Goal: Task Accomplishment & Management: Complete application form

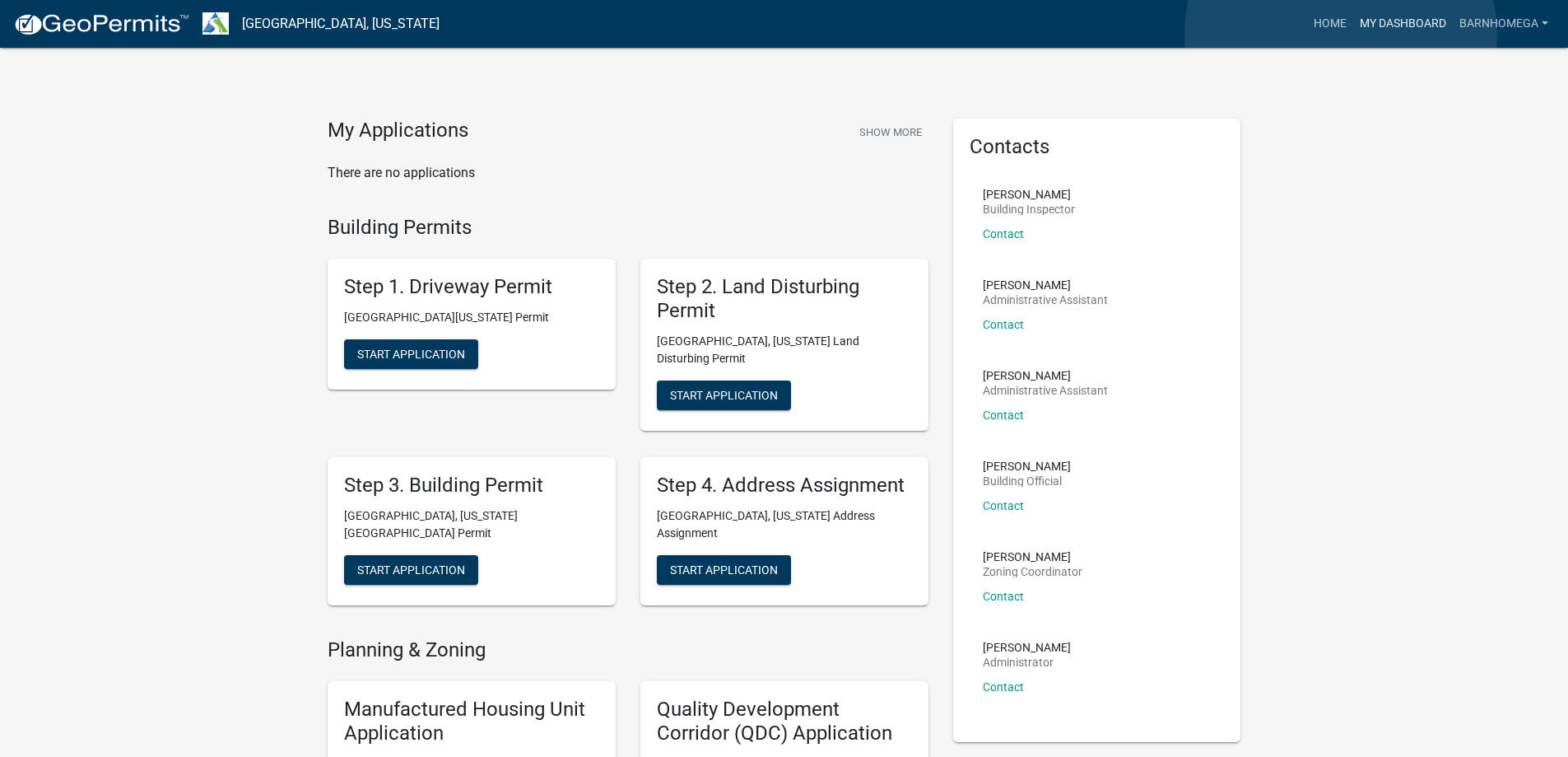
click at [1354, 35] on link "My Dashboard" at bounding box center [1403, 24] width 100 height 31
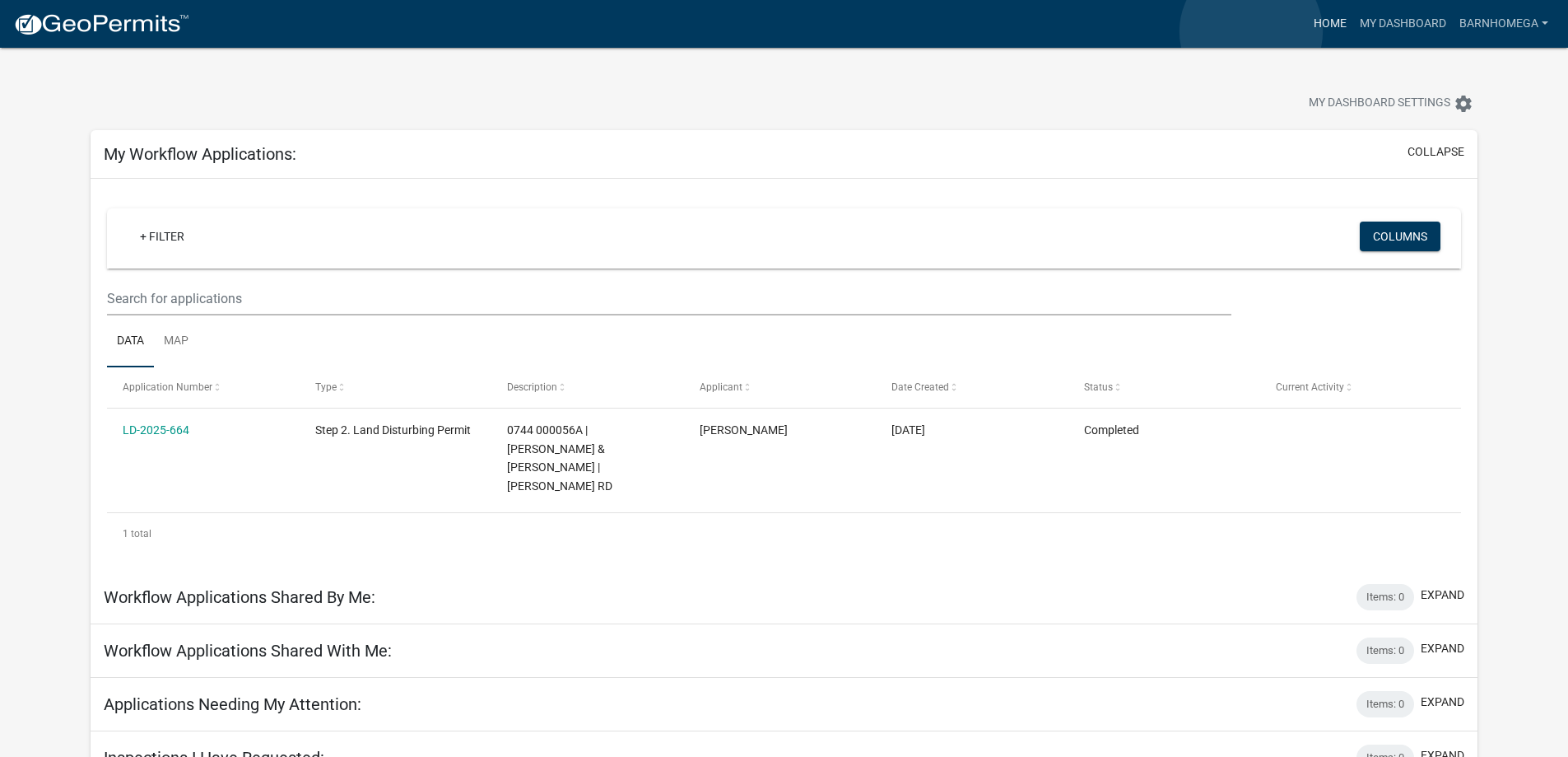
click at [1308, 31] on link "Home" at bounding box center [1330, 24] width 46 height 31
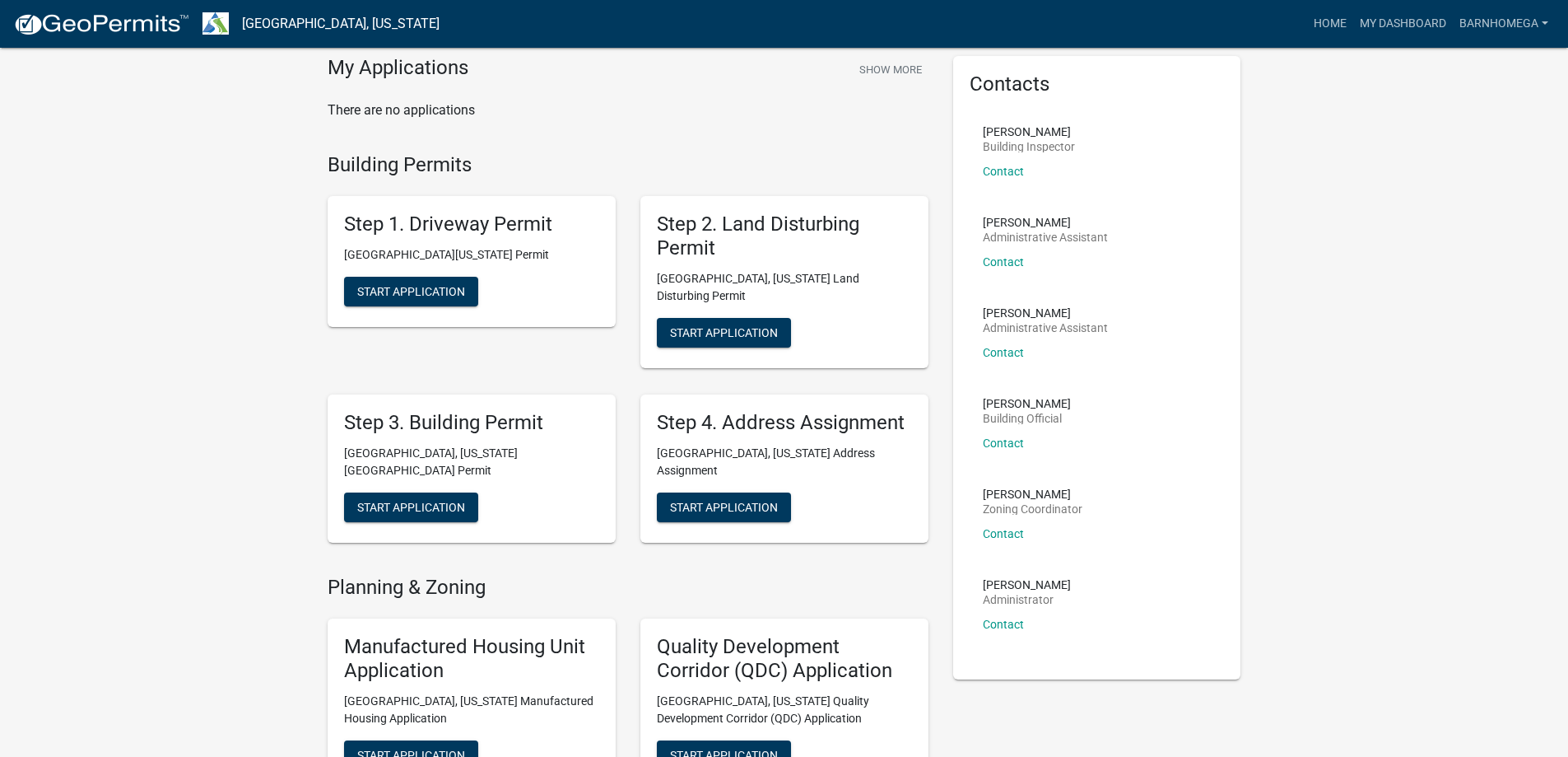
scroll to position [247, 0]
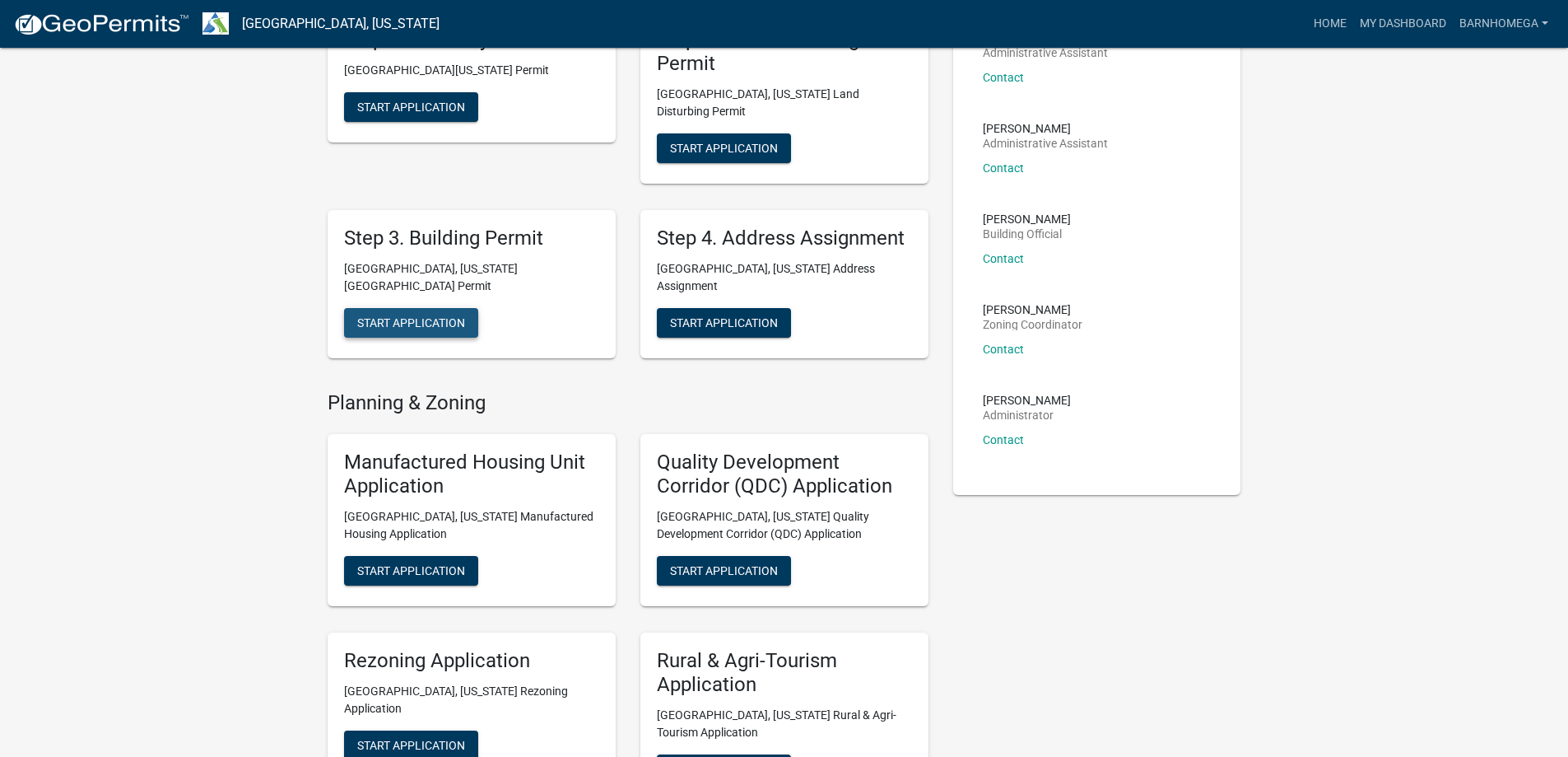
click at [443, 328] on span "Start Application" at bounding box center [411, 322] width 108 height 13
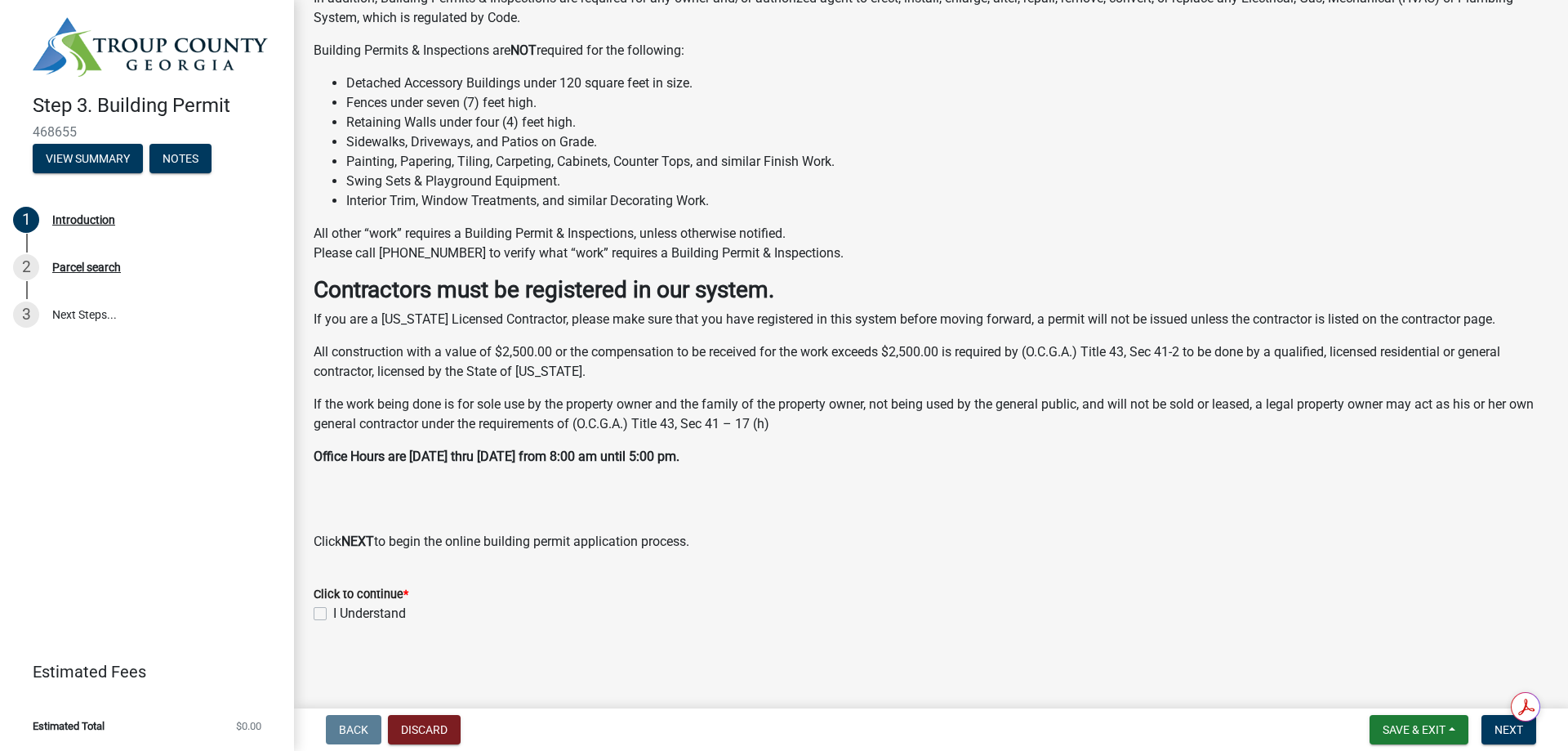
scroll to position [559, 0]
click at [333, 608] on label "I Understand" at bounding box center [369, 613] width 73 height 20
click at [333, 608] on input "I Understand" at bounding box center [338, 608] width 10 height 10
checkbox input "true"
click at [1495, 723] on span "Next" at bounding box center [1509, 730] width 29 height 13
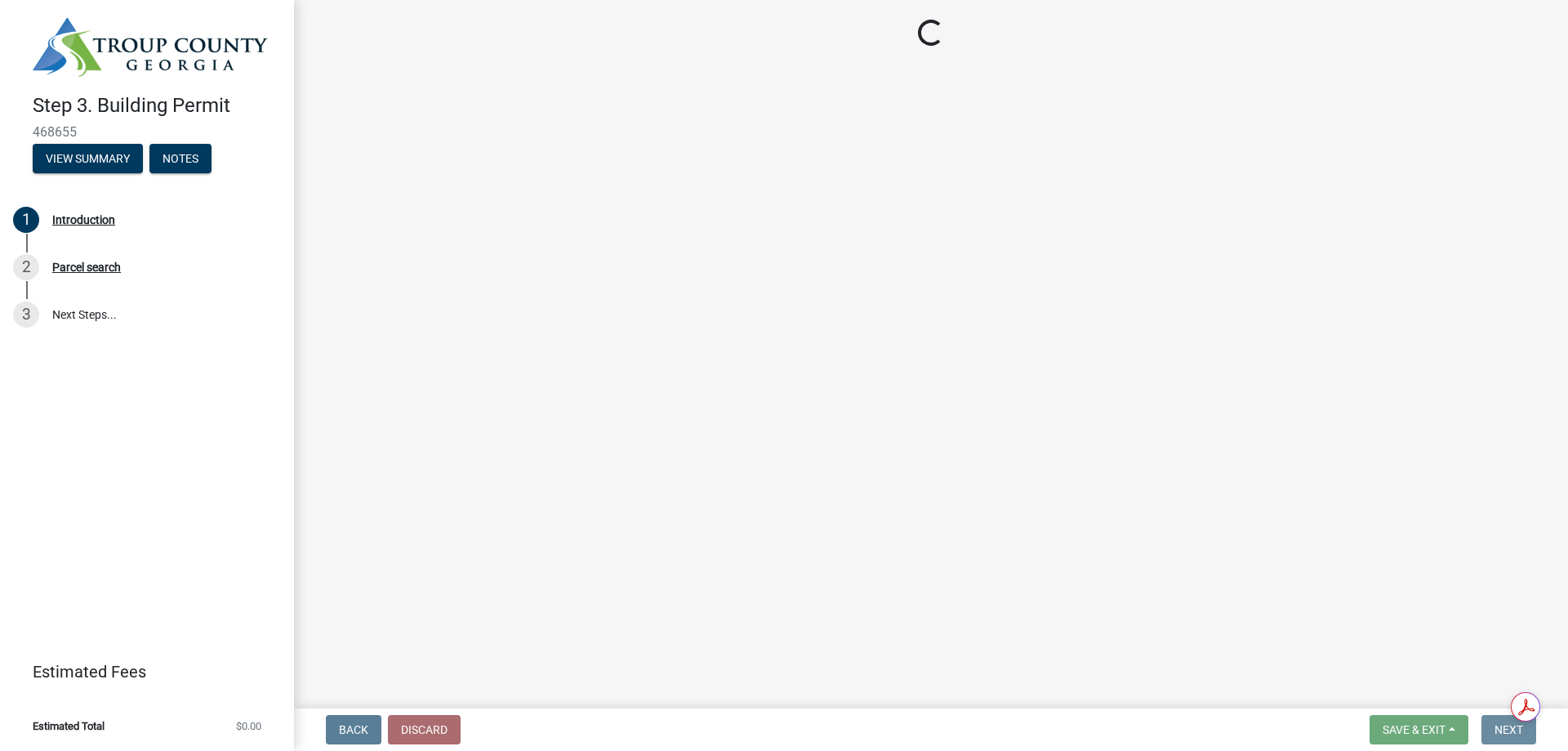
scroll to position [0, 0]
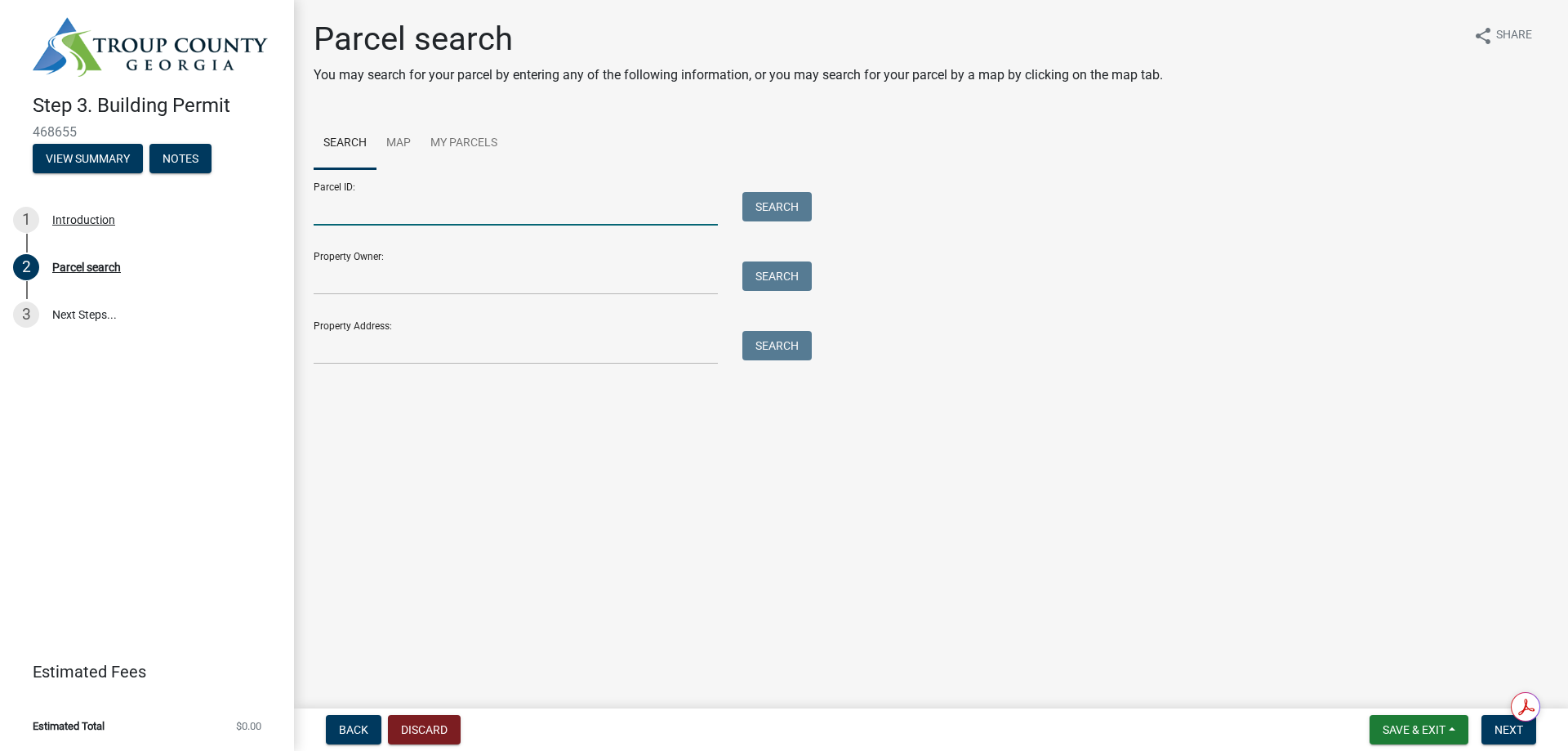
click at [361, 226] on input "Parcel ID:" at bounding box center [515, 209] width 404 height 34
type input "0744000056"
click at [472, 365] on form "Parcel ID: 0744000056 Search Property Owner: Search Property Address: Search" at bounding box center [558, 266] width 490 height 195
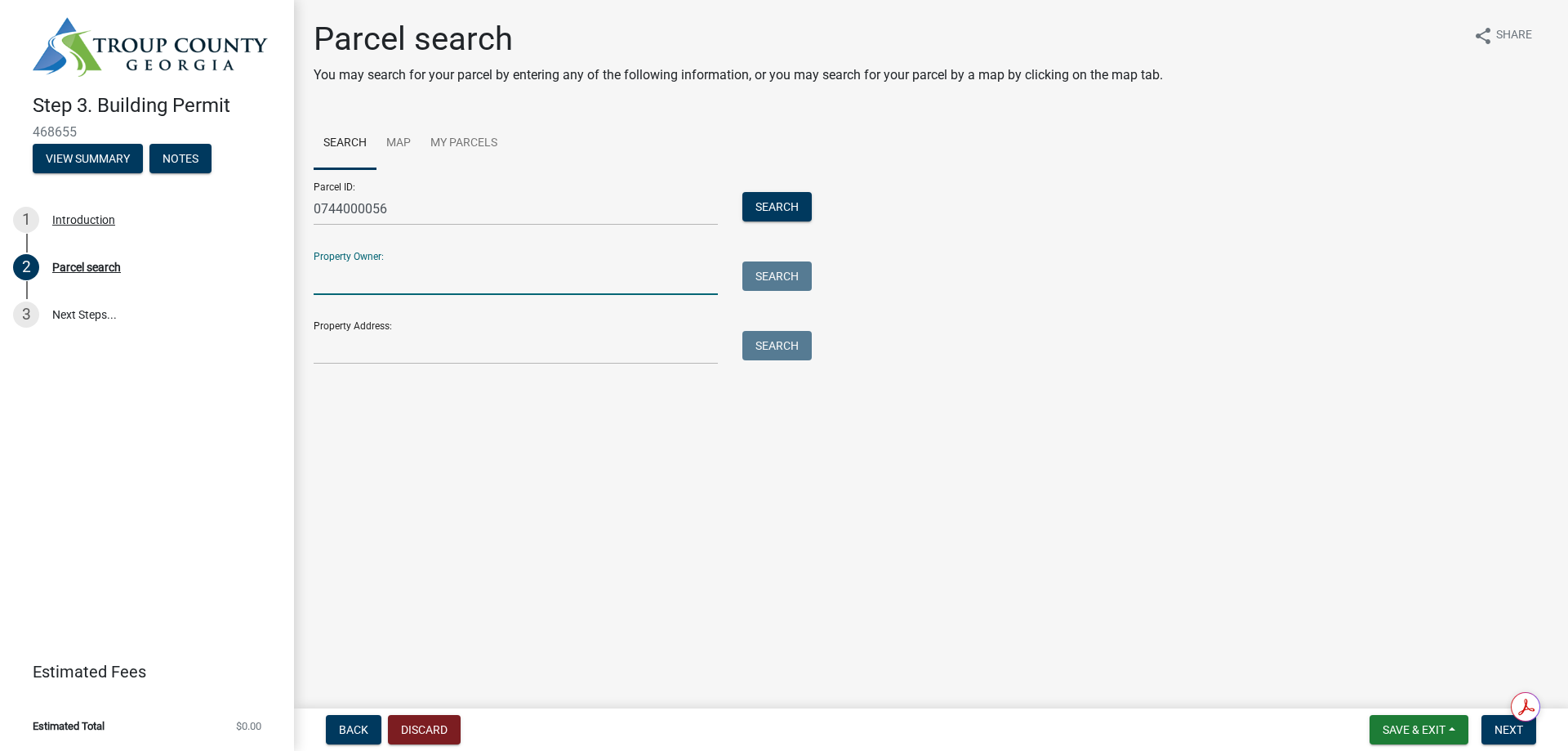
click at [468, 295] on input "Property Owner:" at bounding box center [515, 278] width 404 height 34
type input "[PERSON_NAME]"
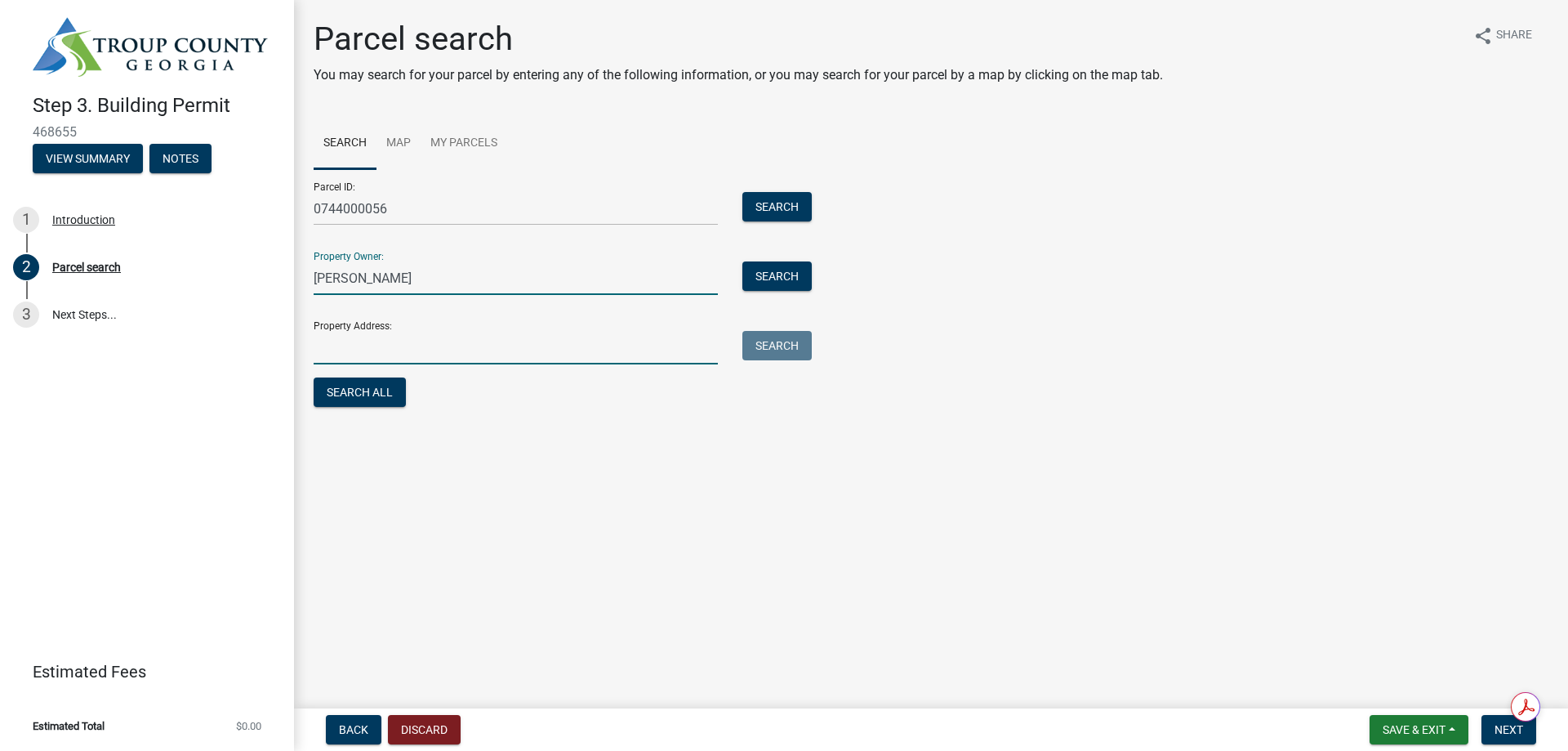
click at [393, 365] on input "Property Address:" at bounding box center [515, 348] width 404 height 34
type input "[STREET_ADDRESS][PERSON_NAME][PERSON_NAME]"
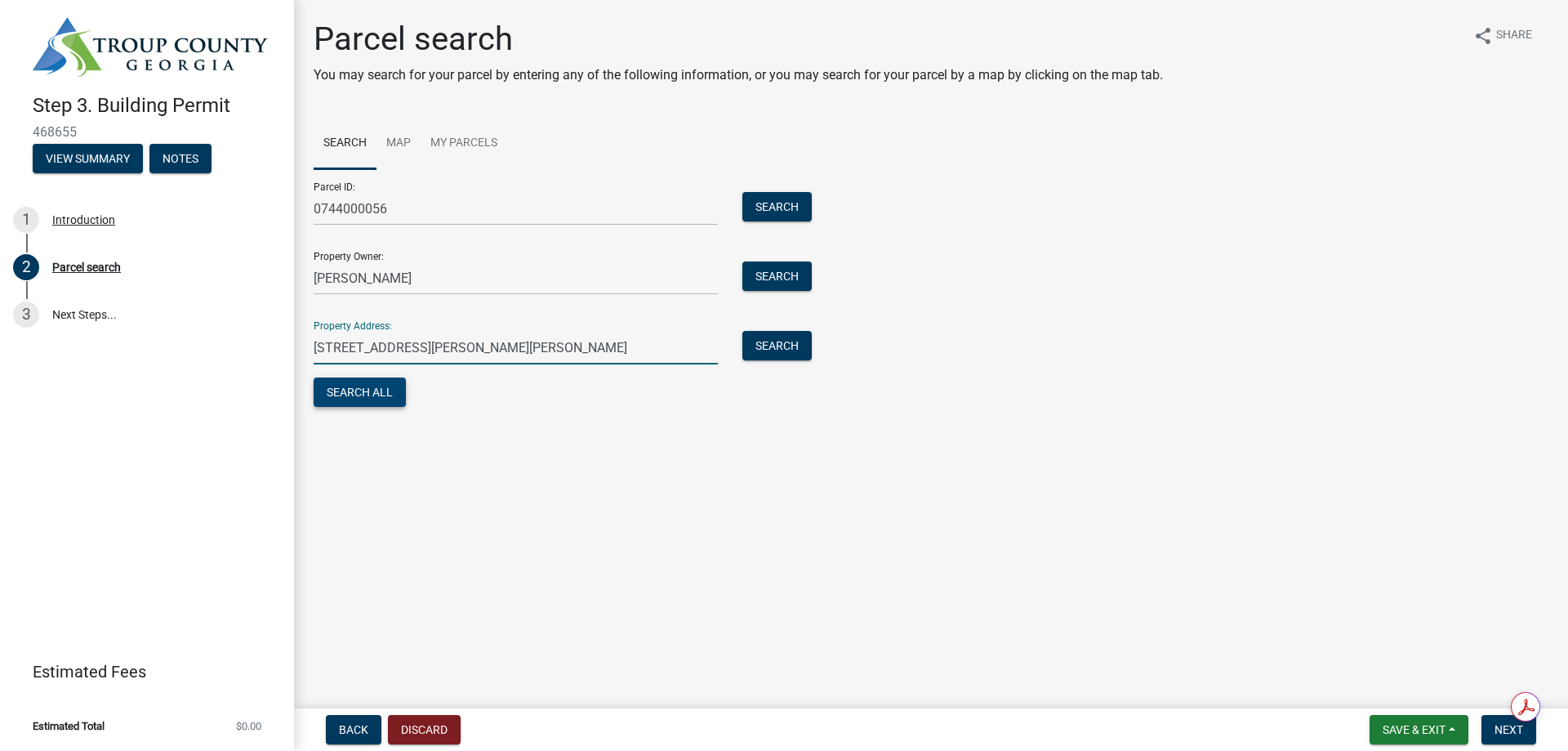
click at [388, 407] on button "Search All" at bounding box center [359, 393] width 92 height 30
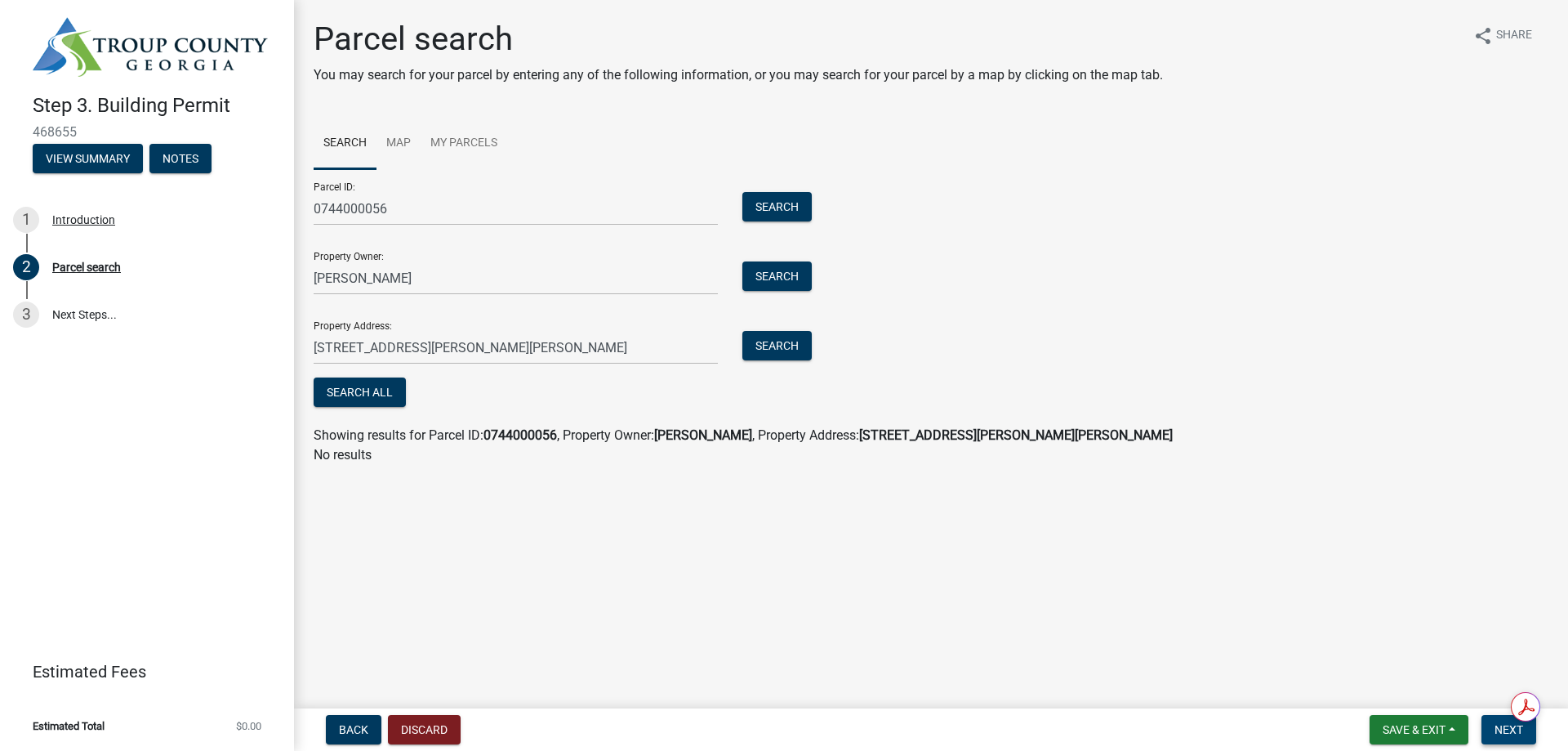
click at [1495, 725] on span "Next" at bounding box center [1509, 730] width 29 height 13
click at [406, 407] on button "Search All" at bounding box center [359, 393] width 92 height 30
click at [1495, 729] on span "Next" at bounding box center [1509, 730] width 29 height 13
click at [538, 401] on span "Getting Parcel Geometry" at bounding box center [477, 393] width 143 height 16
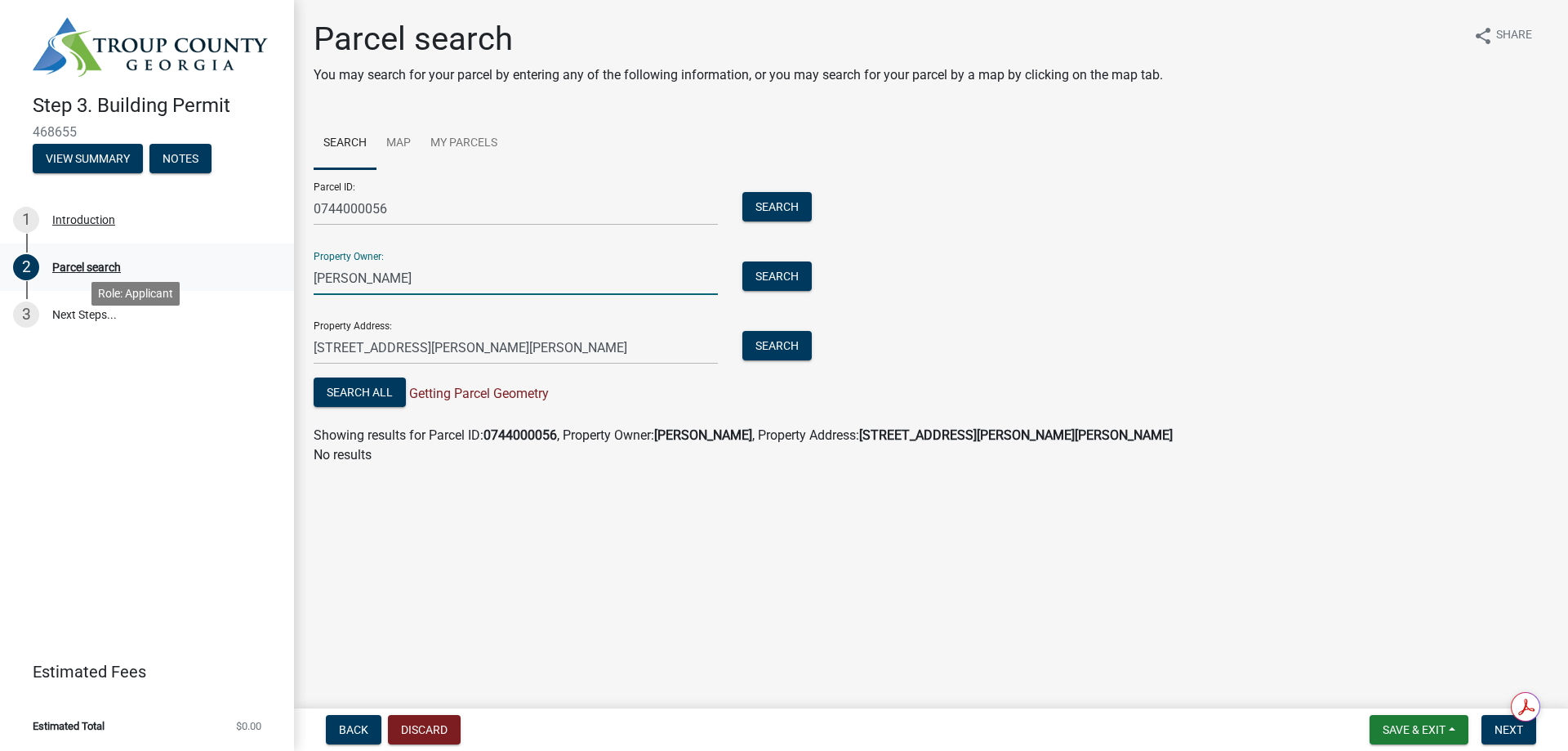
drag, startPoint x: 415, startPoint y: 345, endPoint x: 213, endPoint y: 350, distance: 202.1
click at [213, 350] on div "Step 3. Building Permit 468655 View Summary Notes 1 Introduction 2 Parcel searc…" at bounding box center [784, 375] width 1568 height 751
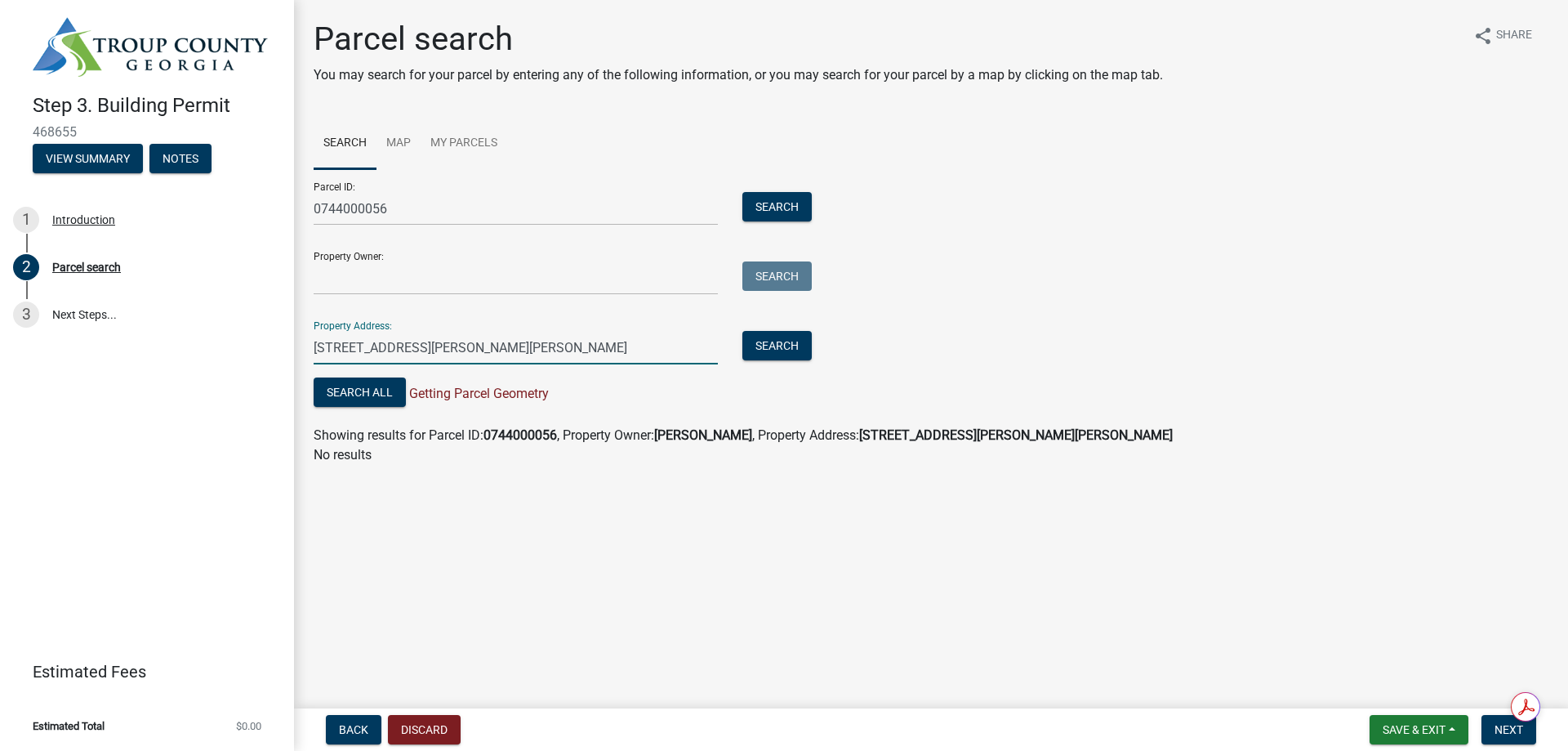
drag, startPoint x: 578, startPoint y: 435, endPoint x: 270, endPoint y: 445, distance: 308.2
click at [270, 445] on div "Step 3. Building Permit 468655 View Summary Notes 1 Introduction 2 Parcel searc…" at bounding box center [784, 375] width 1568 height 751
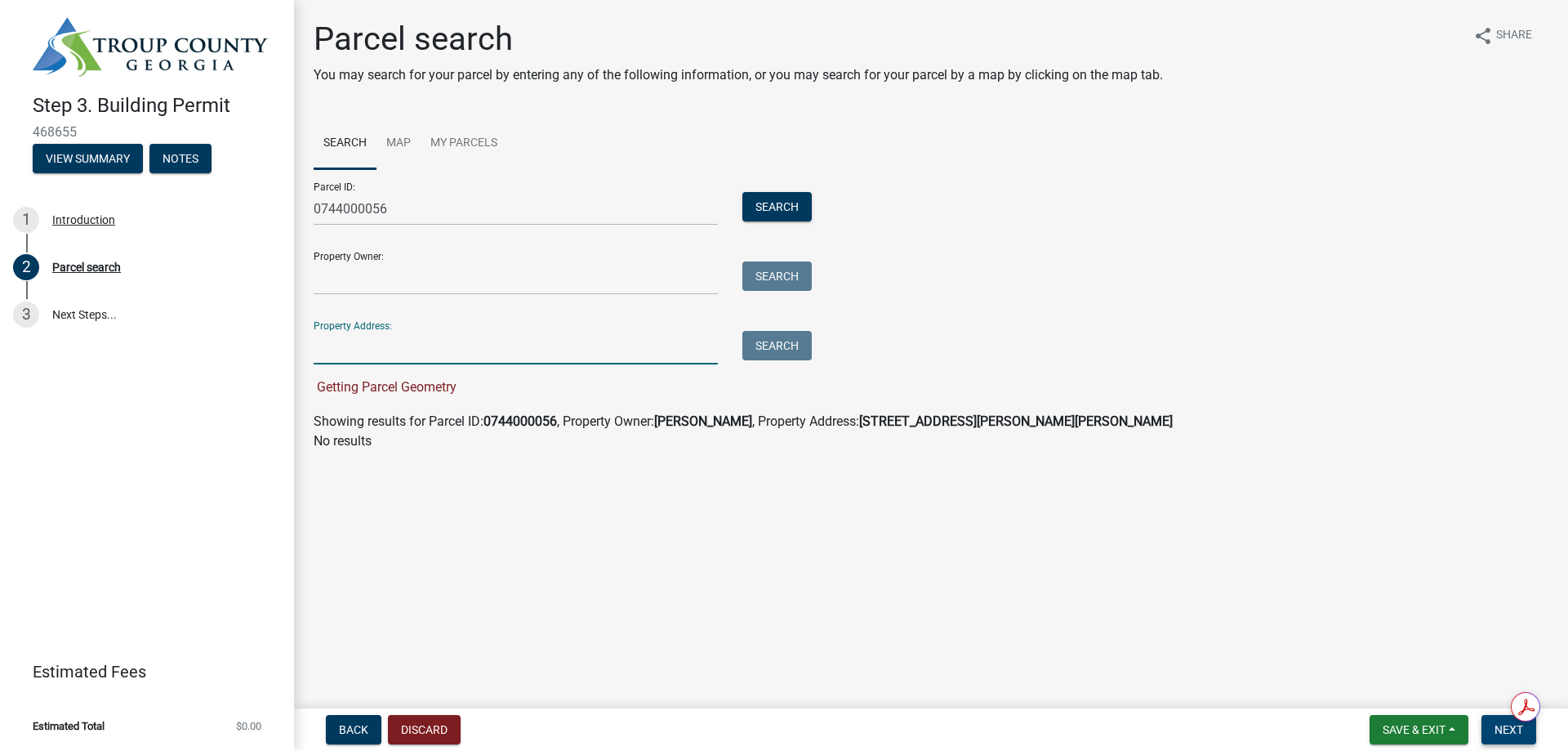
click at [1502, 730] on span "Next" at bounding box center [1509, 730] width 29 height 13
click at [423, 226] on input "0744000056" at bounding box center [515, 209] width 404 height 34
click at [769, 221] on button "Search" at bounding box center [777, 207] width 69 height 30
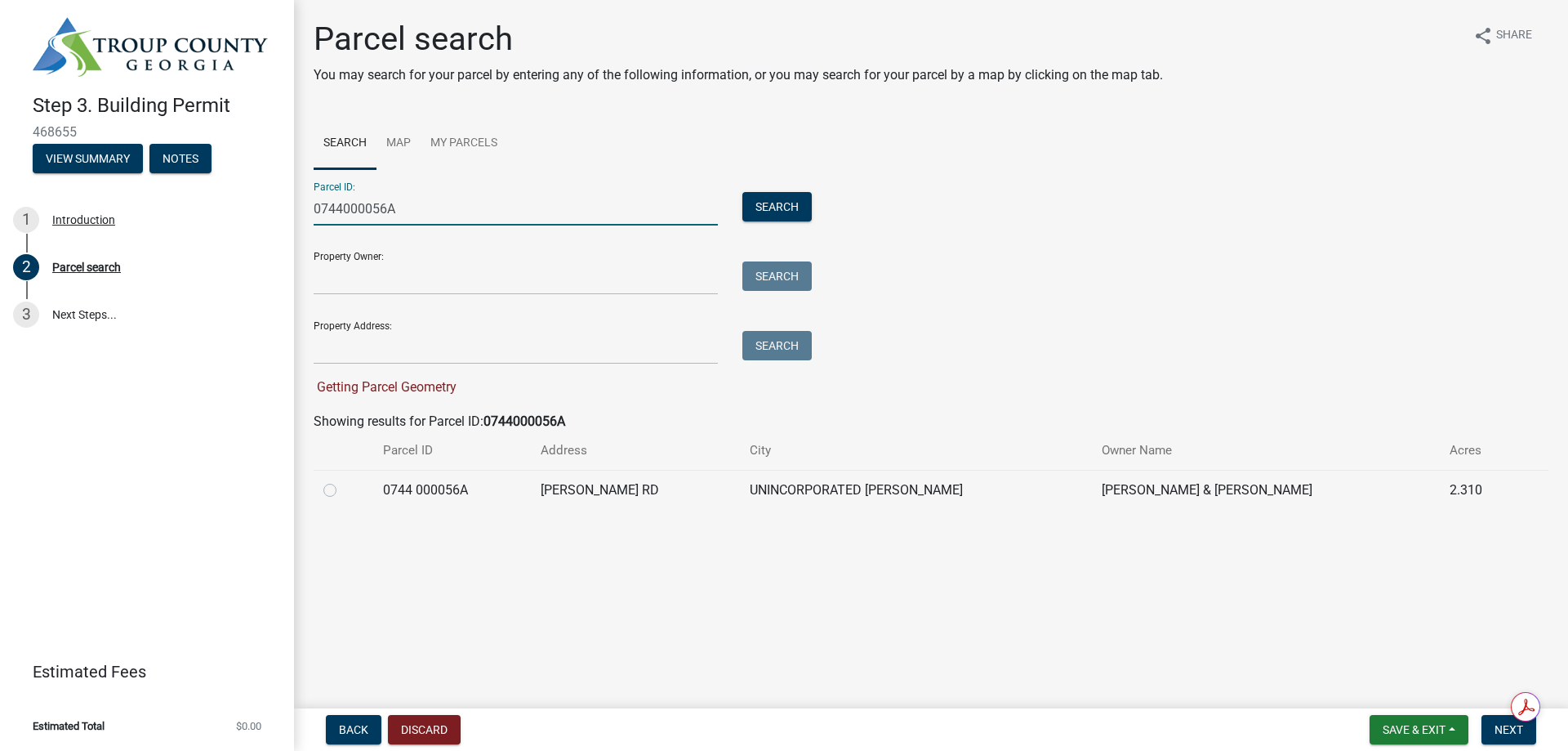
click at [437, 226] on input "0744000056A" at bounding box center [515, 209] width 404 height 34
type input "0744000056"
click at [812, 221] on button "Search" at bounding box center [777, 207] width 69 height 30
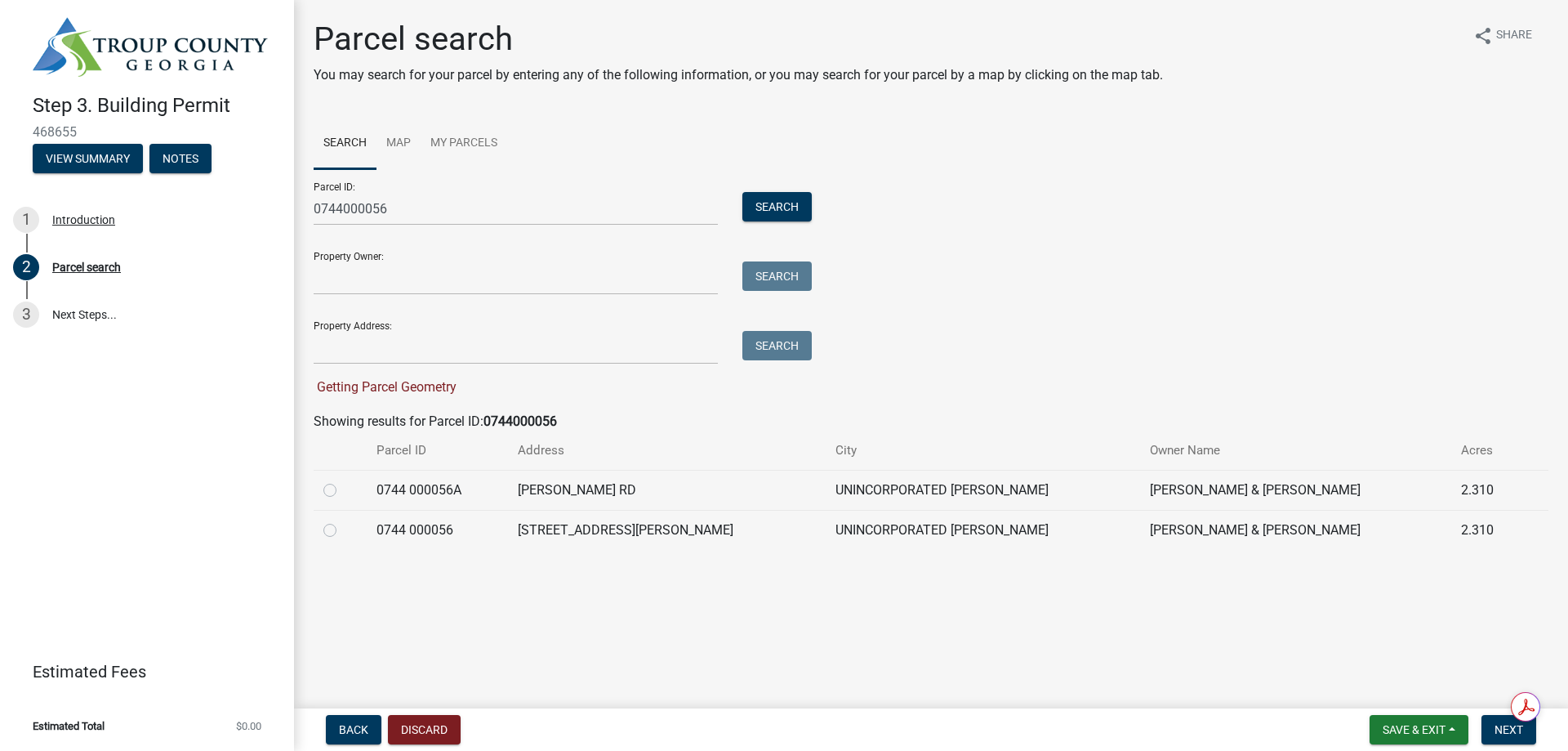
click at [343, 521] on label at bounding box center [343, 521] width 0 height 0
click at [343, 531] on 000056 "radio" at bounding box center [348, 525] width 10 height 10
radio 000056 "true"
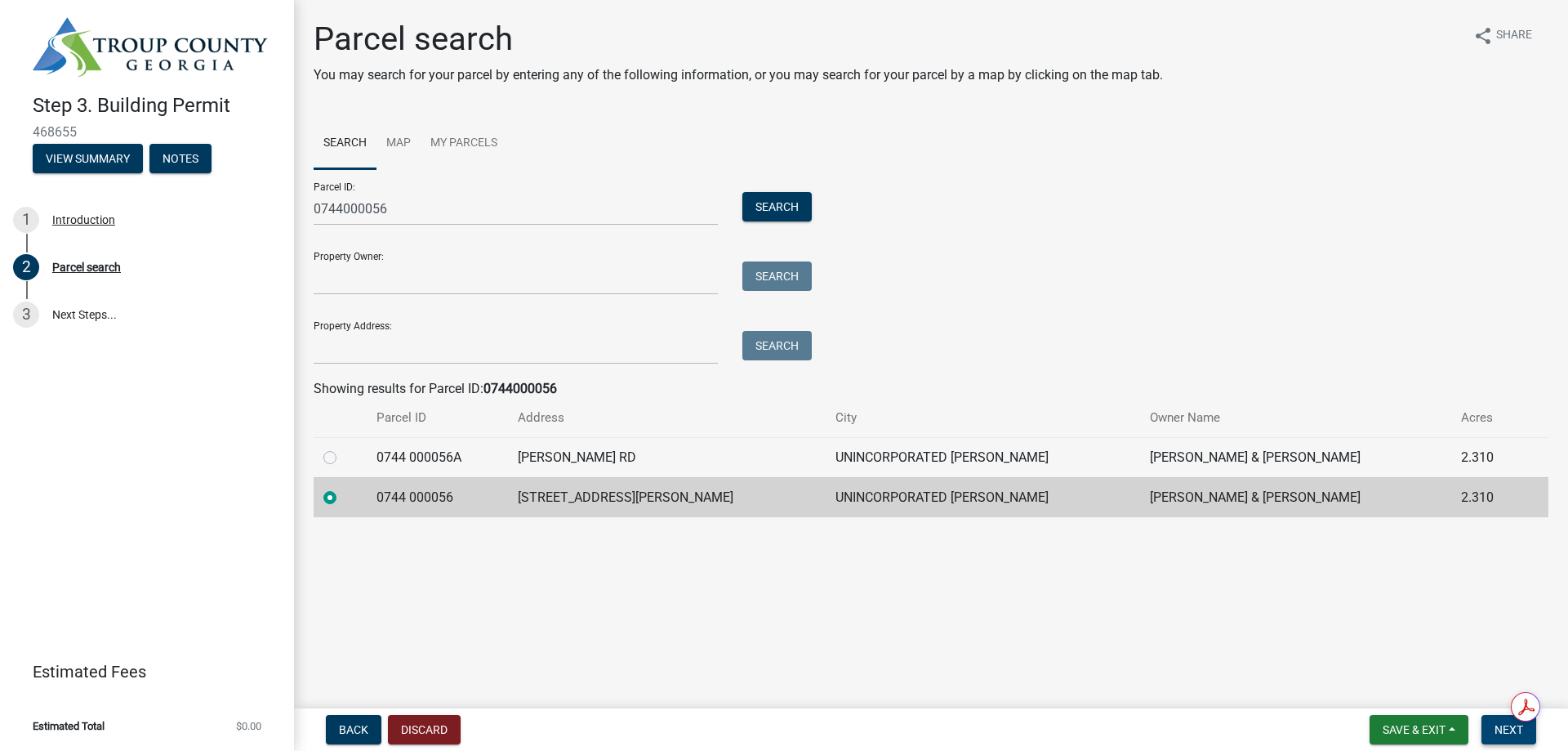
click at [1495, 728] on span "Next" at bounding box center [1509, 730] width 29 height 13
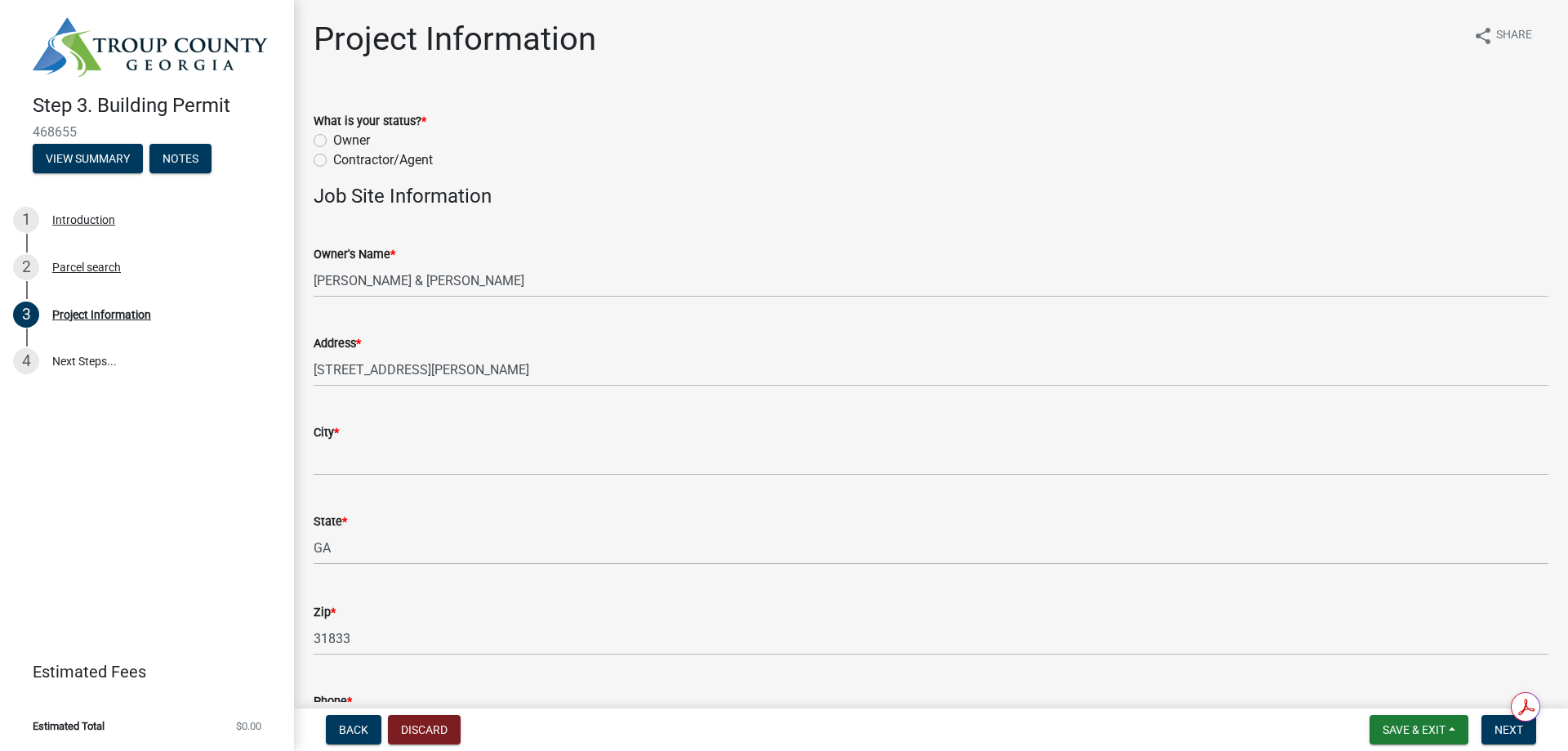
click at [333, 170] on label "Contractor/Agent" at bounding box center [382, 160] width 100 height 20
click at [333, 161] on input "Contractor/Agent" at bounding box center [338, 155] width 10 height 10
radio input "true"
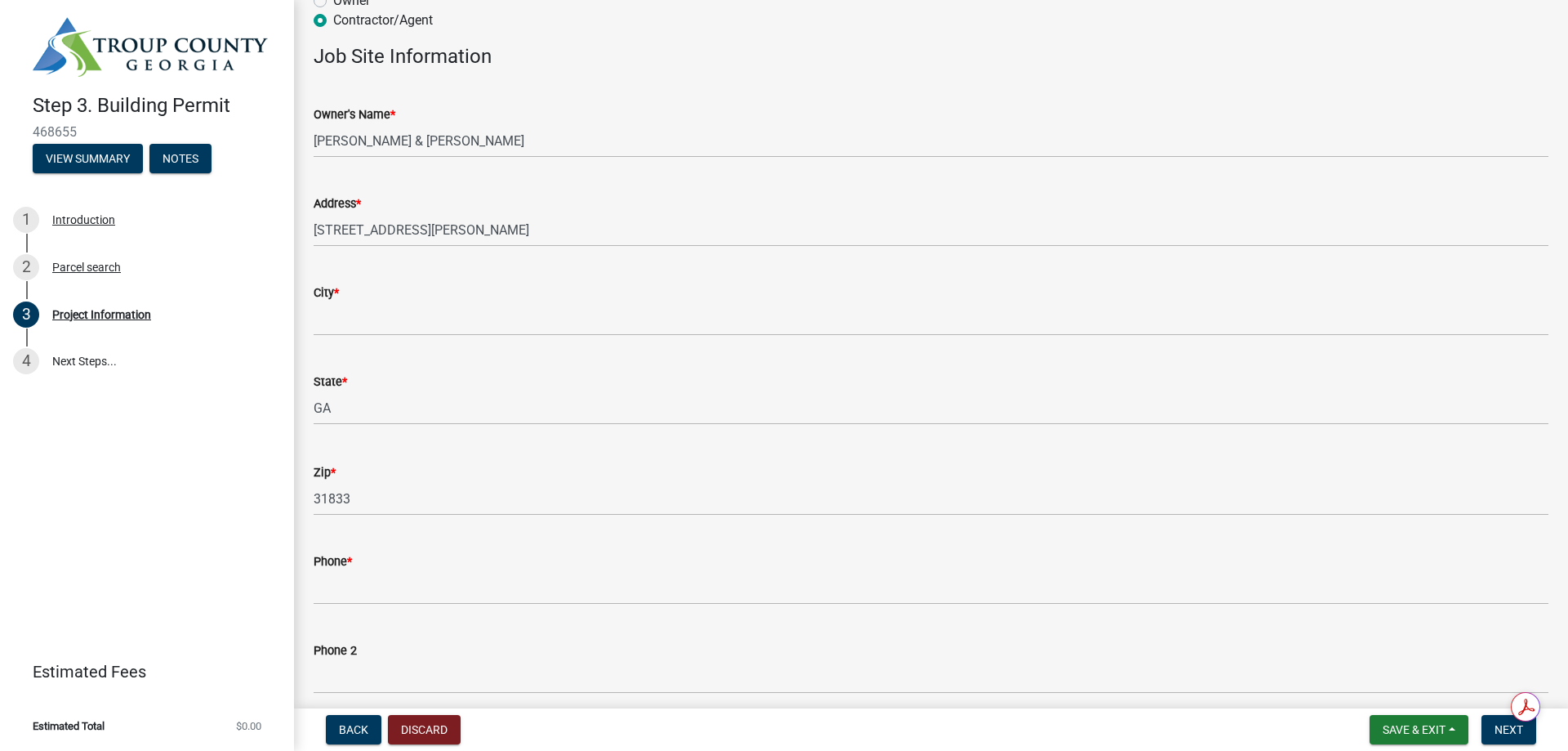
scroll to position [163, 0]
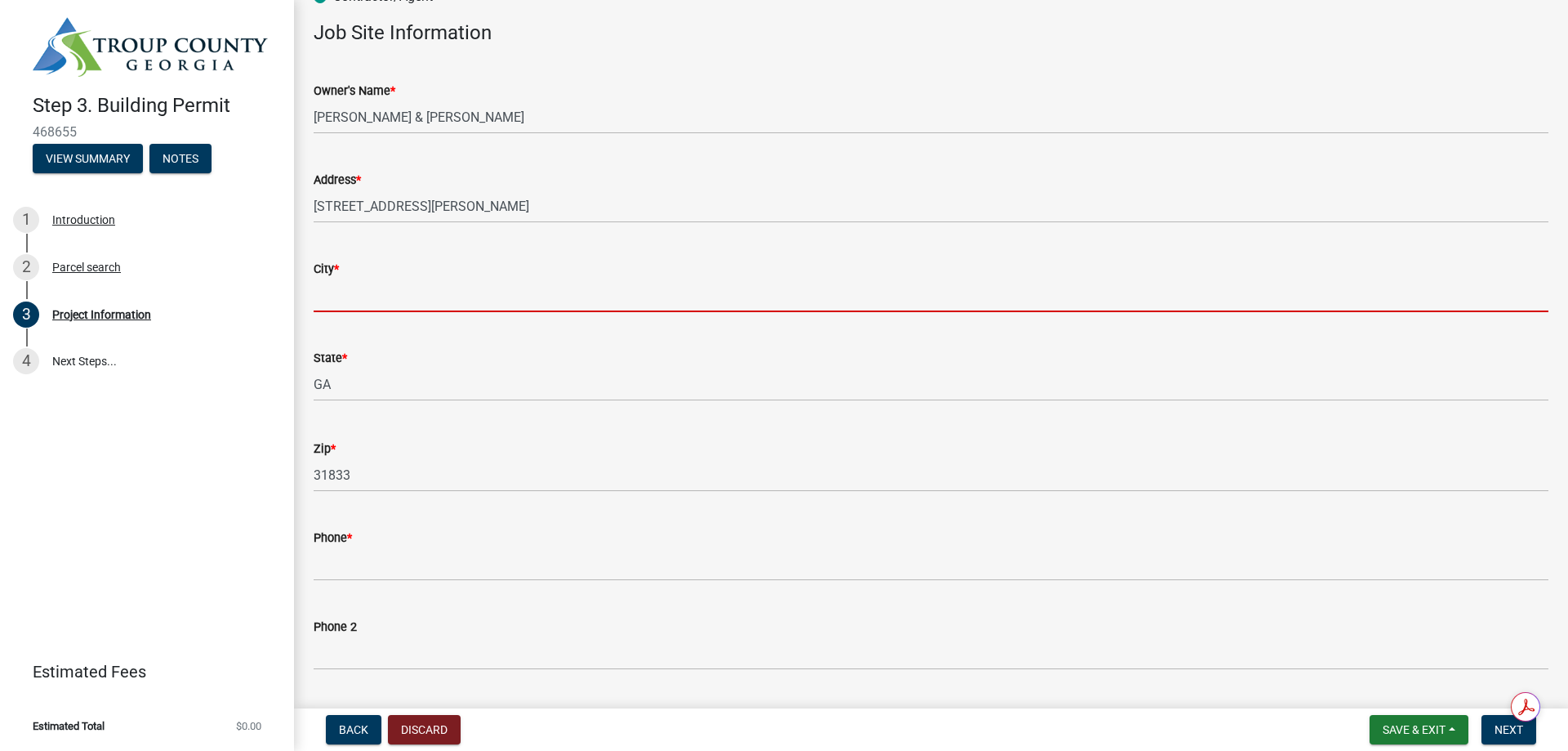
click at [356, 313] on input "City *" at bounding box center [931, 296] width 1235 height 34
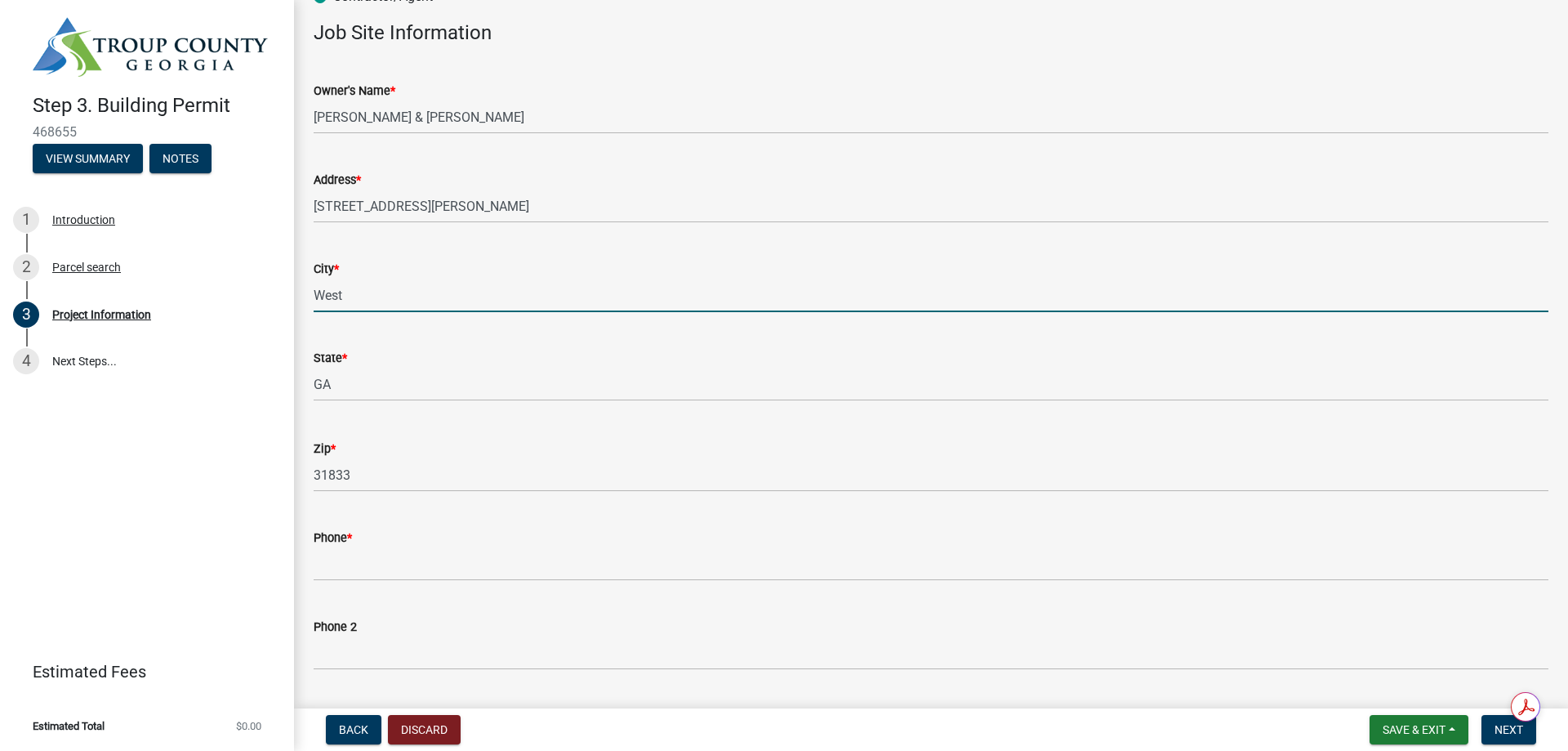
type input "[GEOGRAPHIC_DATA]"
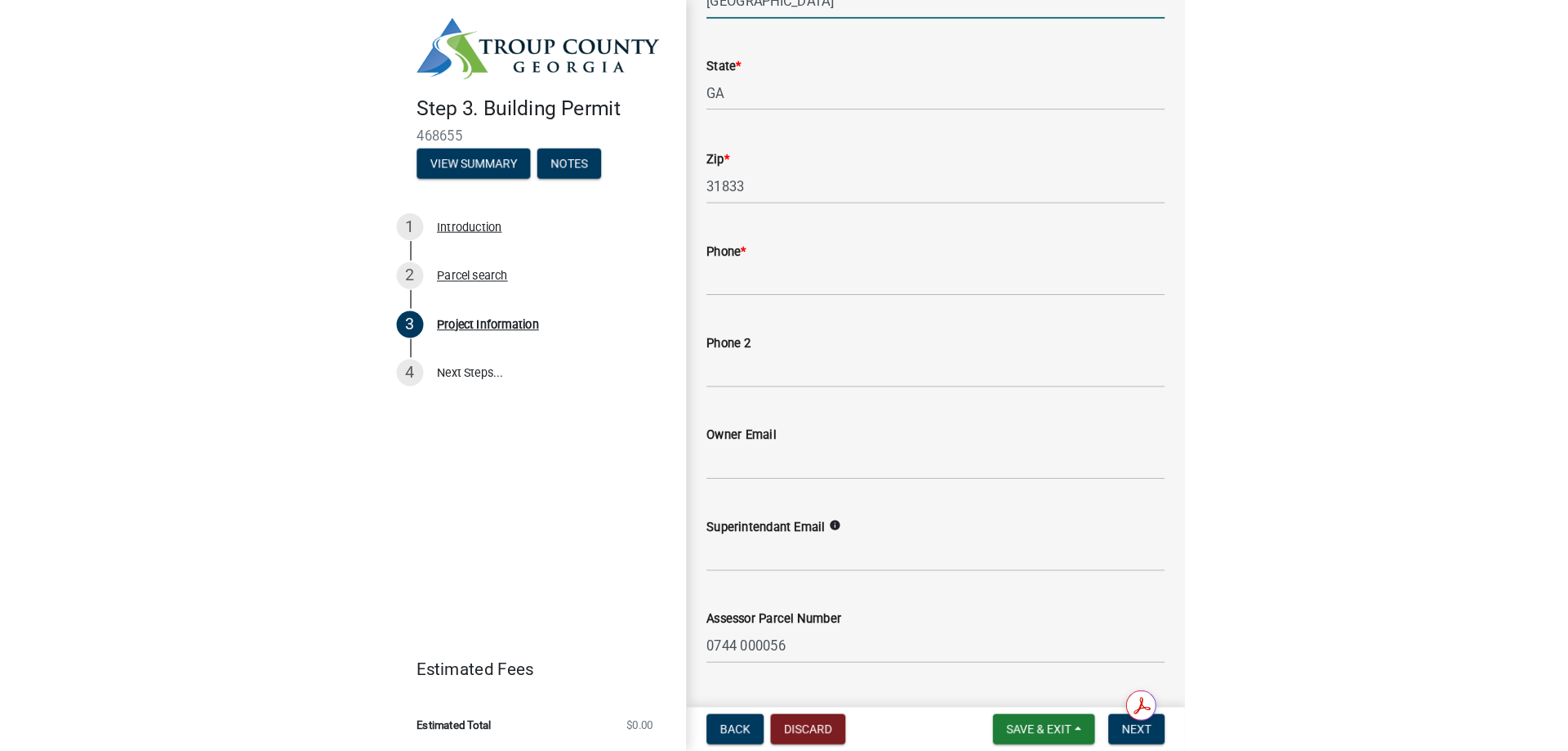
scroll to position [409, 0]
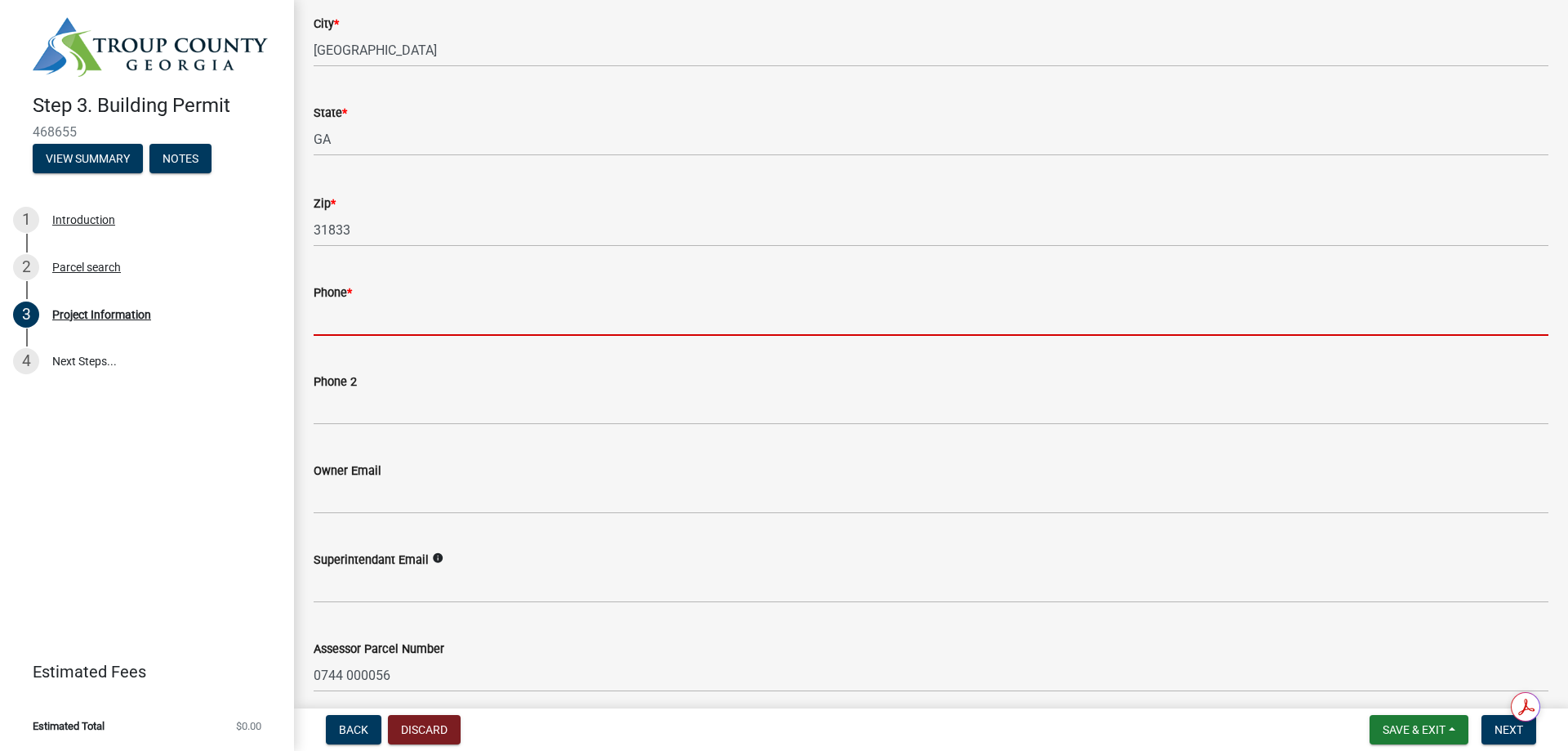
click at [386, 336] on input "Phone *" at bounding box center [931, 319] width 1235 height 34
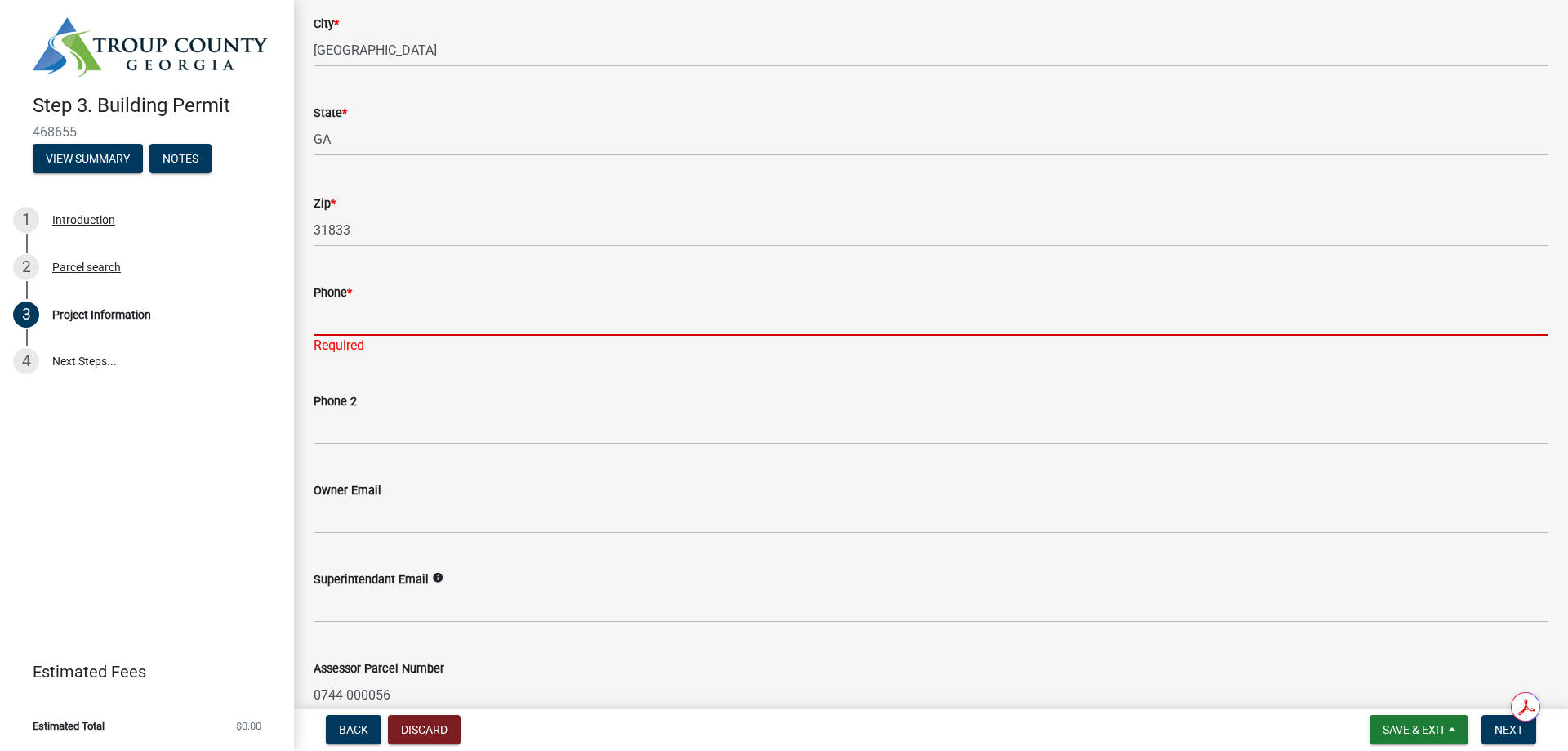
click at [378, 336] on input "Phone *" at bounding box center [931, 319] width 1235 height 34
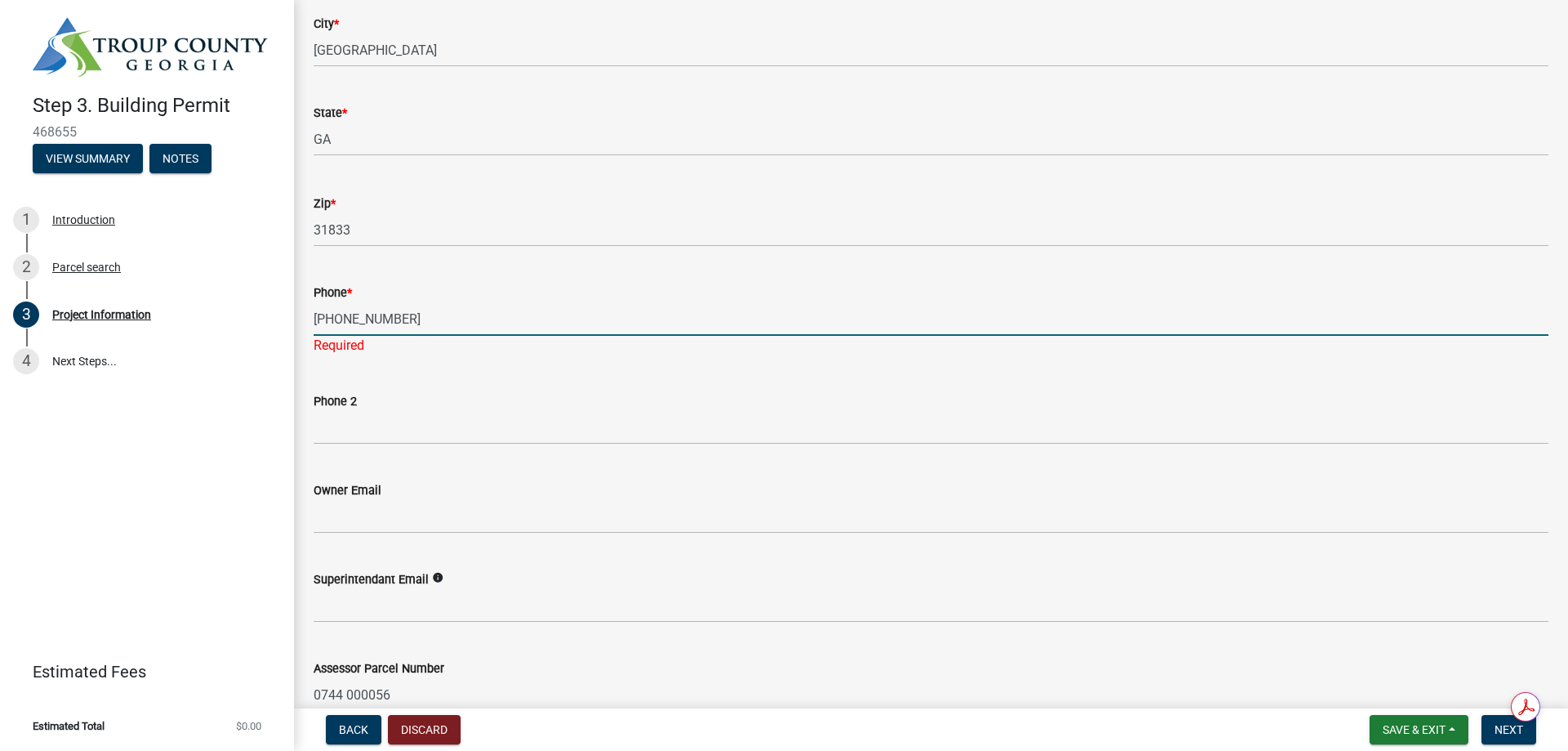
type input "[PHONE_NUMBER]"
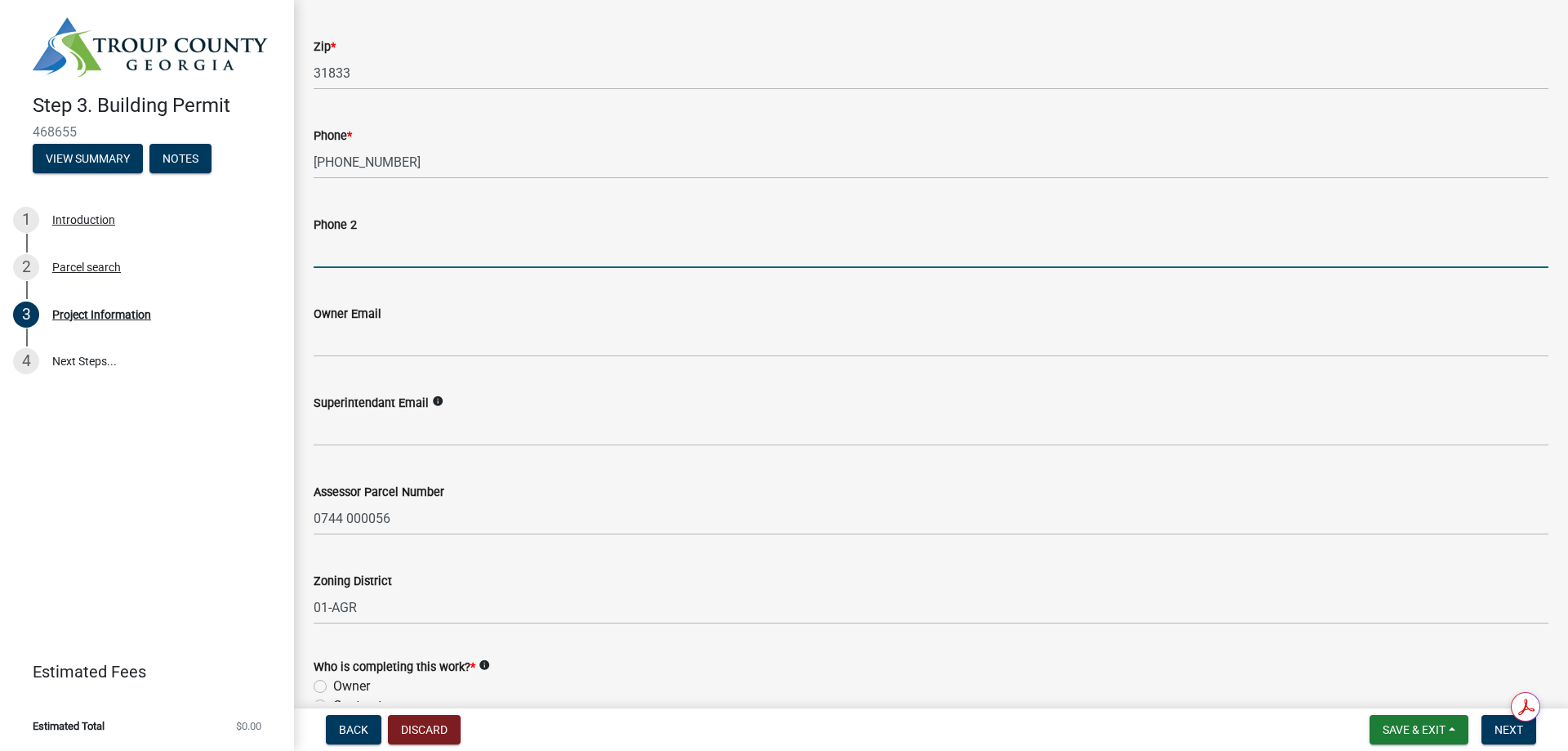
scroll to position [654, 0]
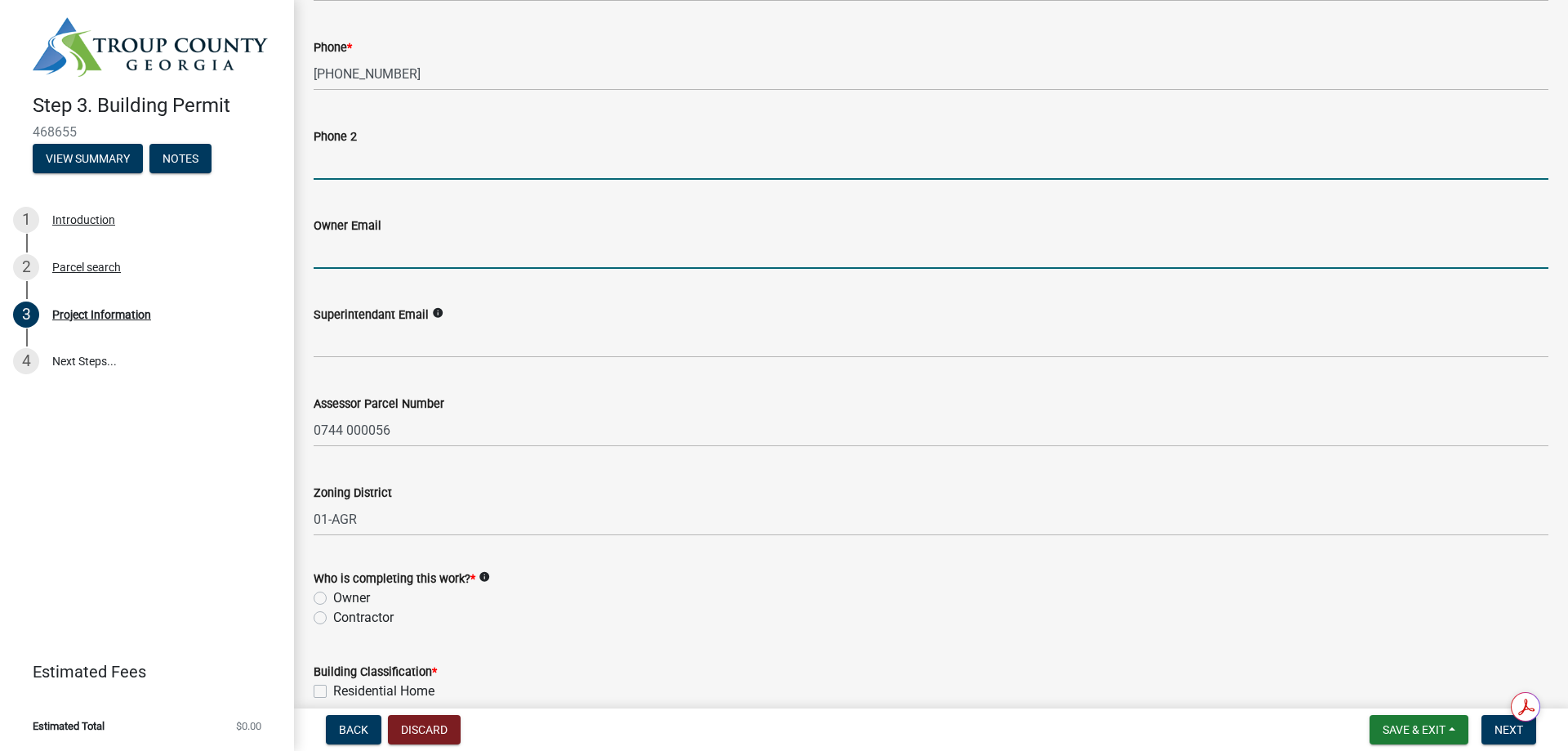
click at [374, 269] on input "Owner Email" at bounding box center [931, 252] width 1235 height 34
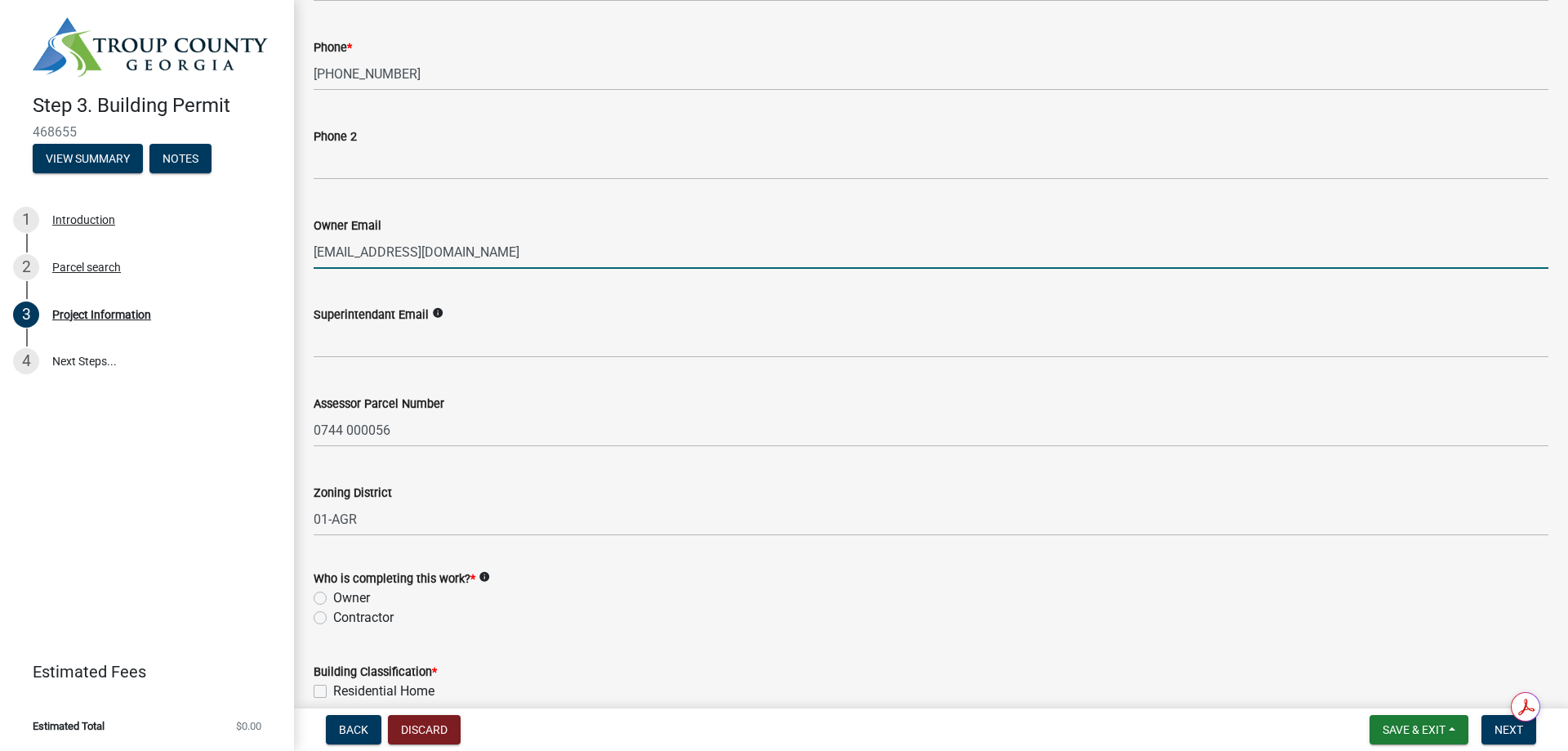
type input "[EMAIL_ADDRESS][DOMAIN_NAME]"
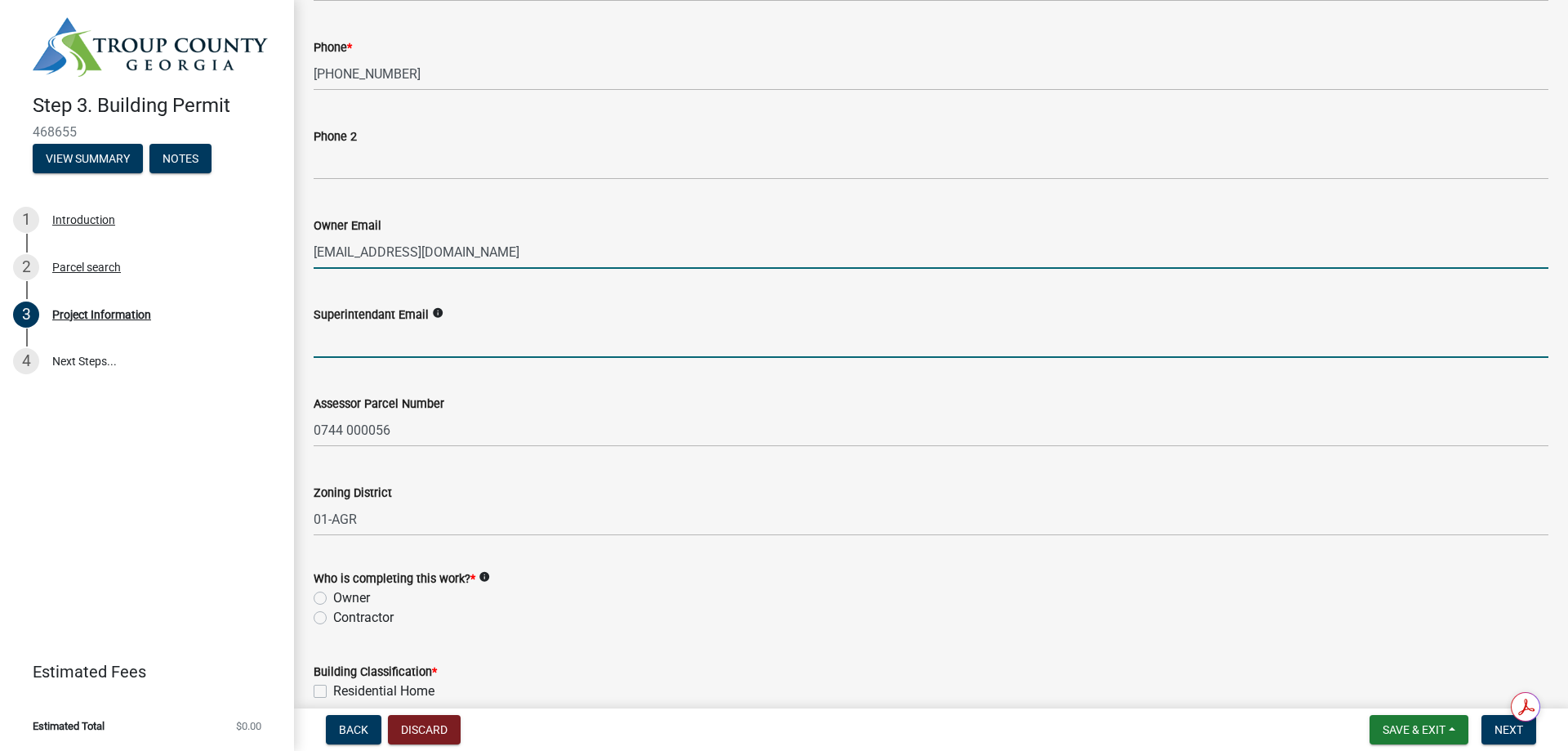
click at [372, 358] on input "Superintendant Email" at bounding box center [931, 341] width 1235 height 34
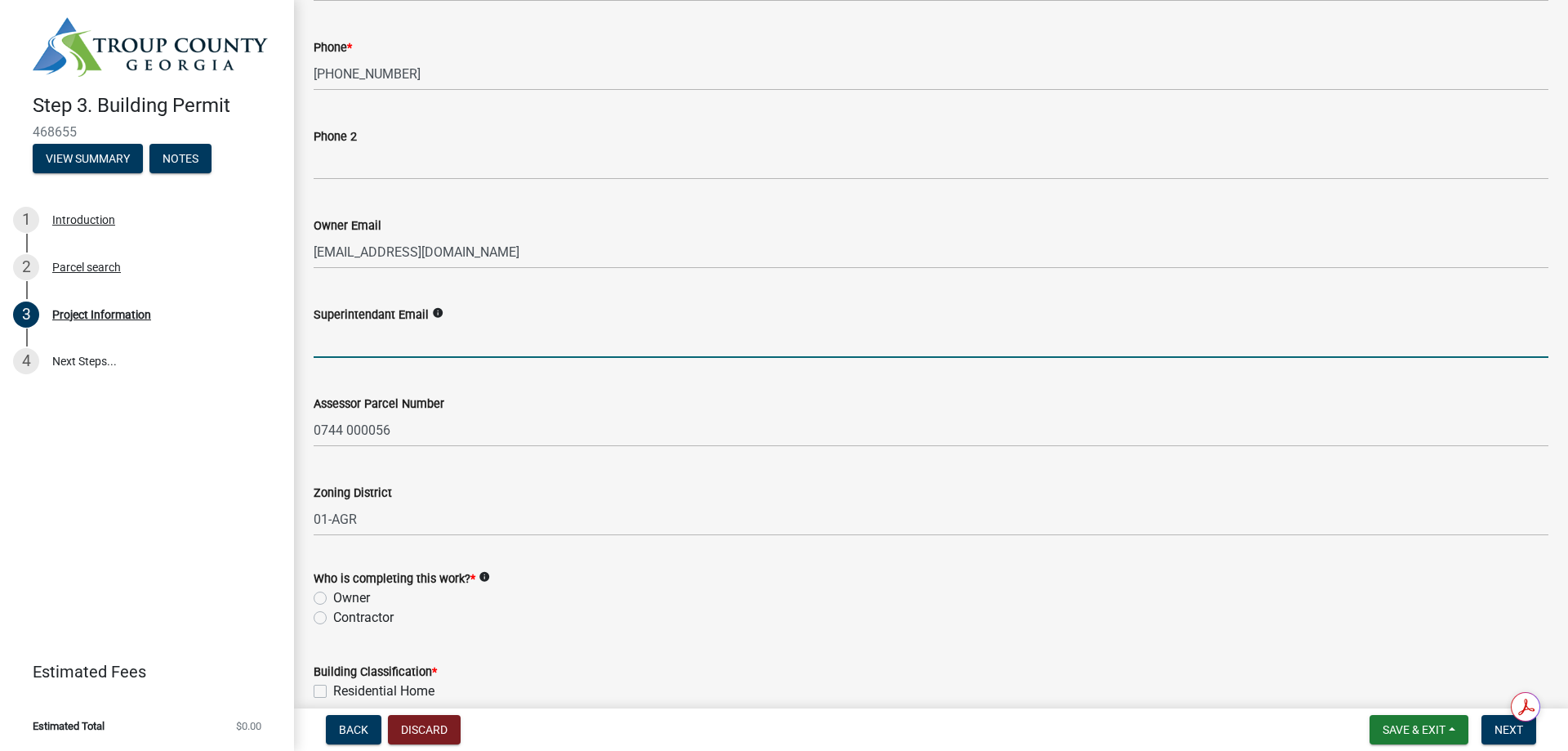
type input "[PERSON_NAME][EMAIL_ADDRESS][DOMAIN_NAME]"
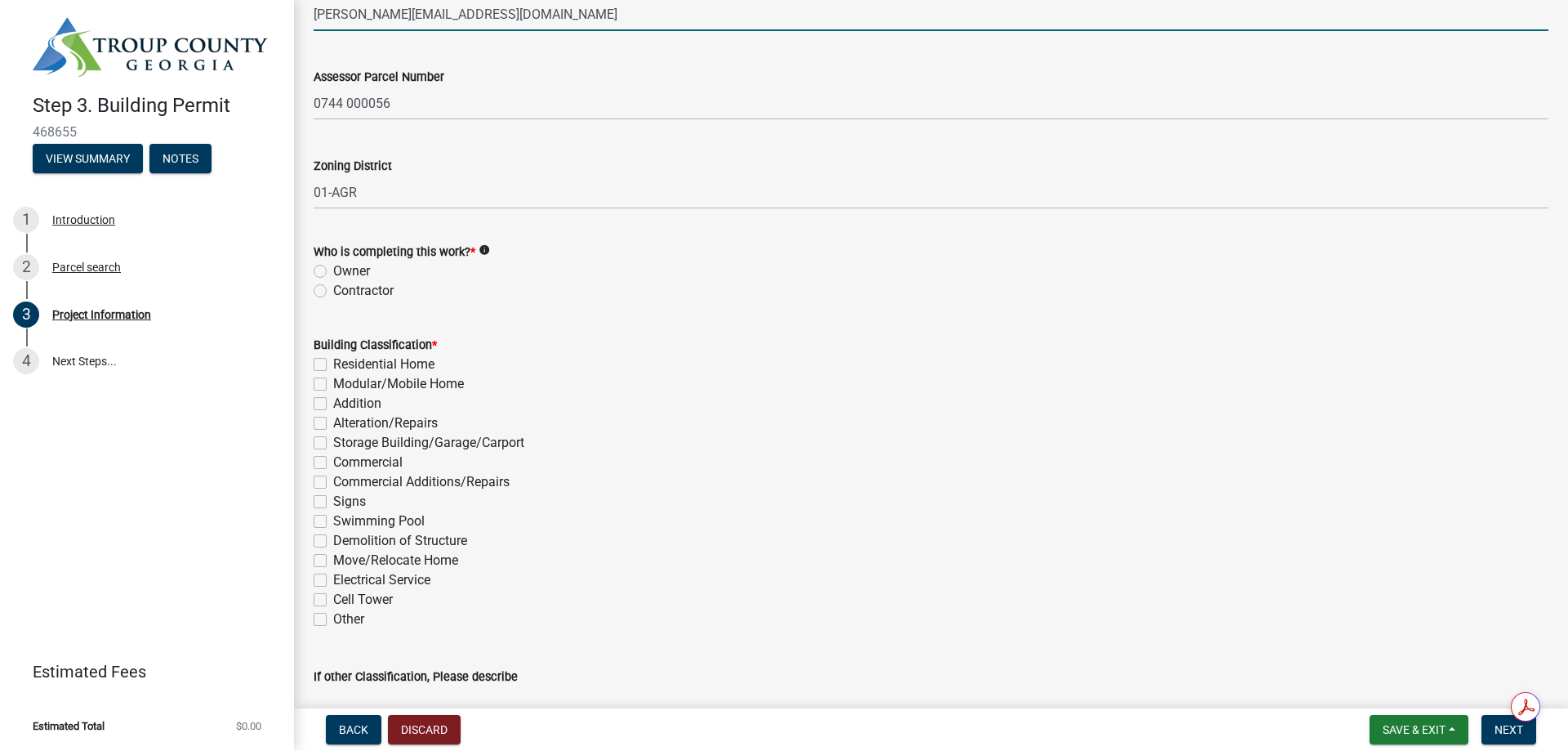
scroll to position [1062, 0]
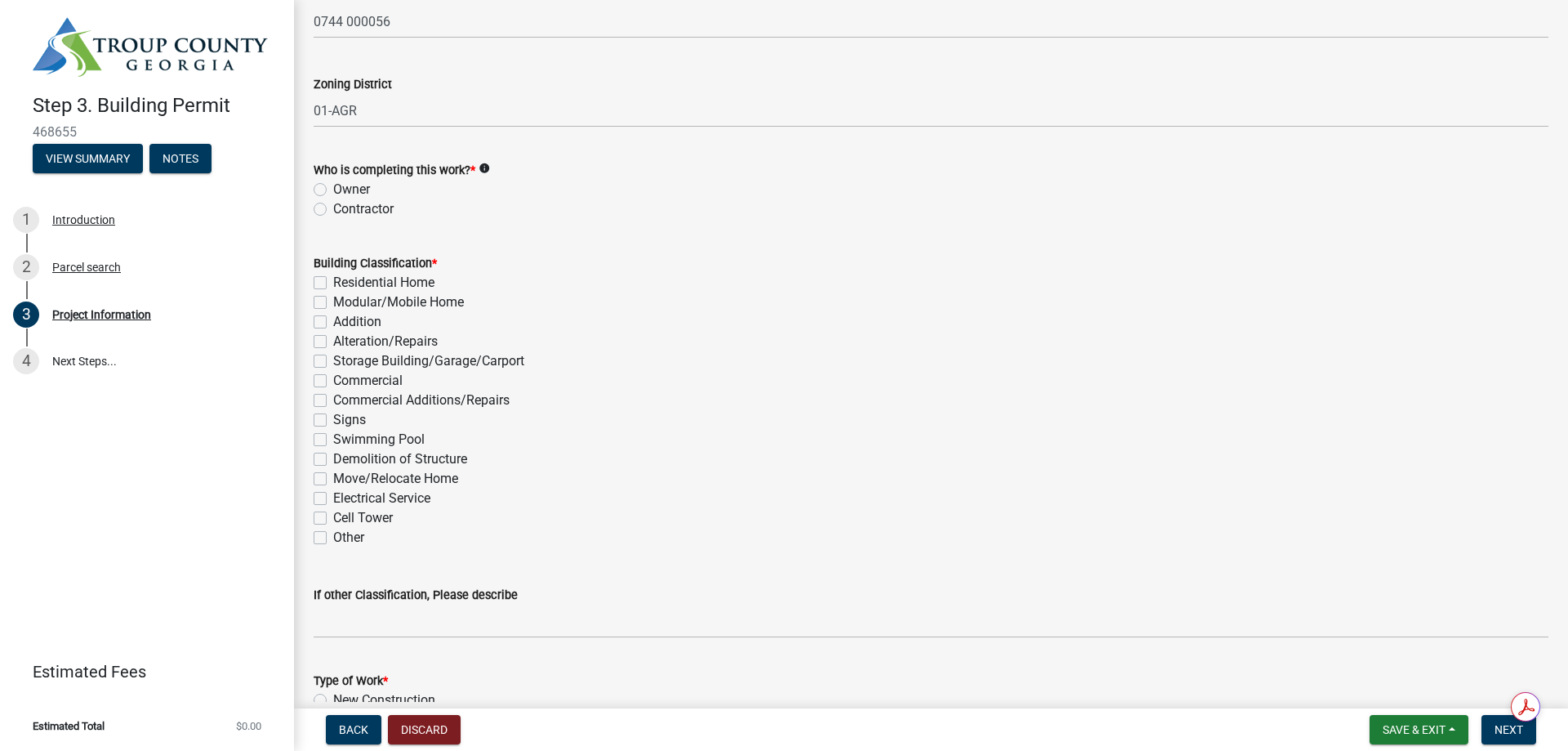
click at [333, 219] on label "Contractor" at bounding box center [363, 209] width 61 height 20
click at [333, 210] on input "Contractor" at bounding box center [338, 204] width 10 height 10
radio input "true"
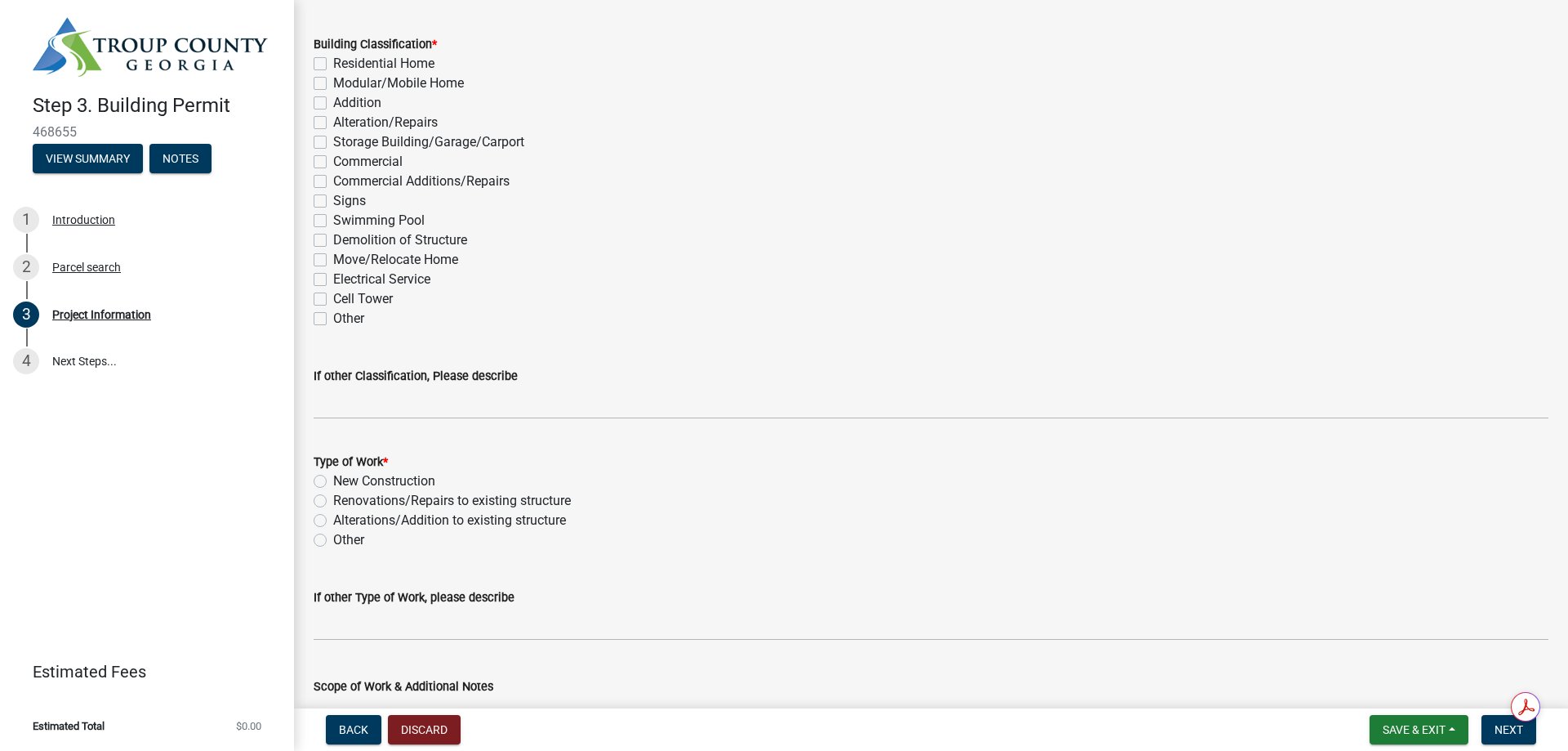
scroll to position [1307, 0]
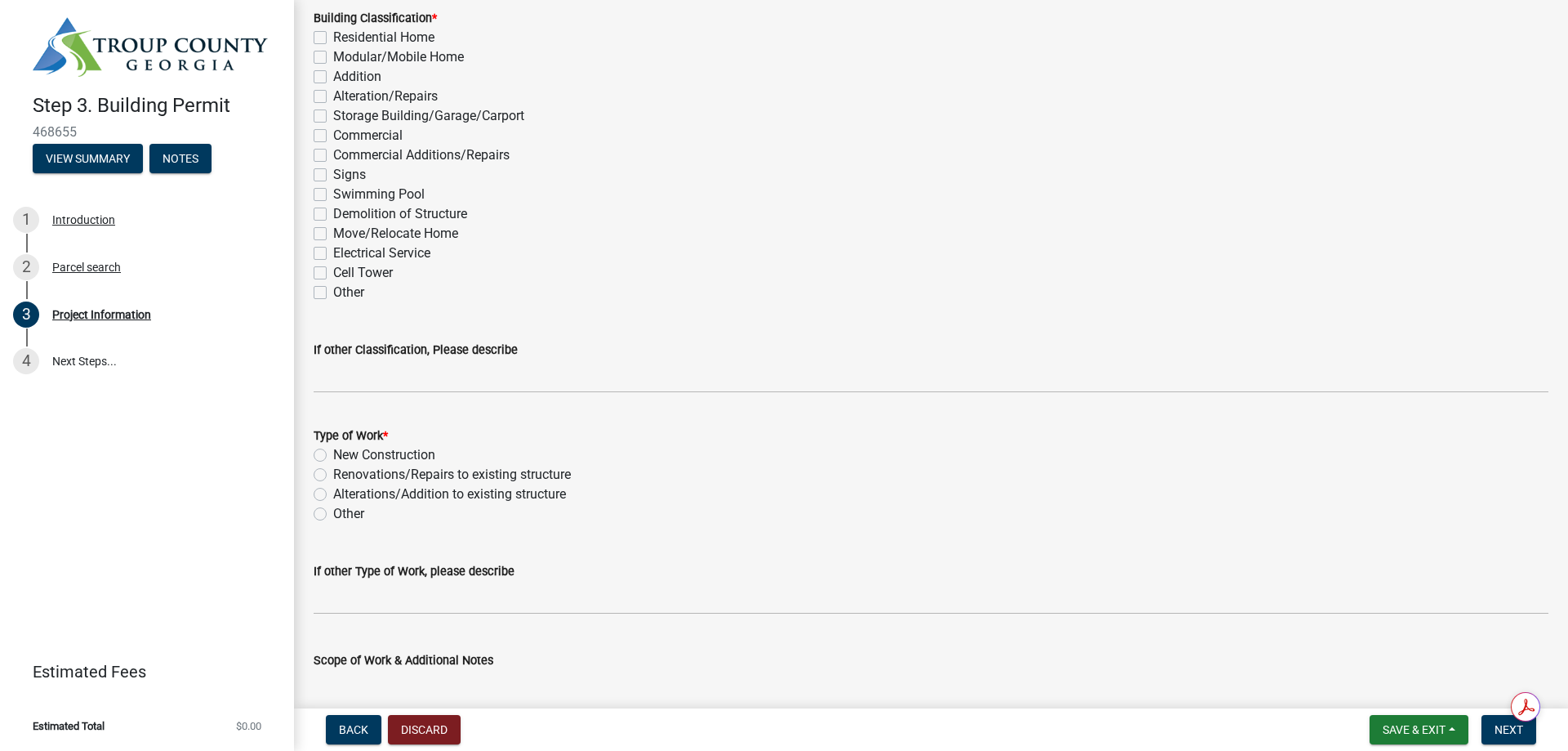
click at [333, 48] on label "Residential Home" at bounding box center [383, 37] width 102 height 20
click at [333, 38] on input "Residential Home" at bounding box center [338, 33] width 10 height 10
checkbox input "true"
checkbox input "false"
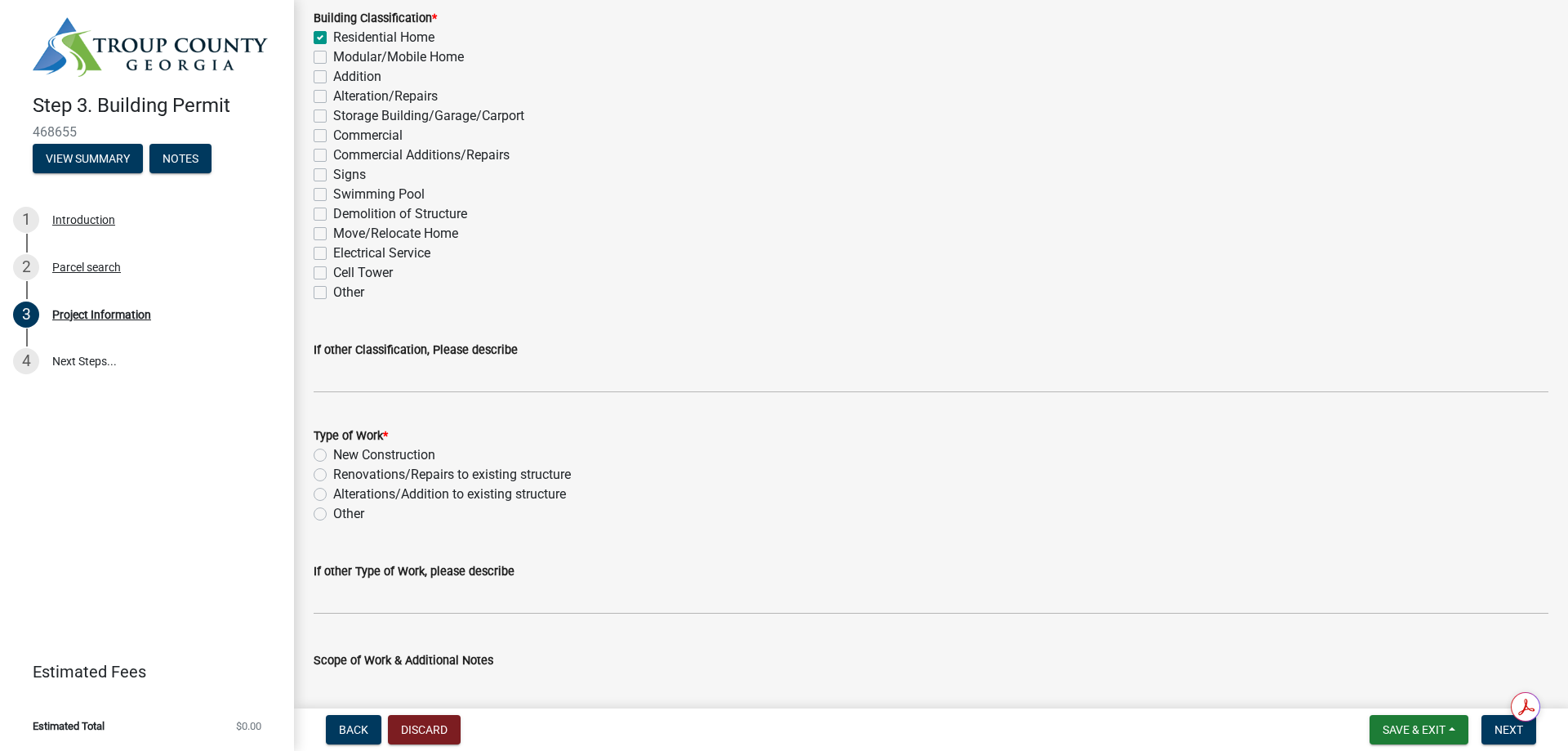
checkbox input "false"
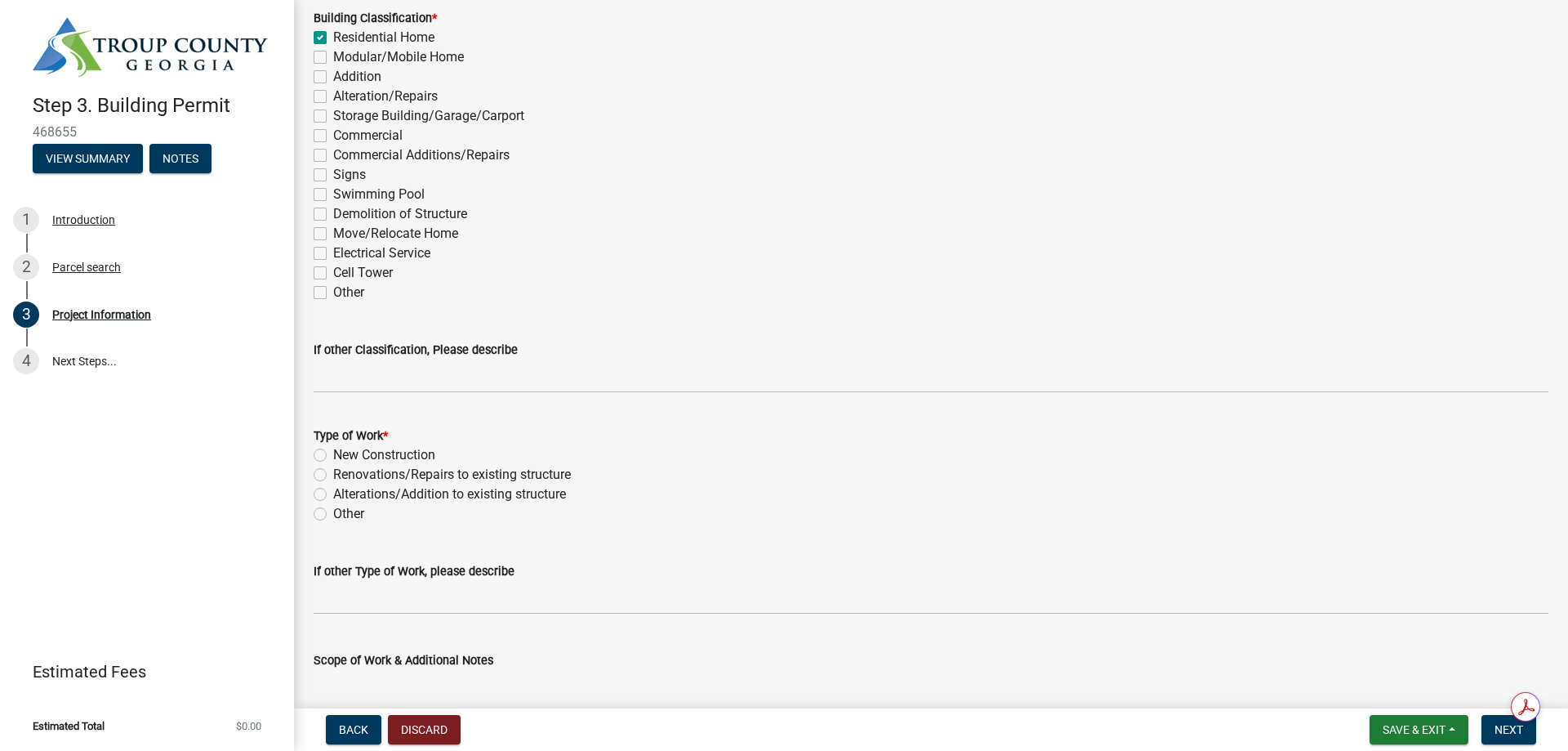
checkbox input "false"
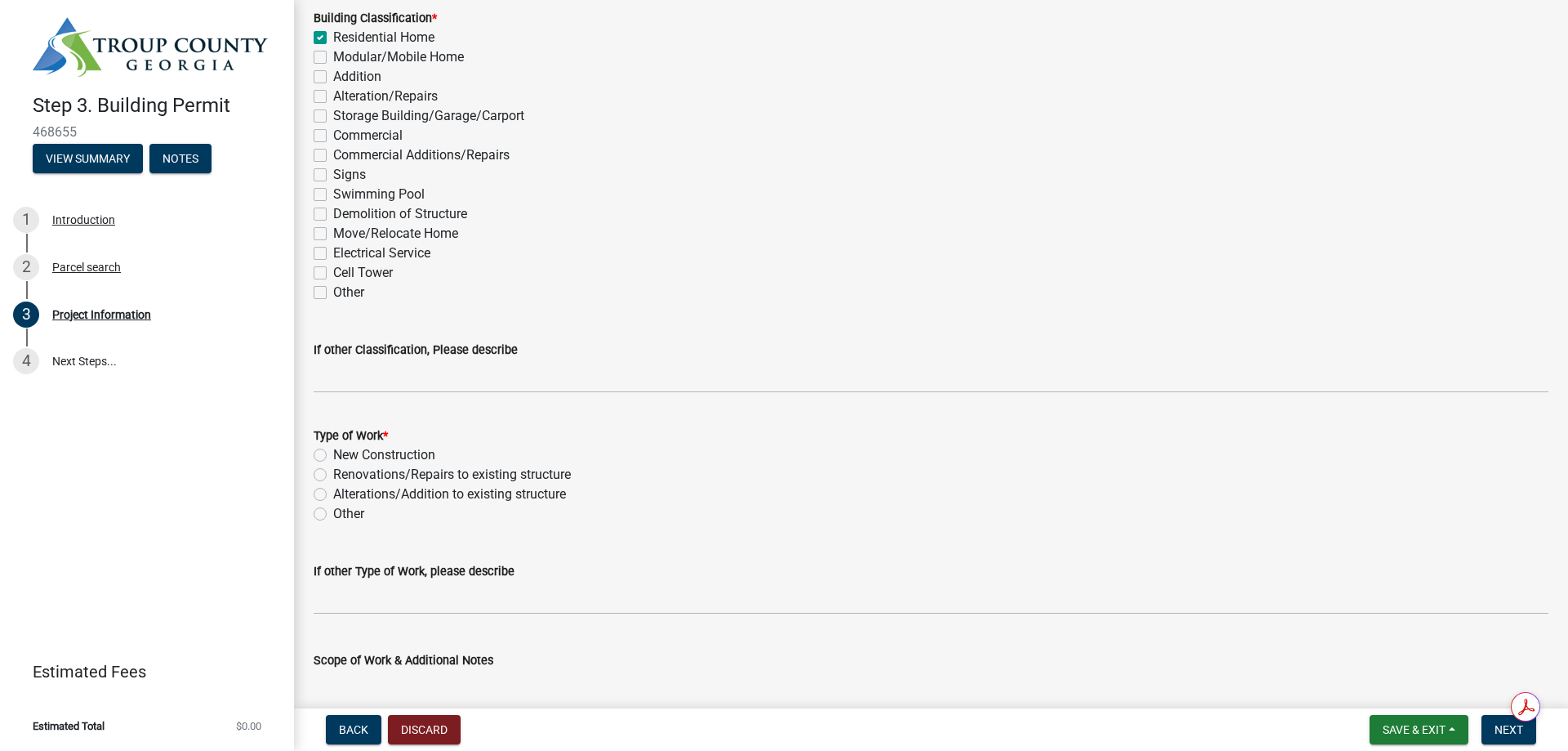
checkbox input "false"
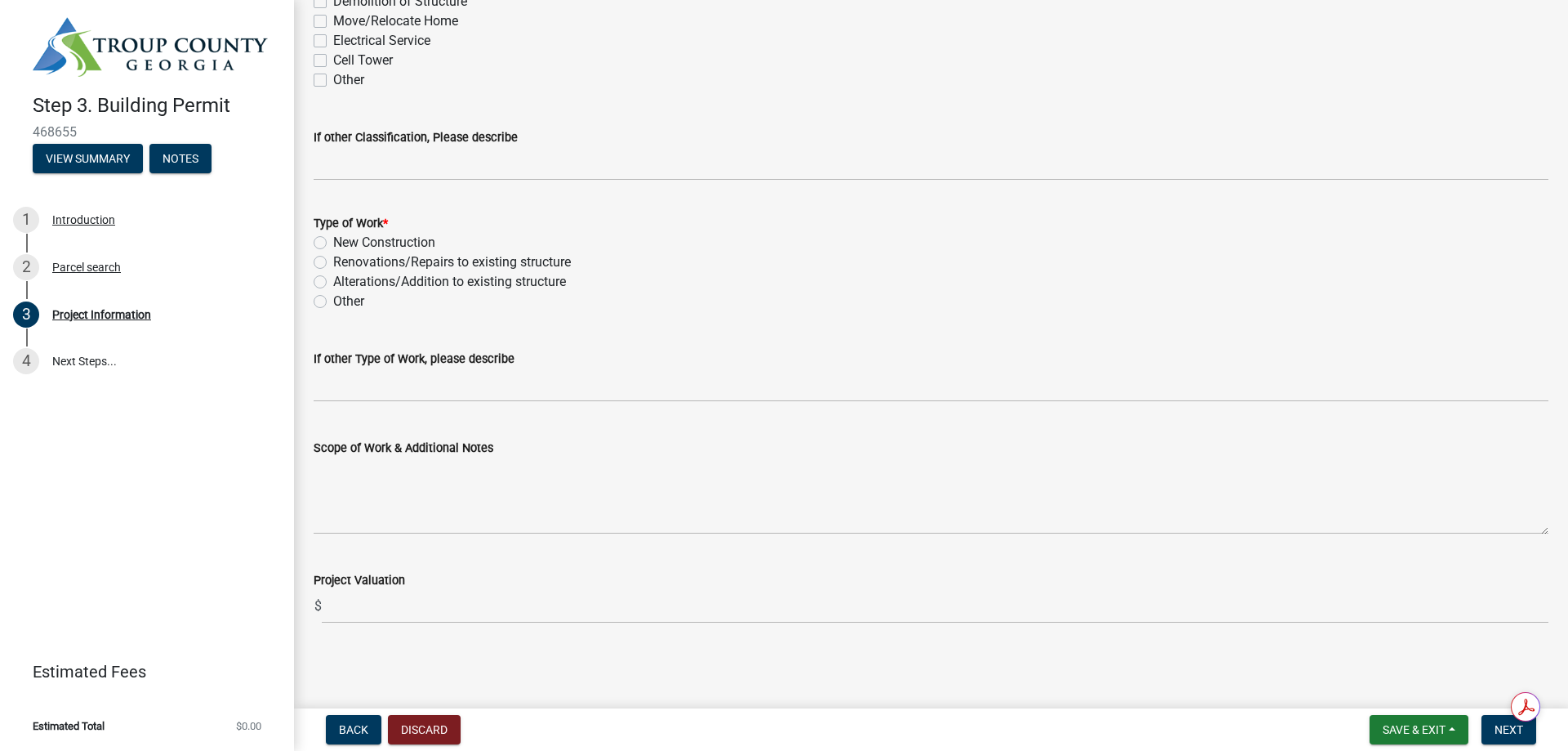
scroll to position [1716, 0]
click at [333, 253] on label "New Construction" at bounding box center [383, 243] width 102 height 20
click at [333, 243] on input "New Construction" at bounding box center [338, 238] width 10 height 10
radio input "true"
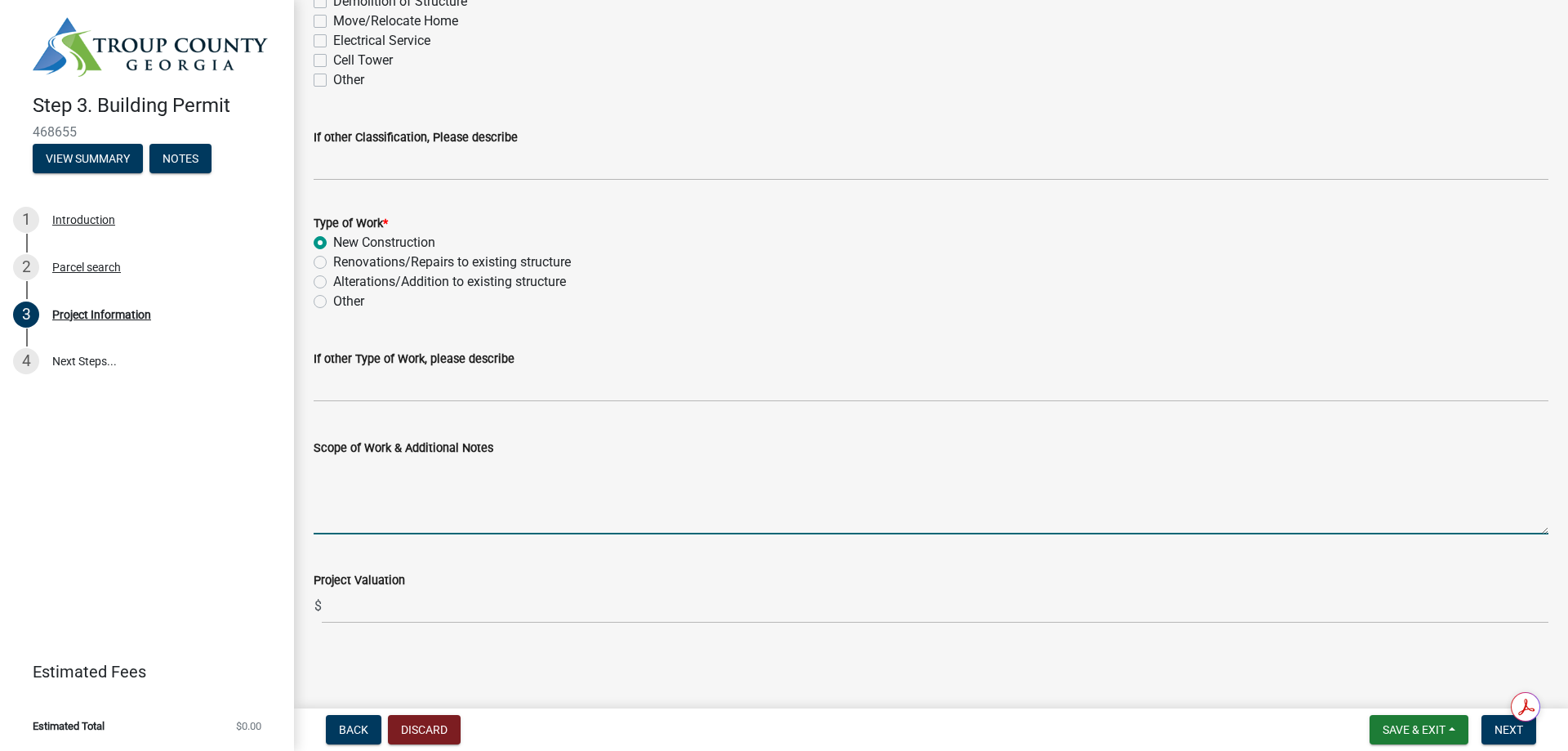
click at [354, 496] on textarea "Scope of Work & Additional Notes" at bounding box center [931, 495] width 1235 height 76
click at [353, 457] on textarea "Scope of Work & Additional Notes" at bounding box center [931, 495] width 1235 height 76
click at [586, 457] on textarea "New construction 1497 sf heated," at bounding box center [931, 495] width 1235 height 76
click at [558, 457] on textarea "New construction 1497 sf heated, 415 sf garage, 335 sf front covered patio" at bounding box center [931, 495] width 1235 height 76
click at [979, 457] on textarea "New construction 1497 sf heated on crawl space, 415 sf garage, 335 sf front cov…" at bounding box center [931, 495] width 1235 height 76
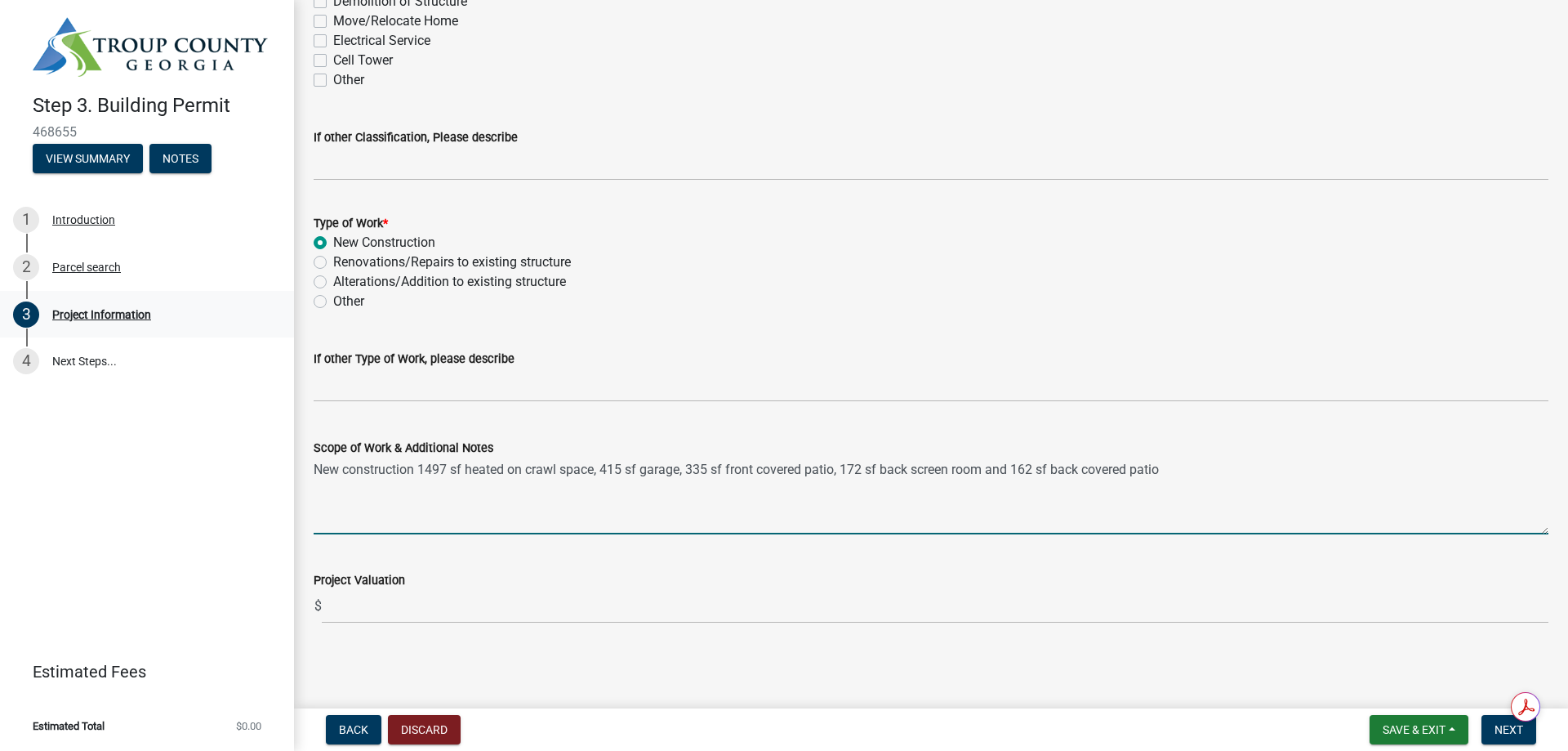
type textarea "New construction 1497 sf heated on crawl space, 415 sf garage, 335 sf front cov…"
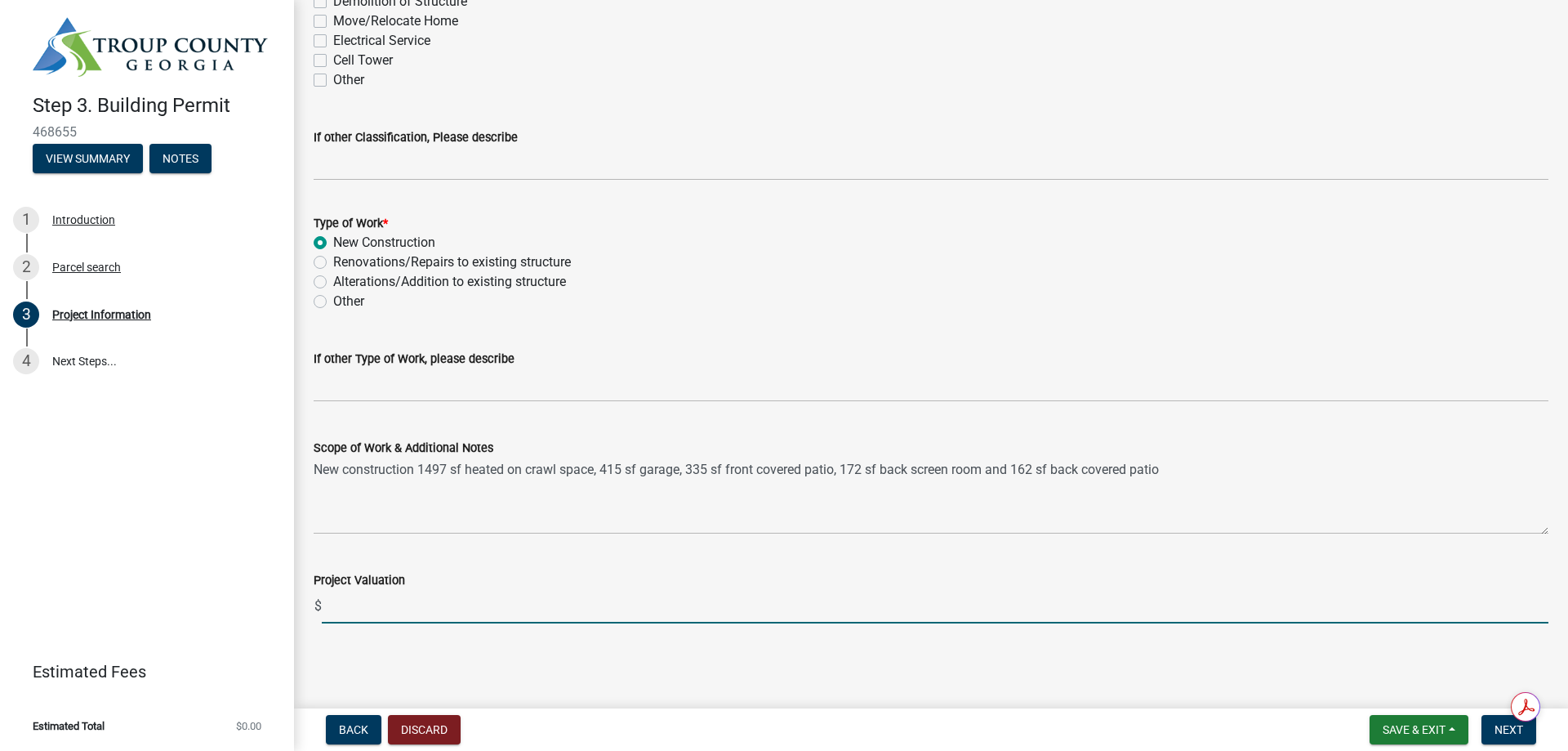
click at [372, 612] on input "text" at bounding box center [935, 606] width 1227 height 34
type input "452634.94"
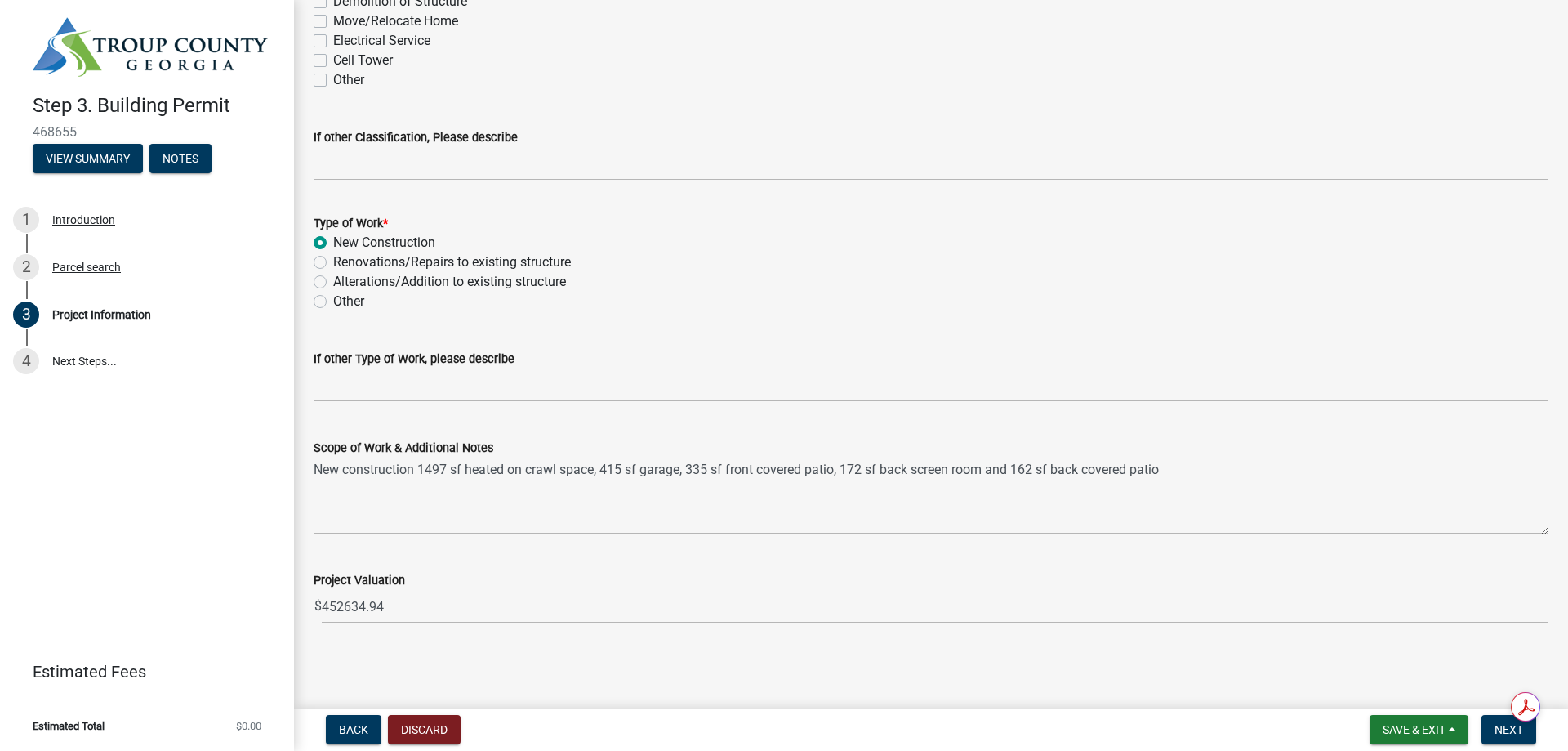
click at [621, 654] on main "Project Information share Share What is your status? * Owner [DEMOGRAPHIC_DATA]…" at bounding box center [931, 351] width 1274 height 702
click at [1495, 723] on span "Next" at bounding box center [1509, 730] width 29 height 13
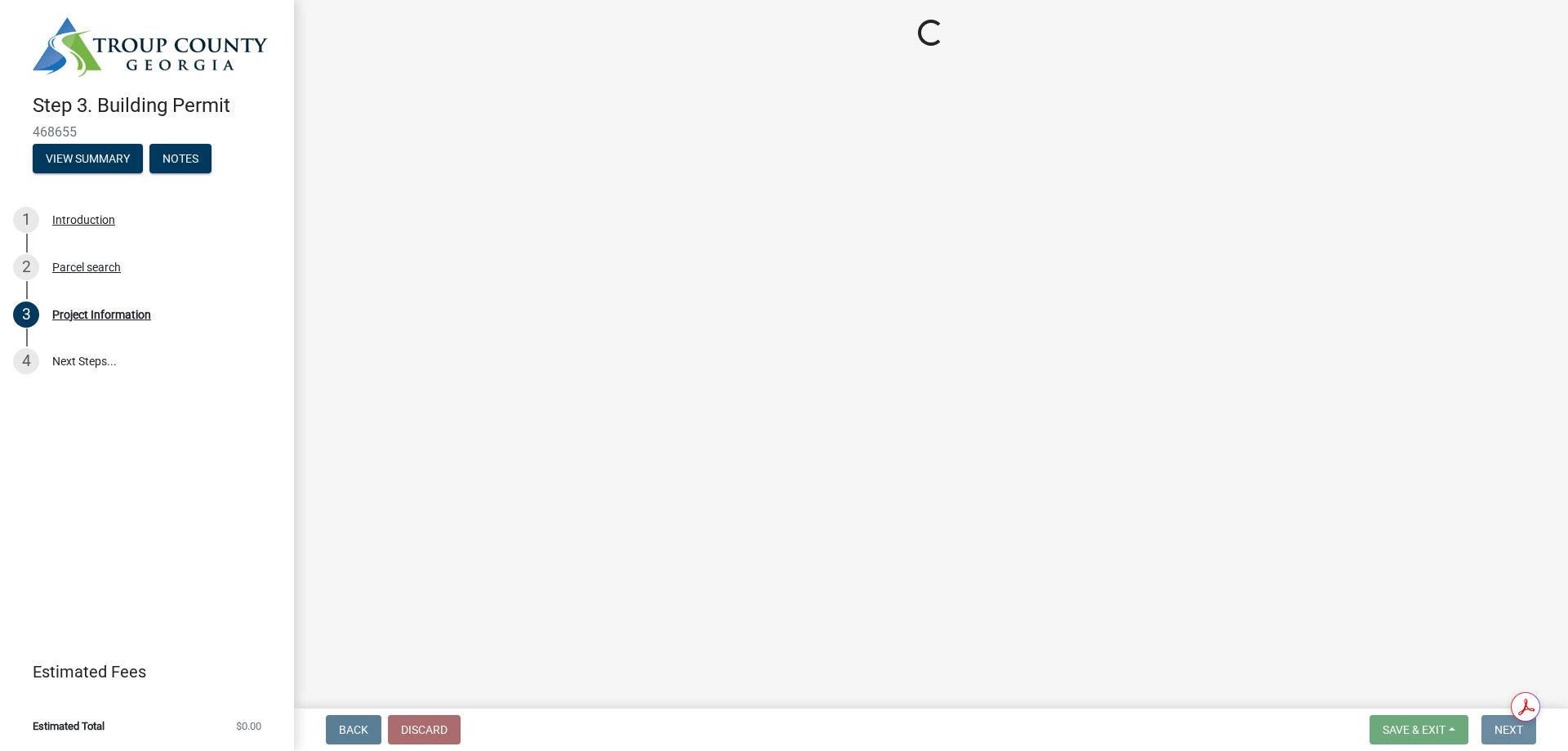
scroll to position [0, 0]
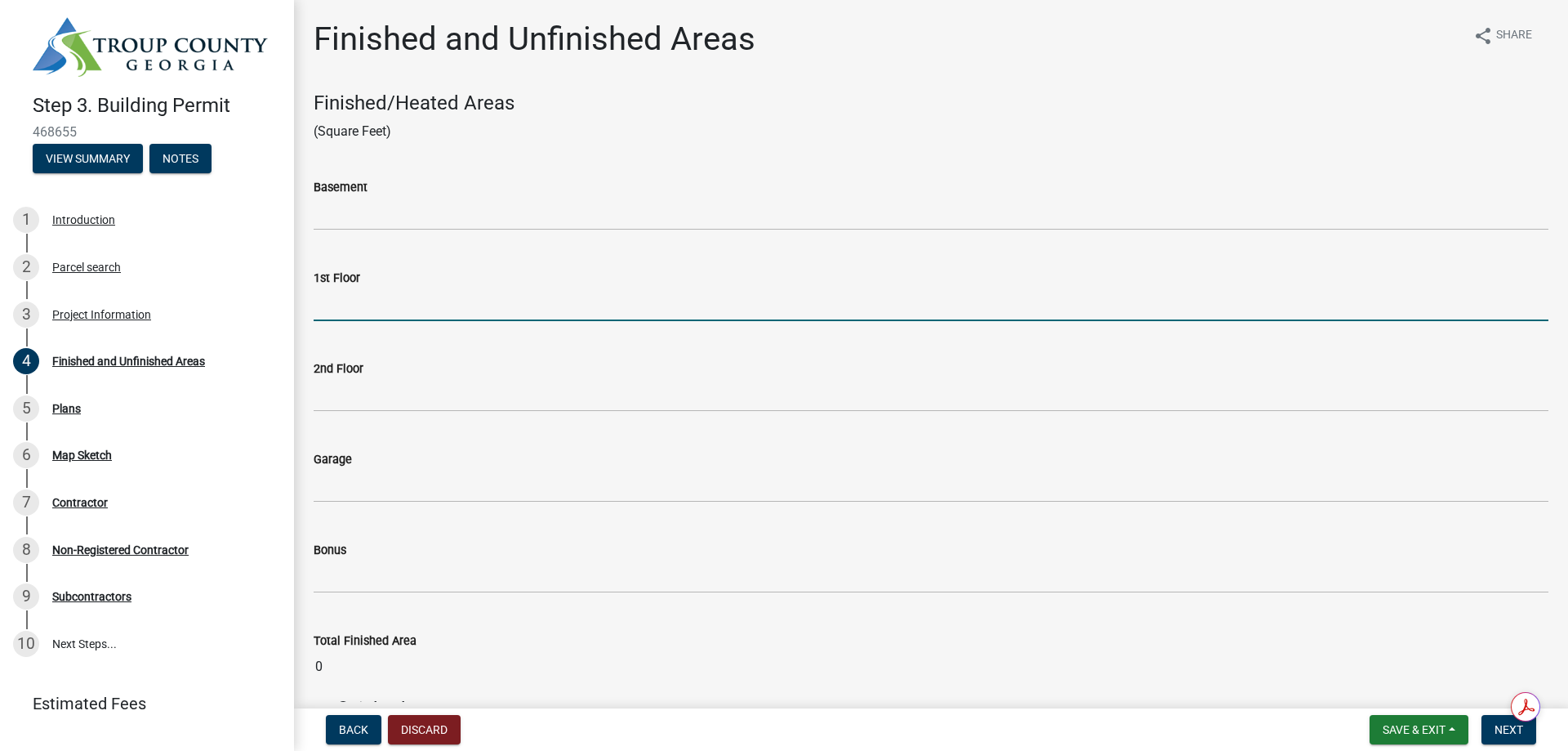
click at [391, 321] on input "text" at bounding box center [931, 304] width 1235 height 34
type input "1497"
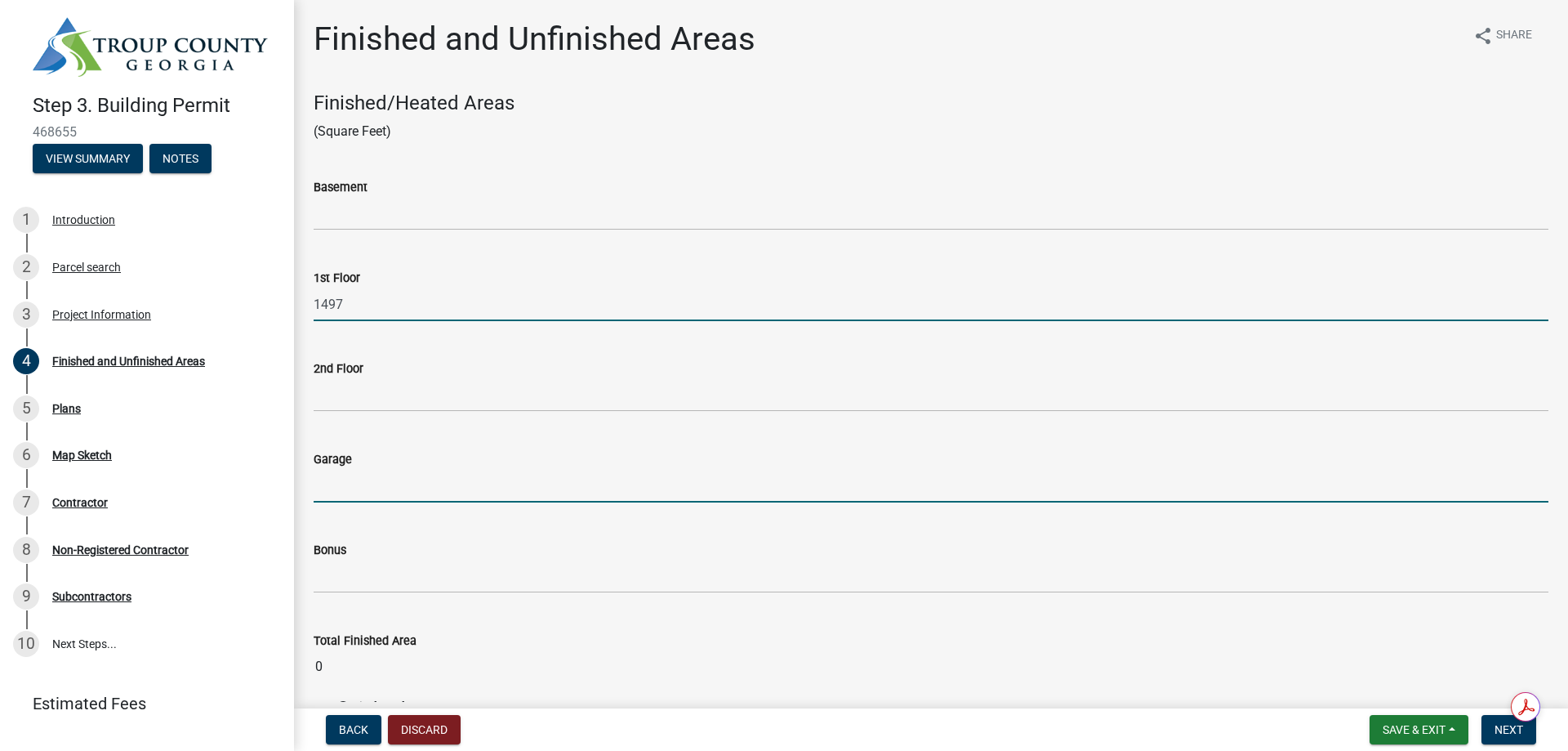
click at [356, 503] on input "text" at bounding box center [931, 486] width 1235 height 34
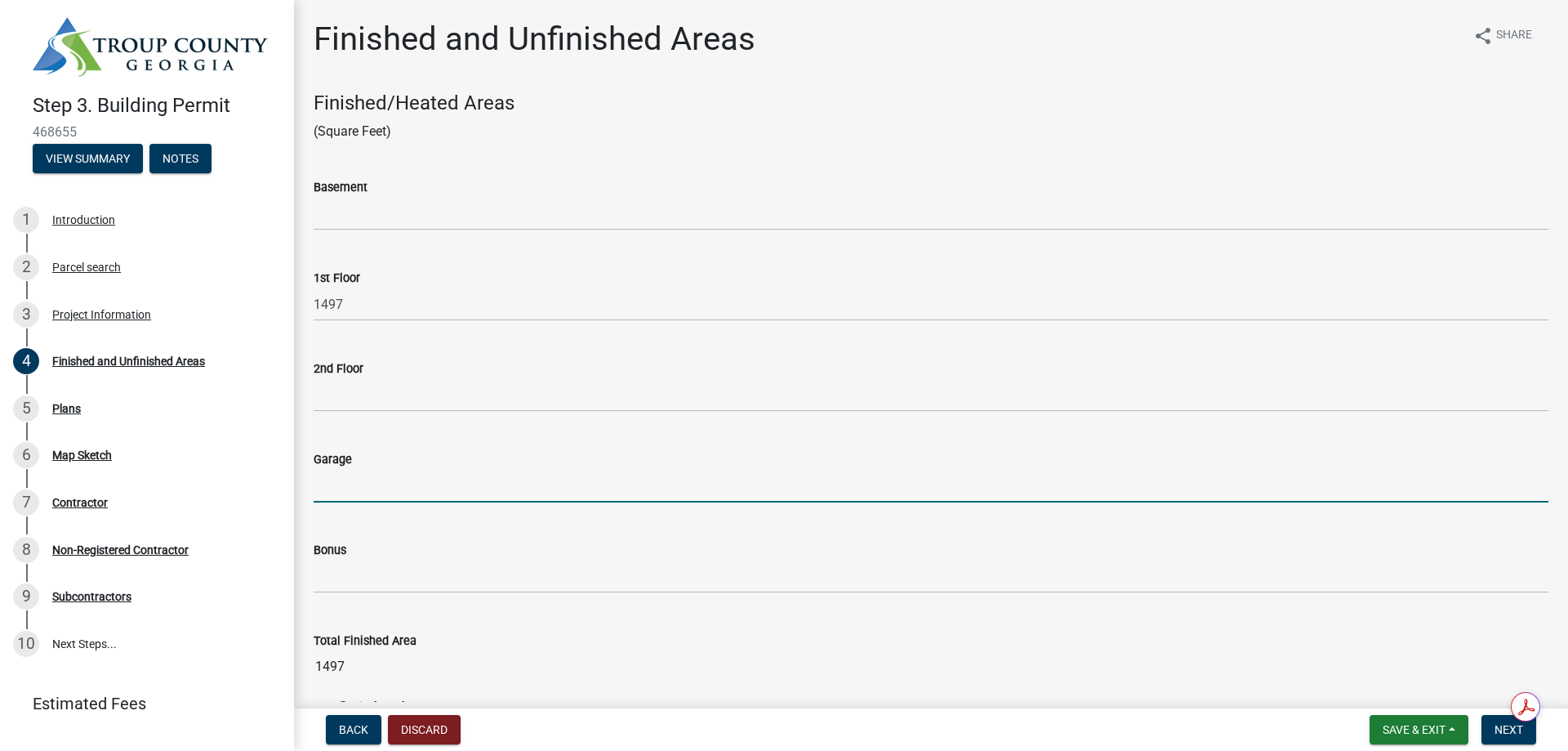
click at [361, 503] on input "text" at bounding box center [931, 486] width 1235 height 34
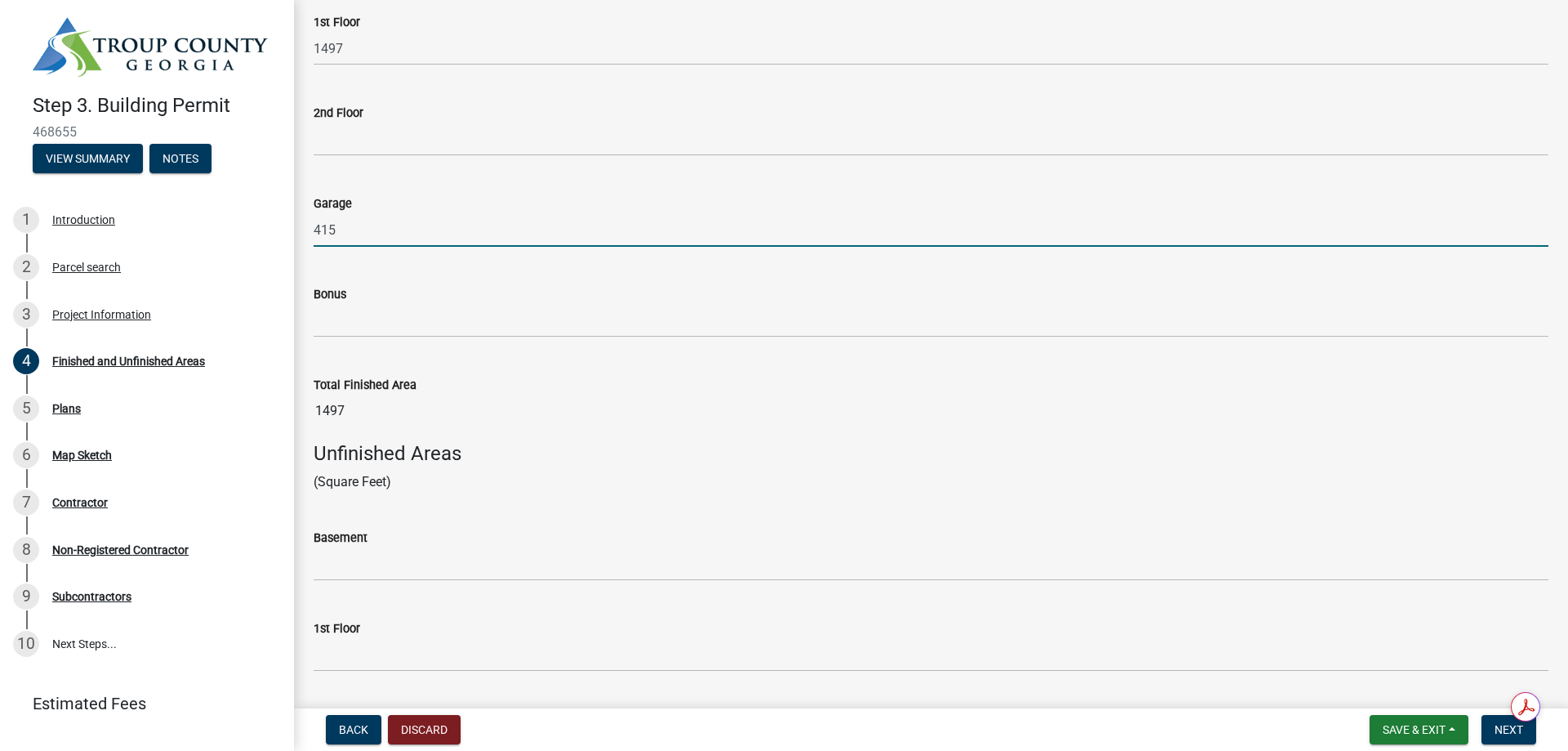
scroll to position [255, 0]
click at [369, 247] on input "415" at bounding box center [931, 230] width 1235 height 34
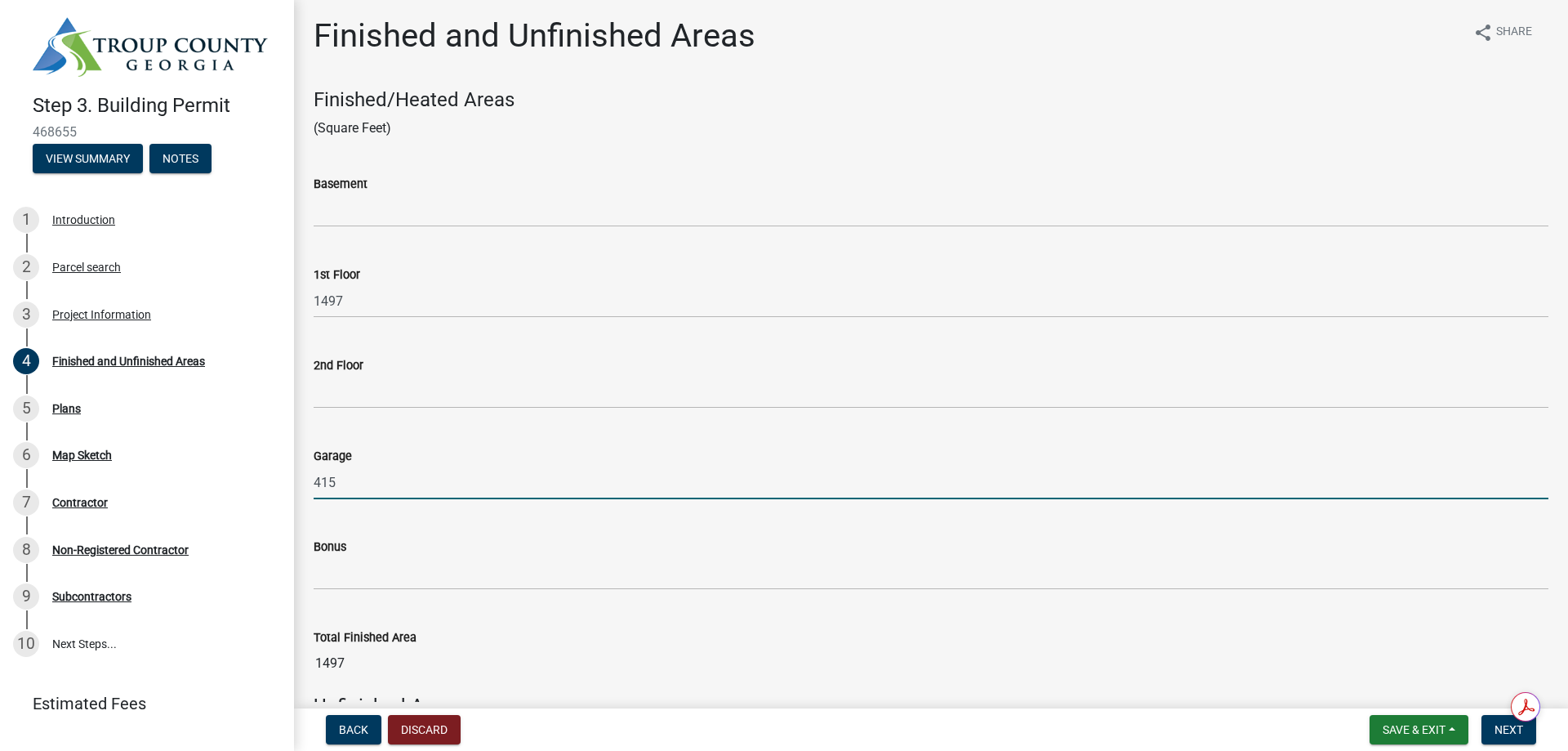
scroll to position [0, 0]
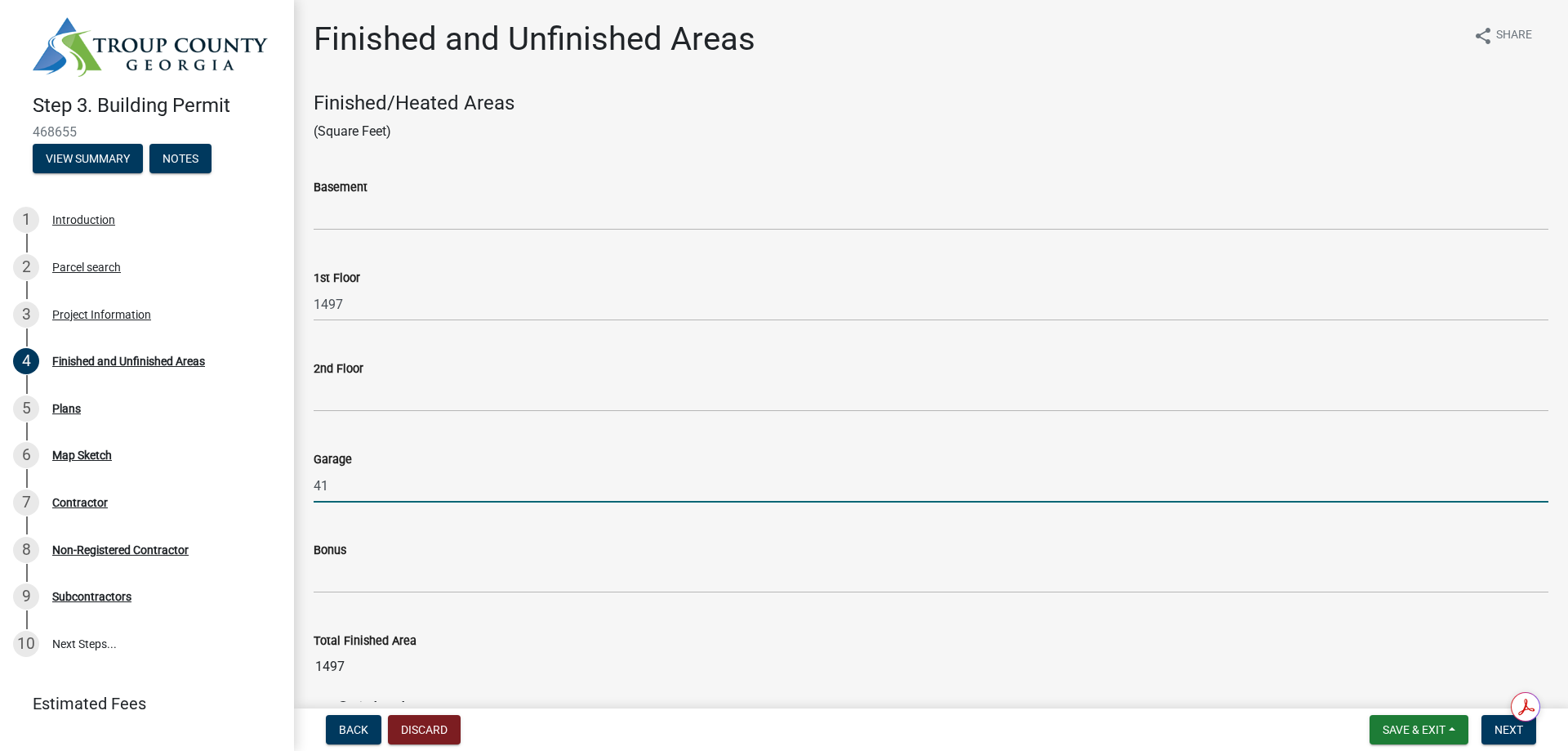
type input "4"
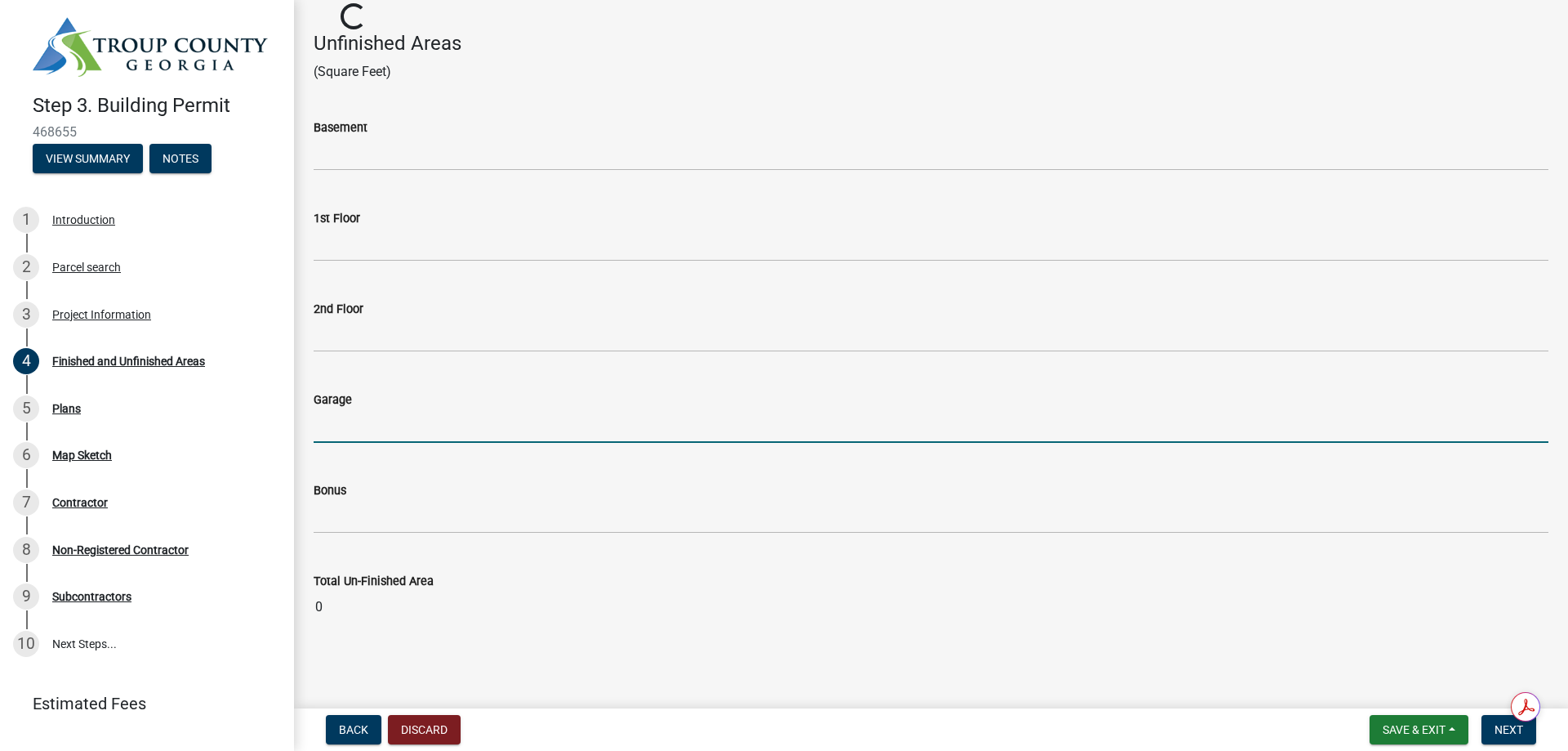
click at [376, 443] on input "text" at bounding box center [931, 426] width 1235 height 34
type input "415"
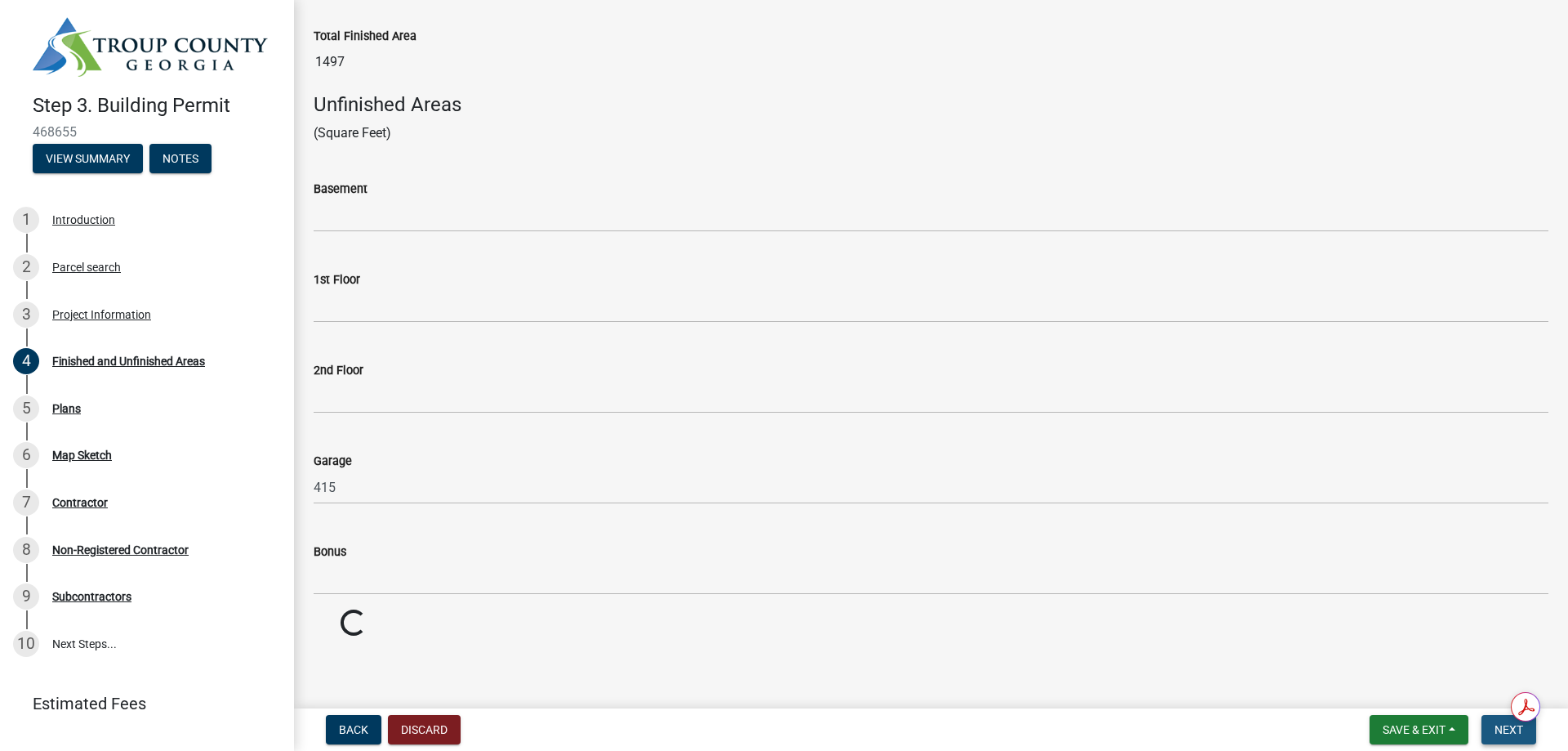
scroll to position [913, 0]
click at [1498, 723] on span "Next" at bounding box center [1509, 730] width 29 height 13
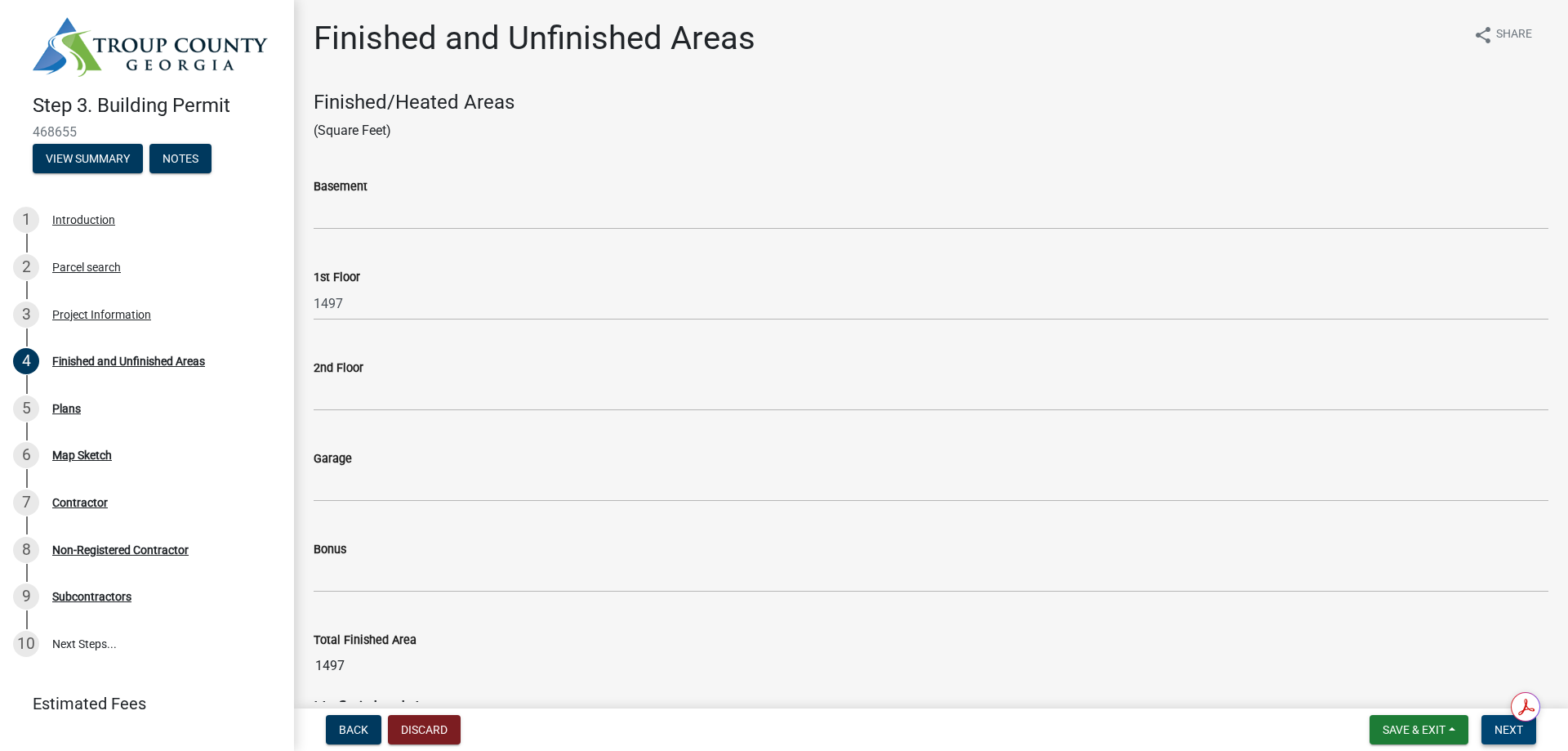
scroll to position [0, 0]
click at [1495, 723] on span "Next" at bounding box center [1509, 730] width 29 height 13
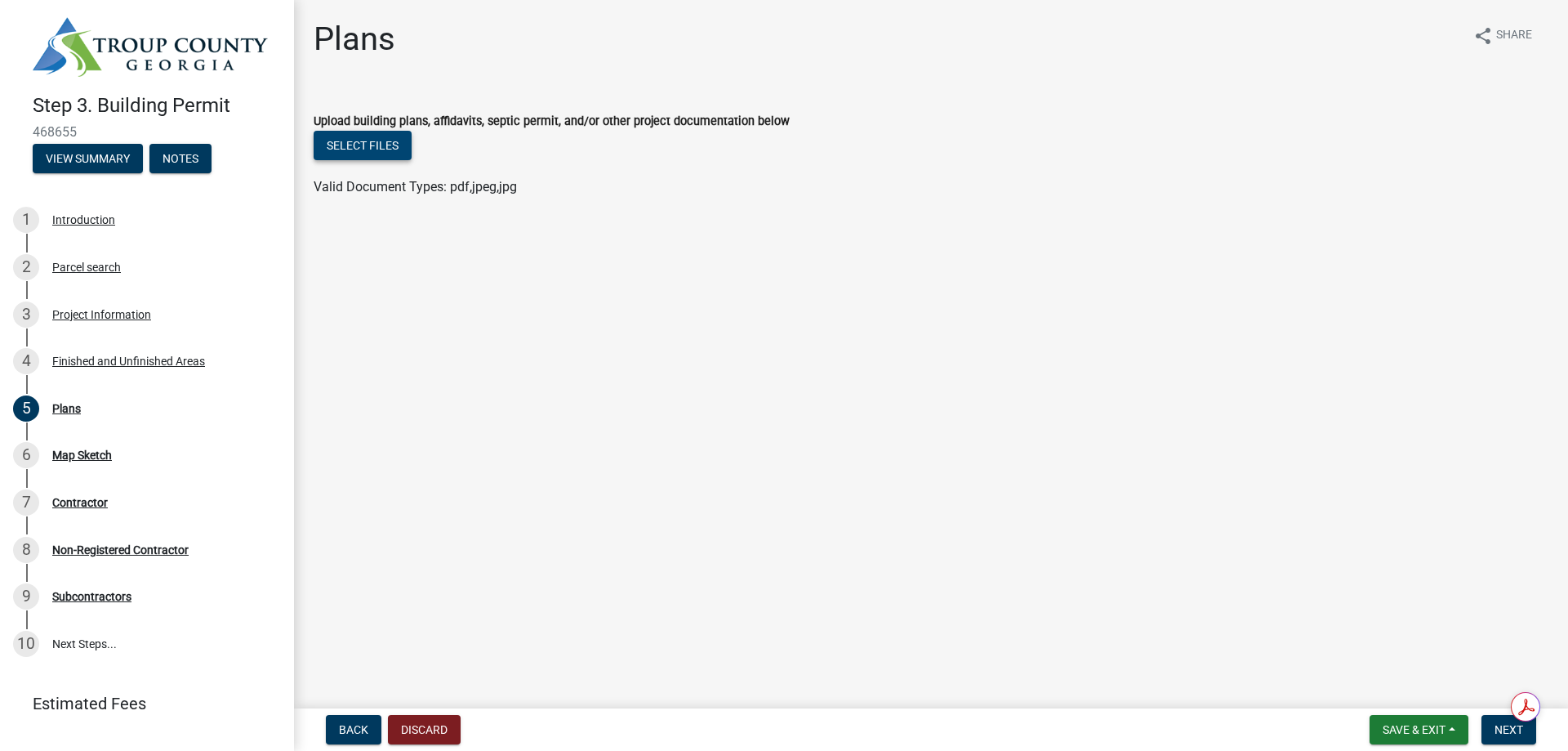
click at [395, 160] on button "Select files" at bounding box center [362, 146] width 98 height 30
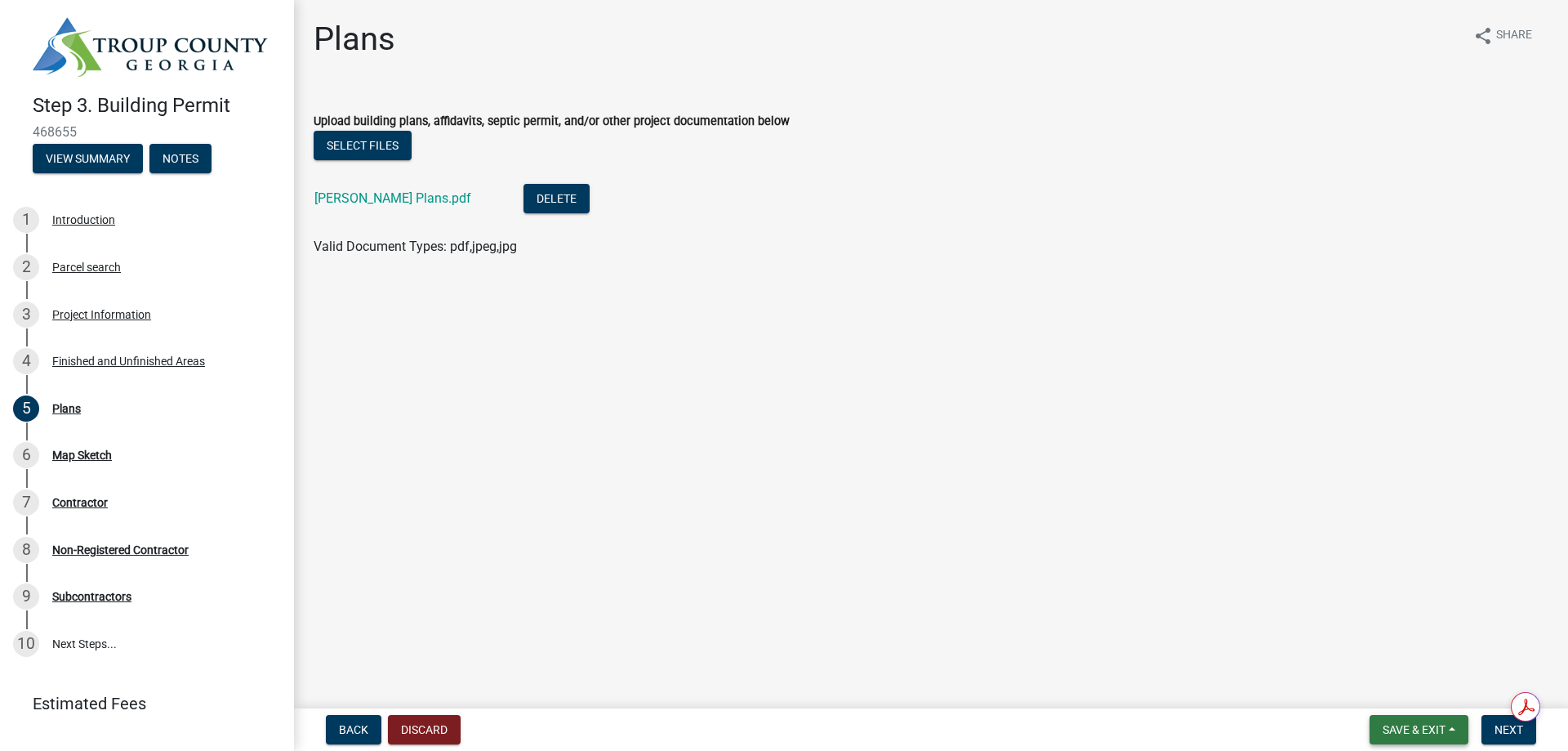
click at [1370, 715] on button "Save & Exit" at bounding box center [1420, 730] width 99 height 30
click at [1338, 632] on button "Save" at bounding box center [1403, 641] width 131 height 39
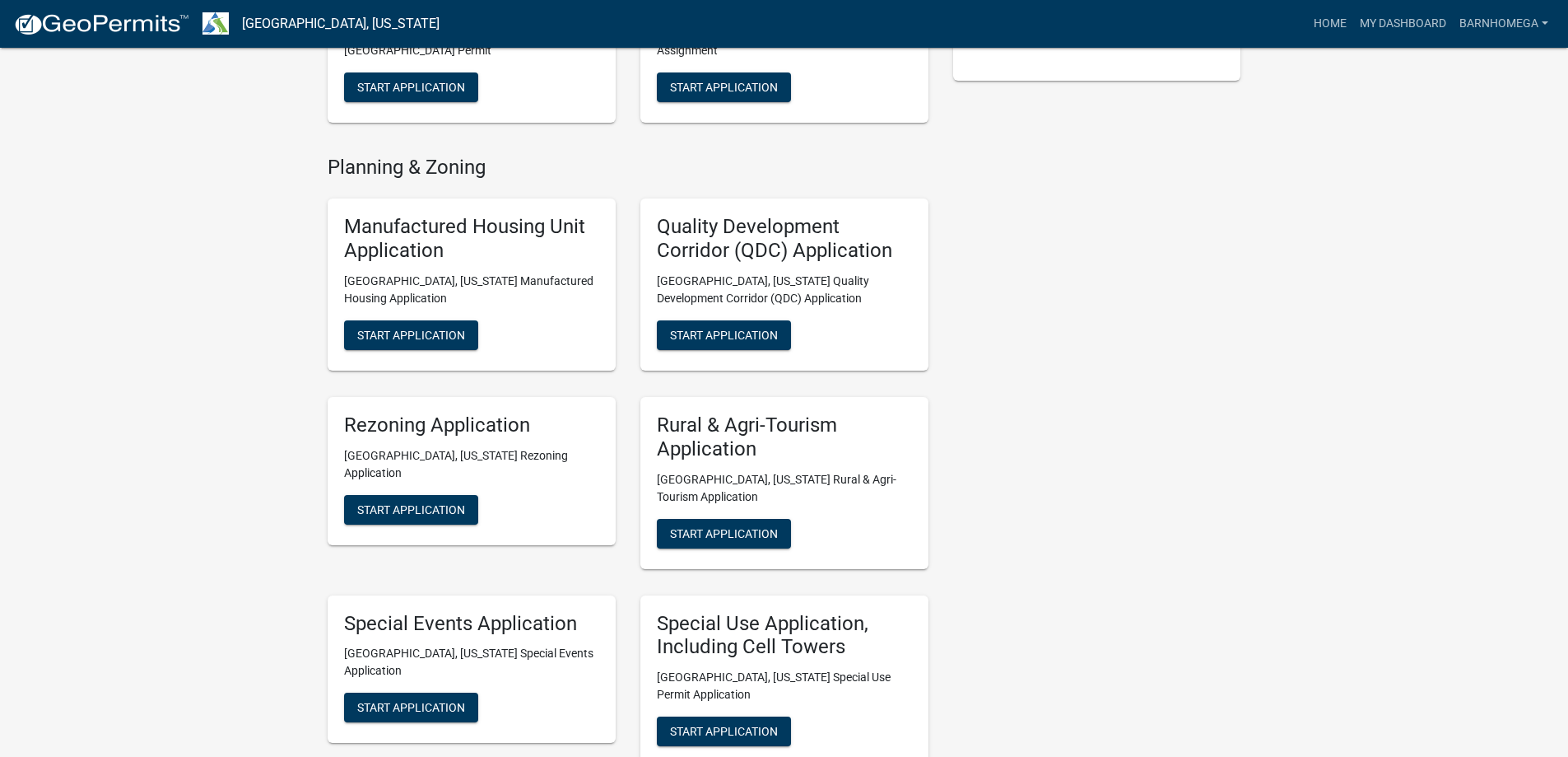
scroll to position [619, 0]
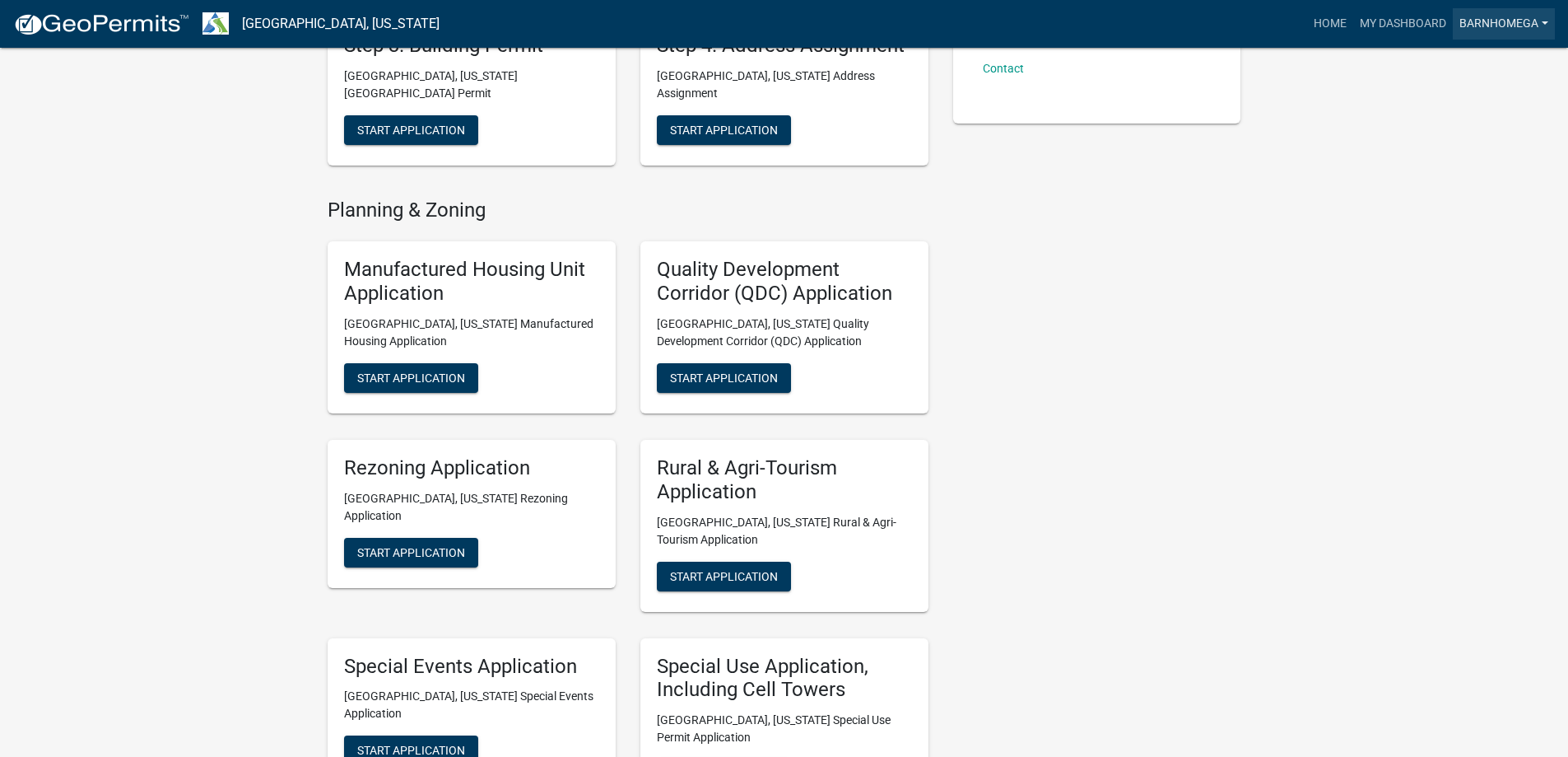
click at [1493, 23] on link "BarnHomeGA" at bounding box center [1504, 24] width 102 height 31
click at [1469, 87] on link "Account" at bounding box center [1489, 68] width 132 height 39
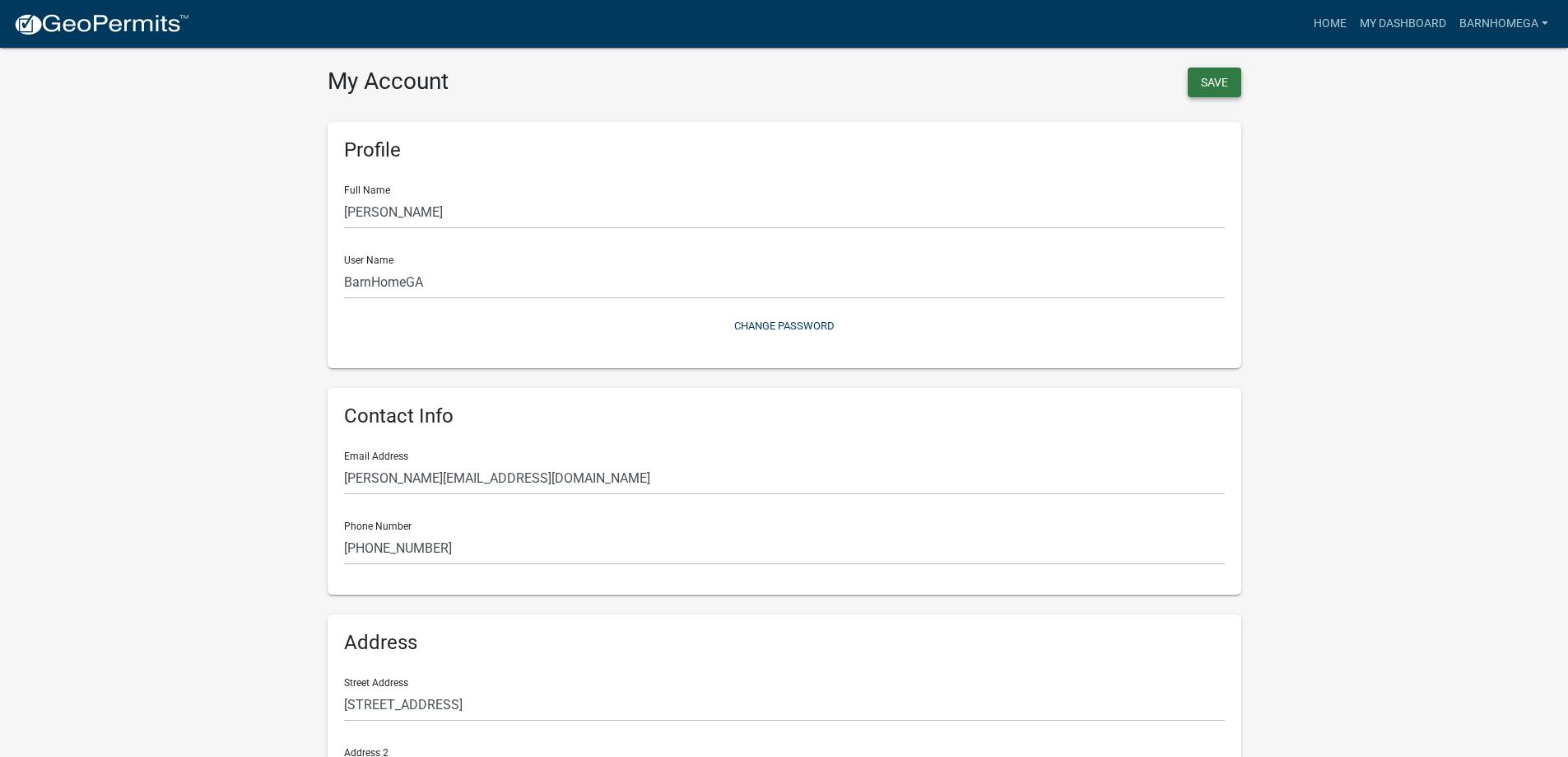
click at [1213, 95] on button "Save" at bounding box center [1215, 83] width 54 height 30
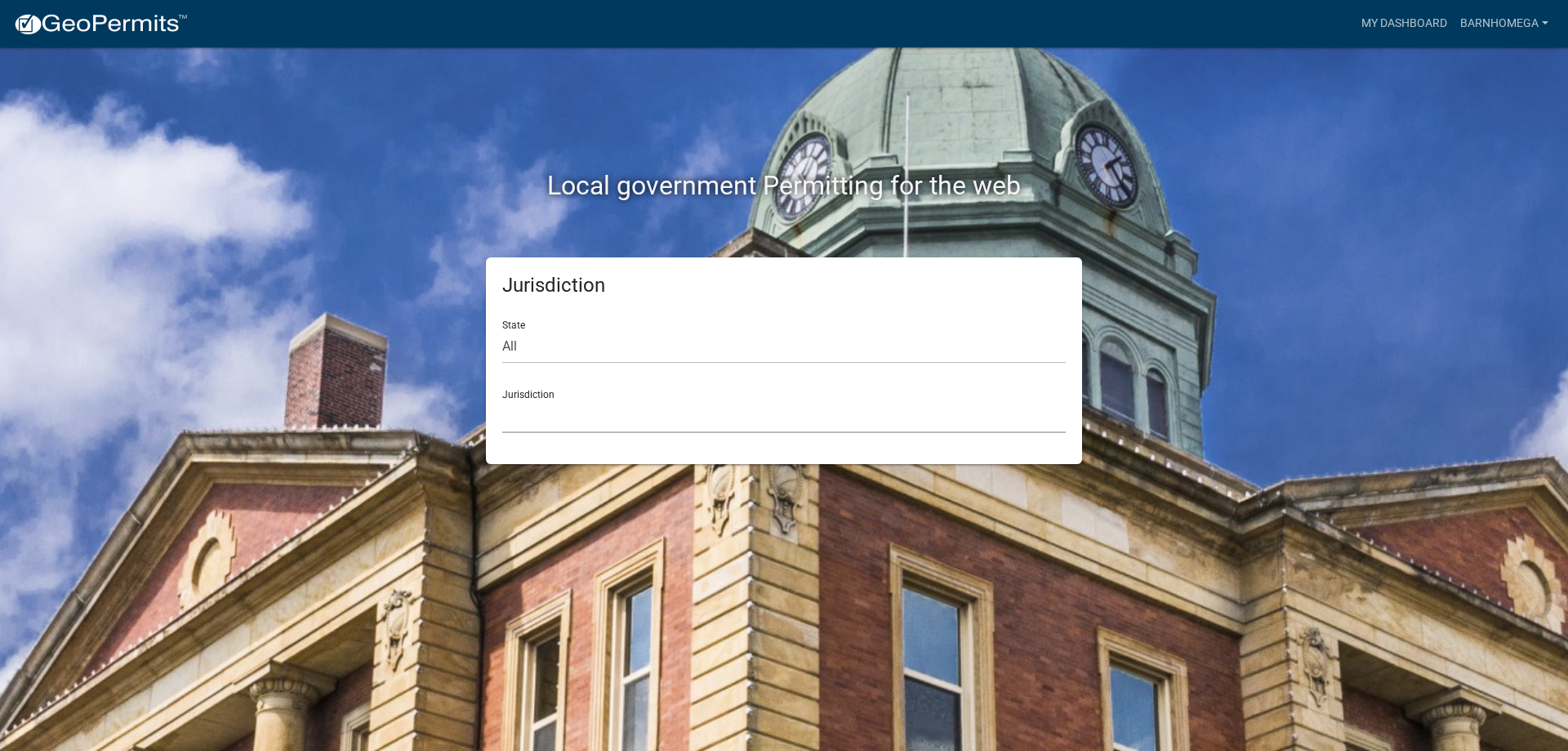
click at [551, 433] on select "Custer County, Colorado Cook County, Georgia Crawford County, Georgia Gilmer Co…" at bounding box center [784, 416] width 563 height 34
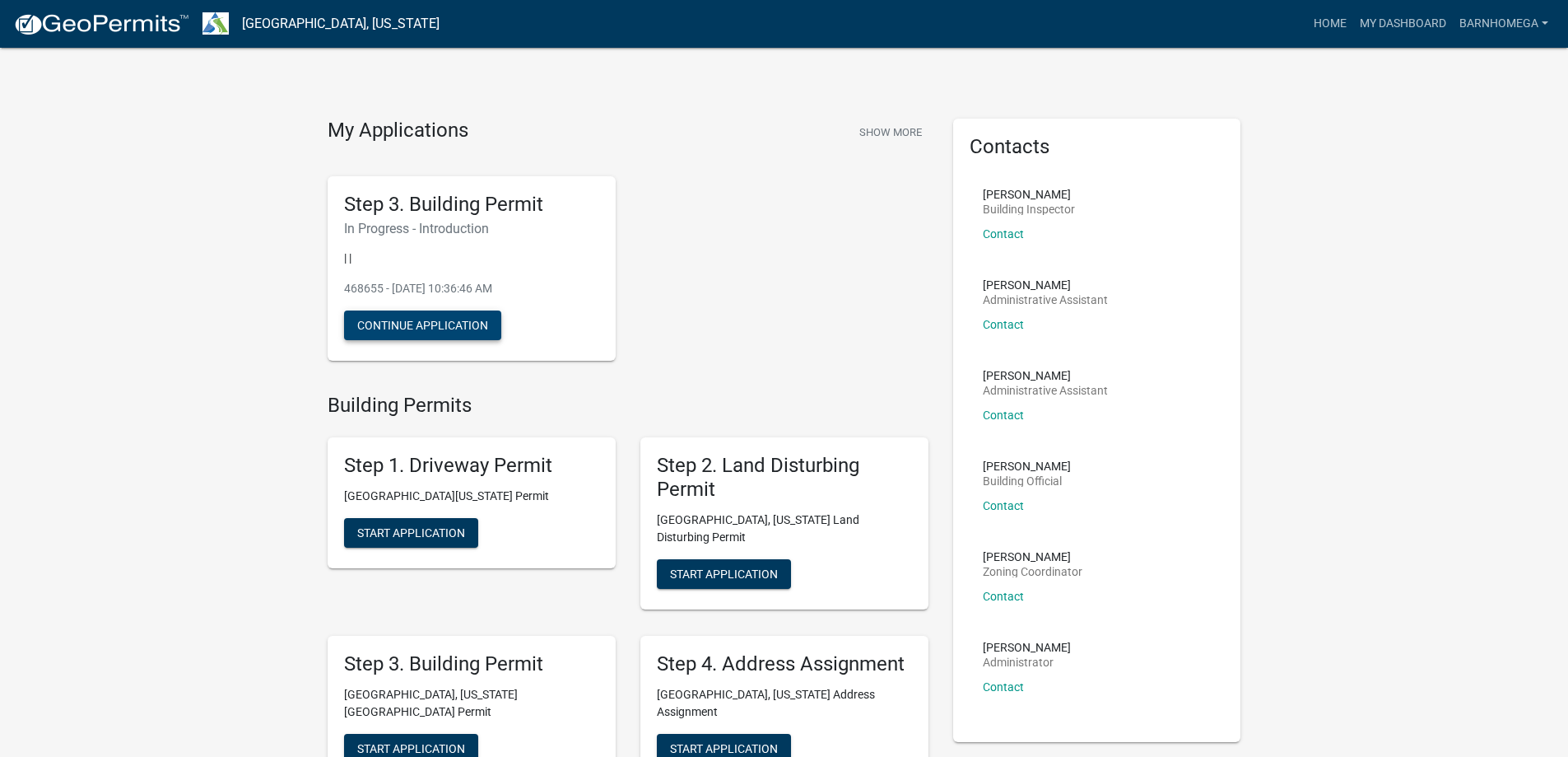
click at [440, 340] on button "Continue Application" at bounding box center [422, 325] width 157 height 30
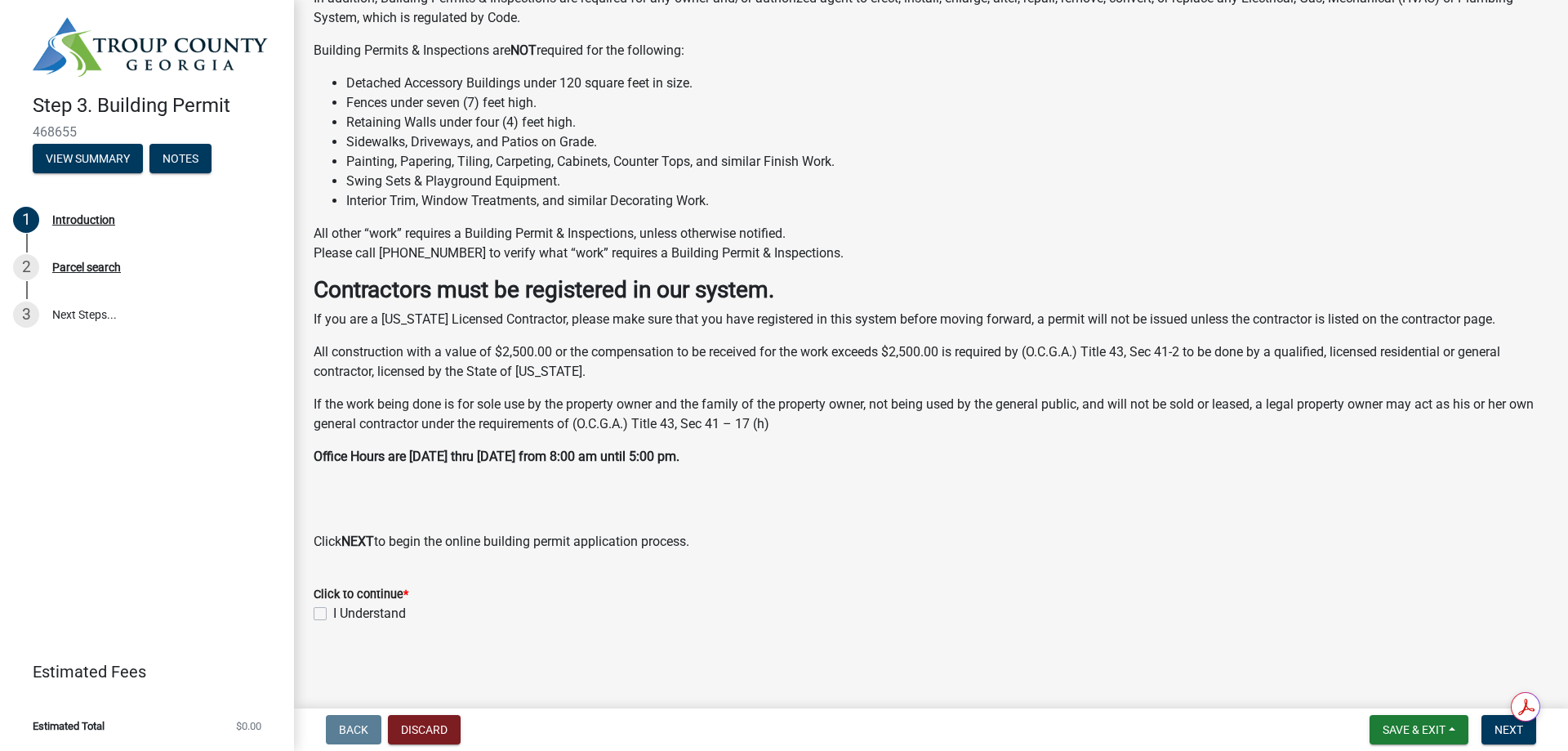
scroll to position [559, 0]
